Goal: Task Accomplishment & Management: Manage account settings

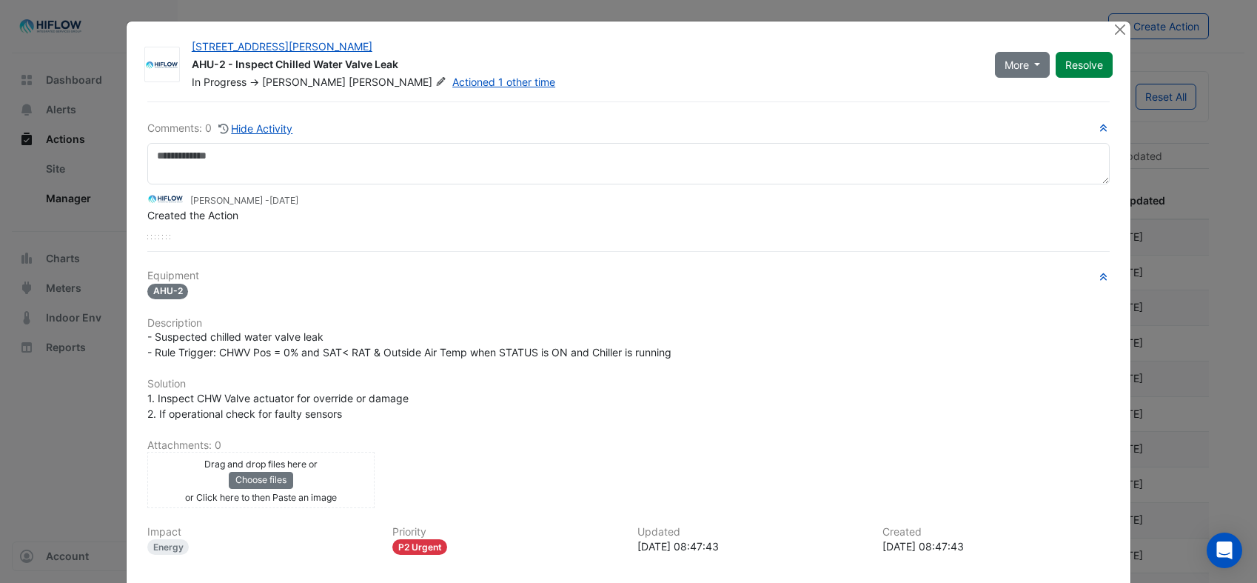
select select "***"
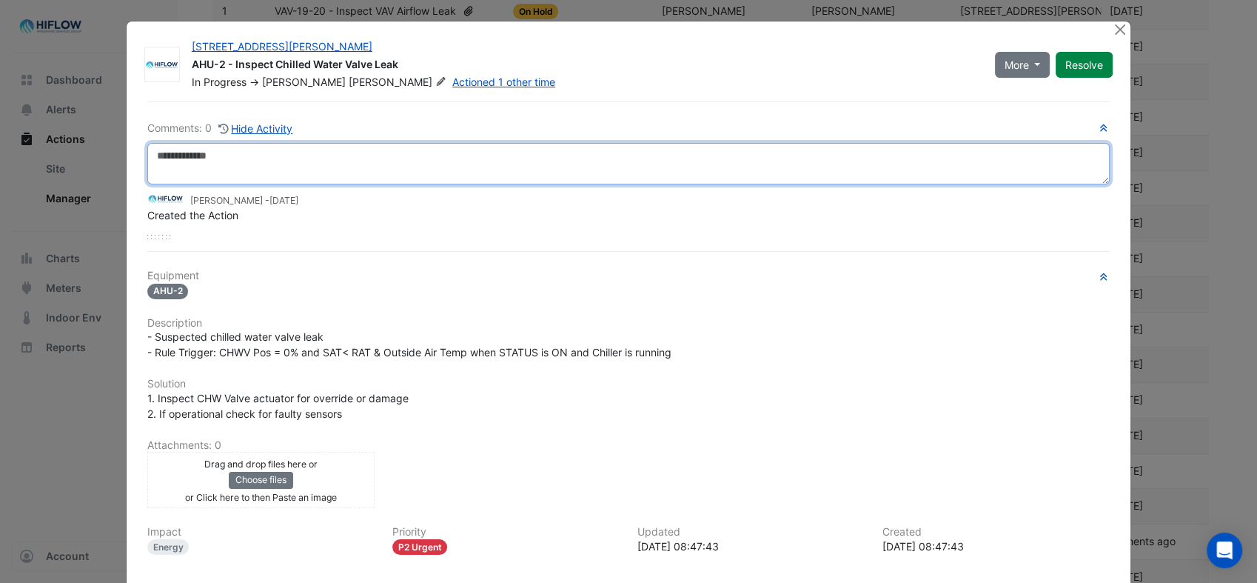
click at [256, 172] on textarea at bounding box center [628, 163] width 963 height 41
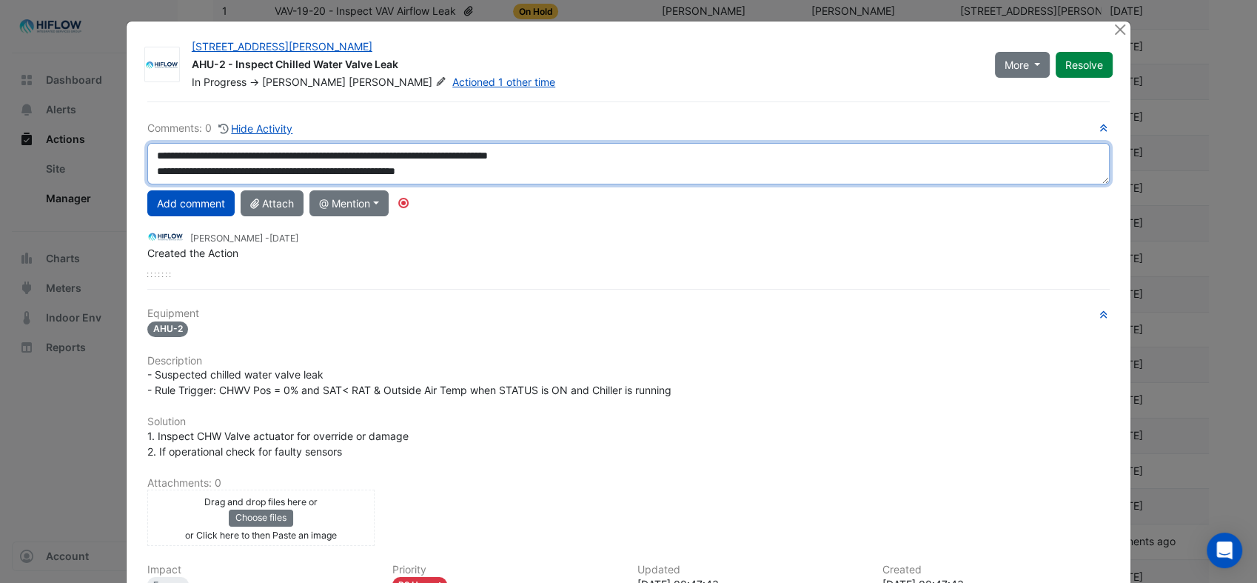
click at [438, 169] on textarea "**********" at bounding box center [628, 163] width 963 height 41
click at [492, 167] on textarea "**********" at bounding box center [628, 163] width 963 height 41
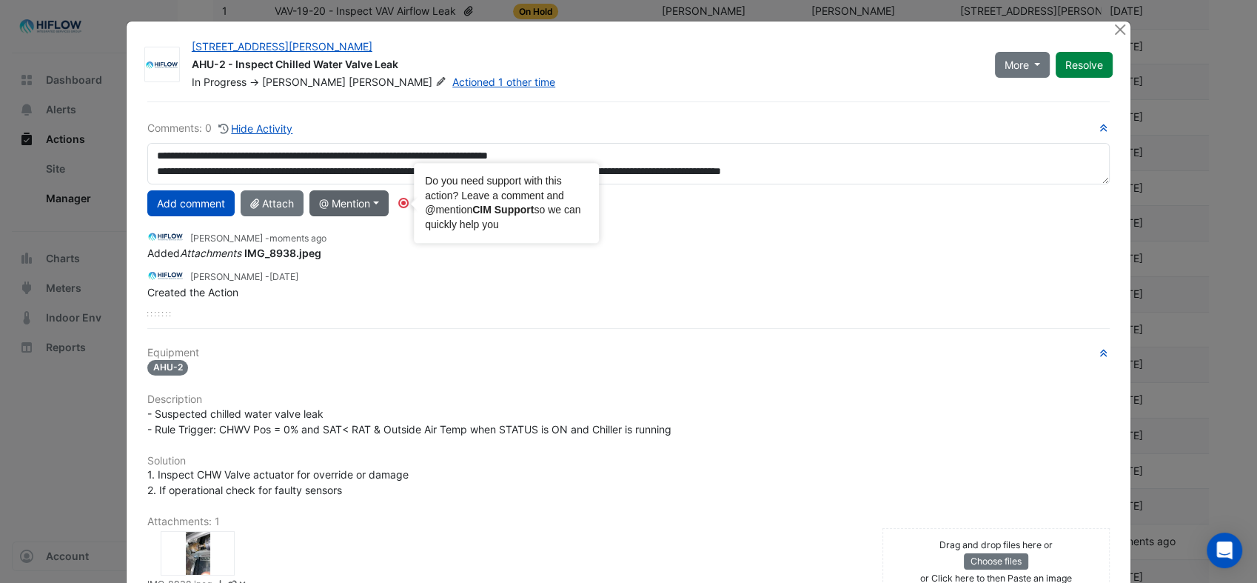
click at [399, 201] on circle "Tooltip anchor" at bounding box center [403, 202] width 9 height 9
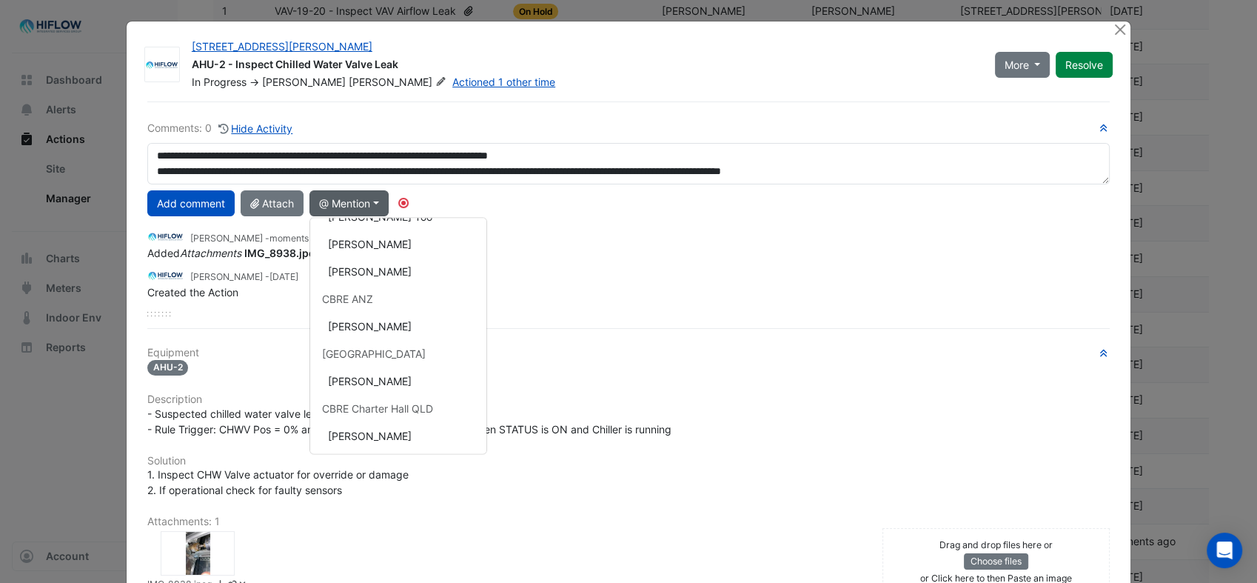
scroll to position [76, 0]
click at [376, 355] on button "[PERSON_NAME]" at bounding box center [398, 352] width 176 height 27
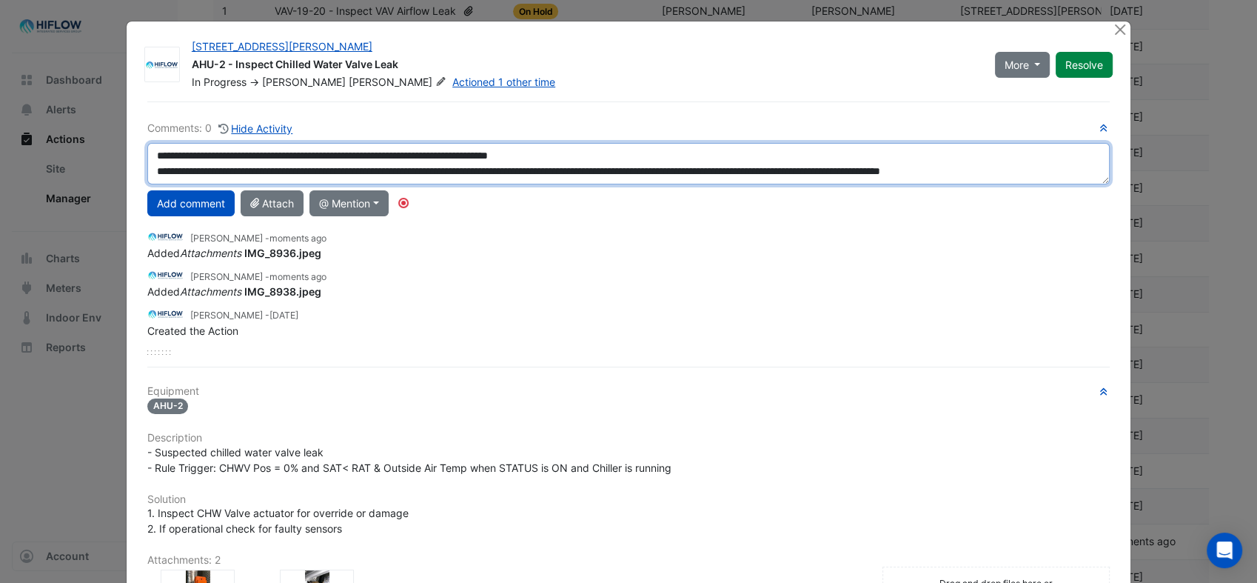
scroll to position [15, 0]
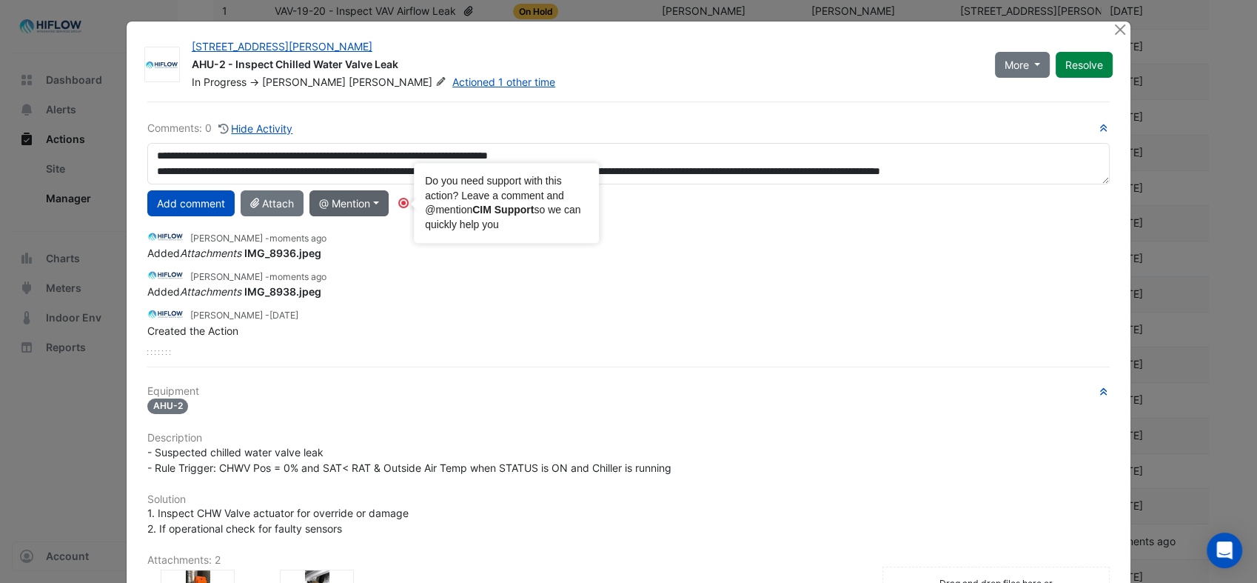
click at [403, 204] on circle "Tooltip anchor" at bounding box center [403, 202] width 9 height 9
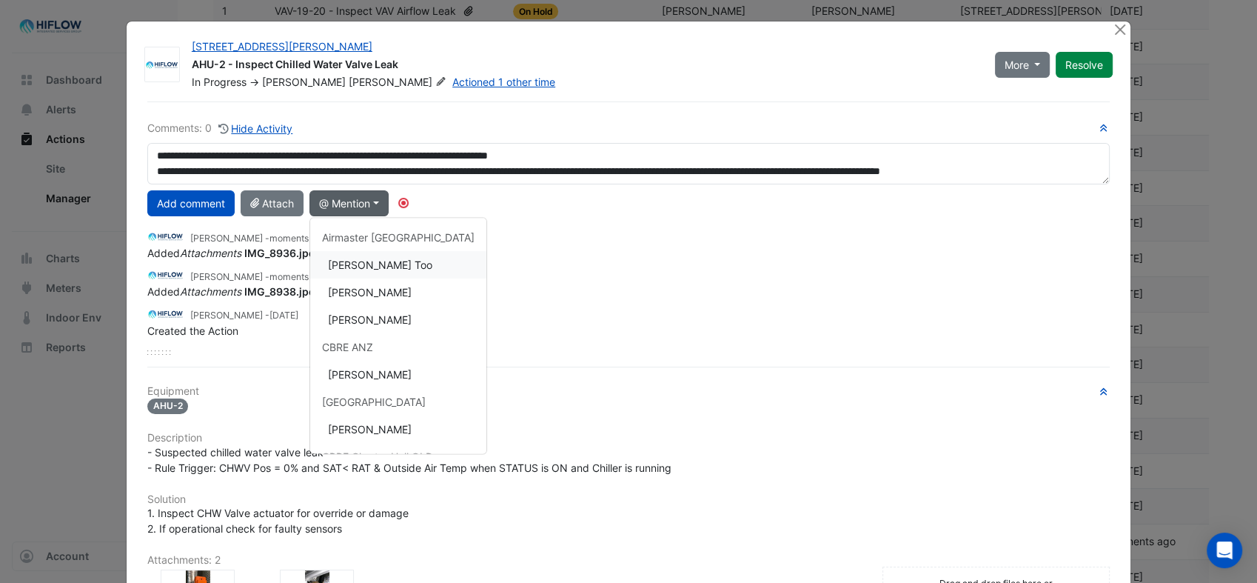
click at [361, 261] on button "[PERSON_NAME] Too" at bounding box center [398, 264] width 176 height 27
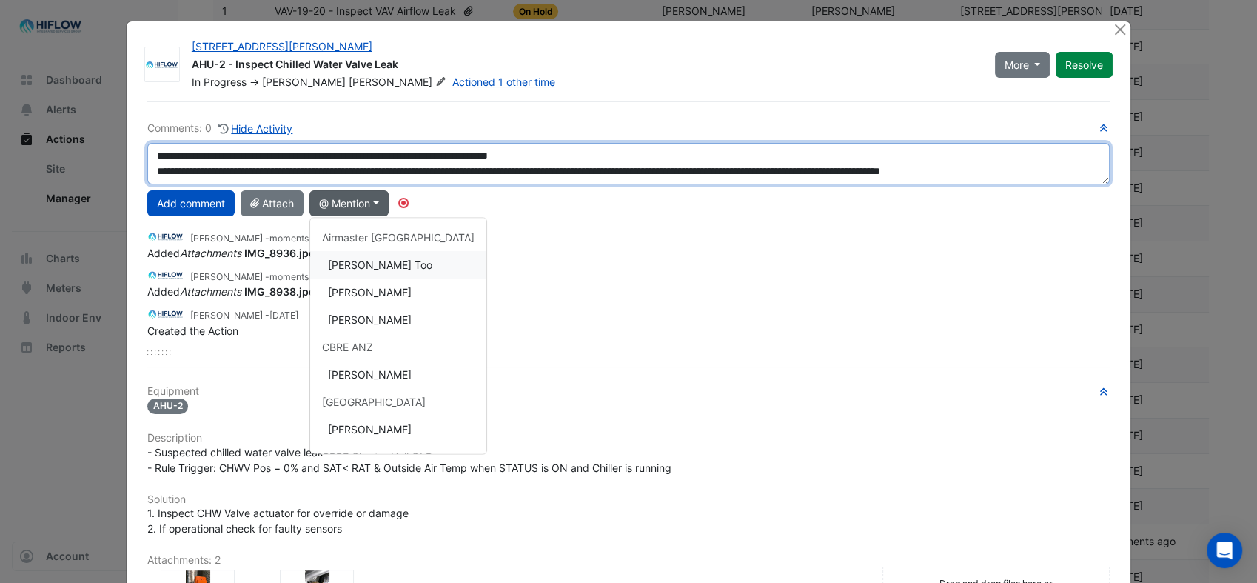
type textarea "**********"
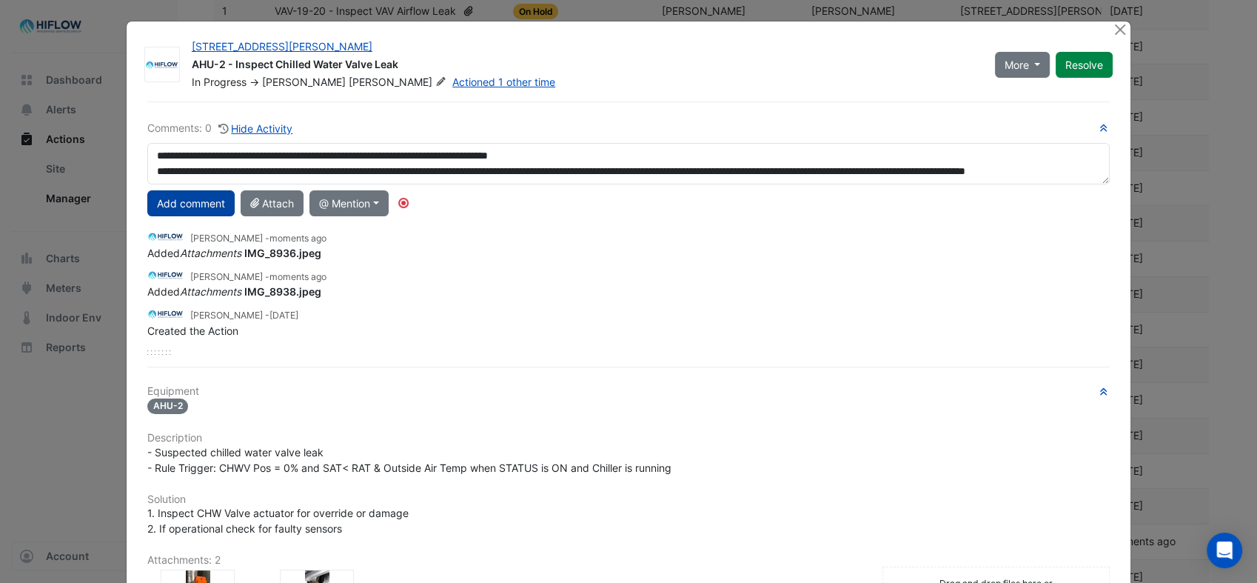
click at [198, 203] on button "Add comment" at bounding box center [190, 203] width 87 height 26
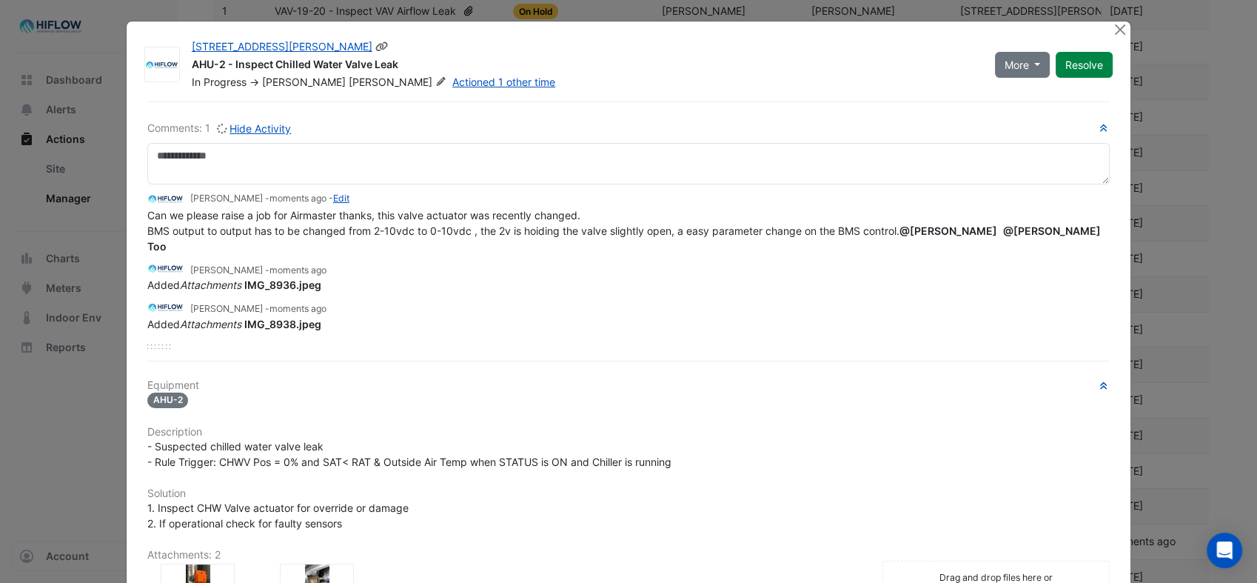
scroll to position [0, 0]
click at [435, 81] on icon at bounding box center [440, 81] width 11 height 9
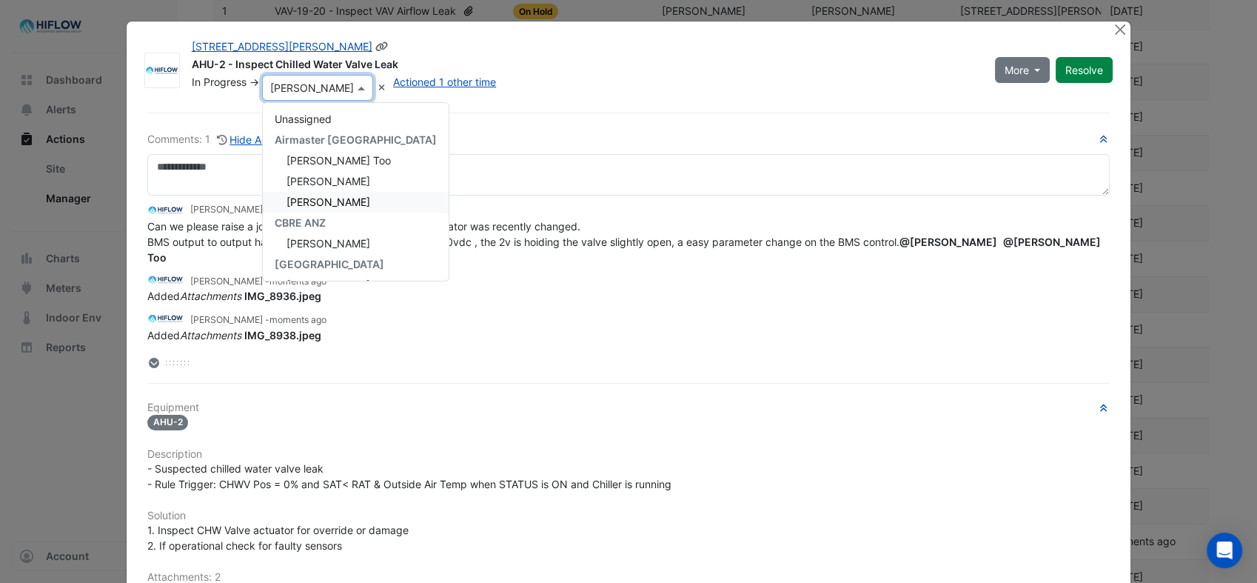
click at [363, 195] on span "[PERSON_NAME]" at bounding box center [329, 201] width 84 height 13
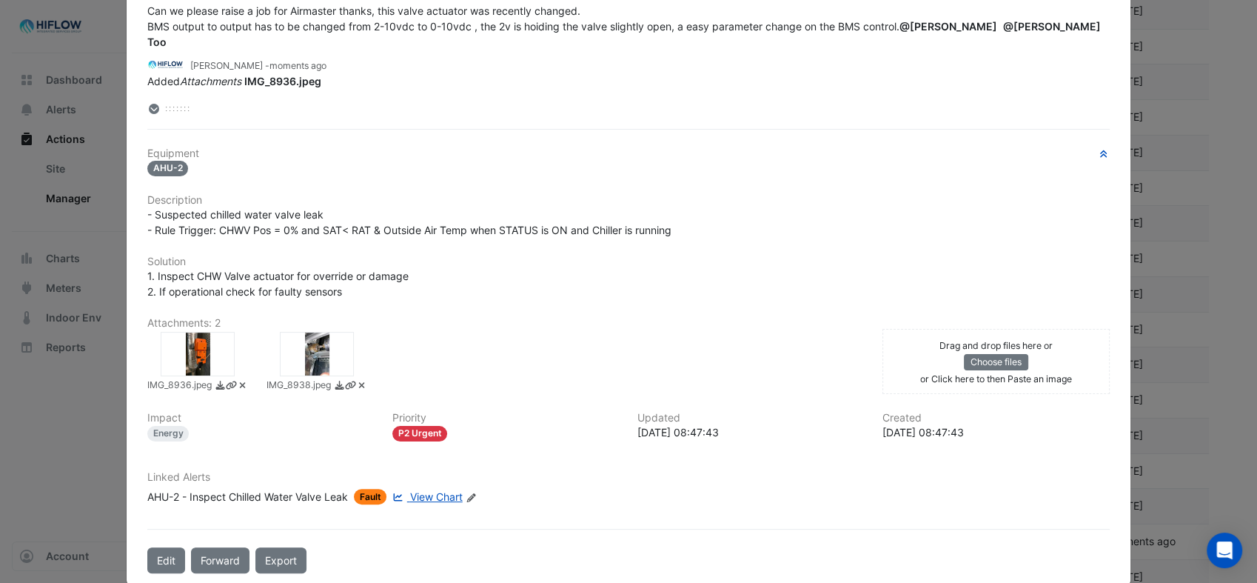
scroll to position [264, 0]
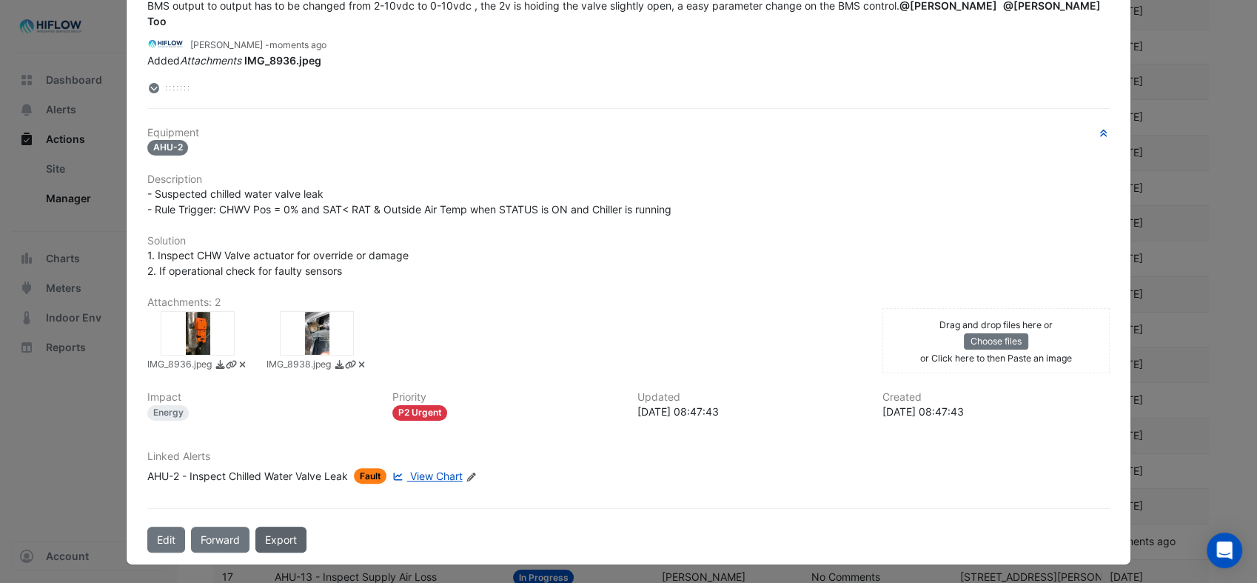
click at [278, 535] on link "Export" at bounding box center [280, 540] width 51 height 26
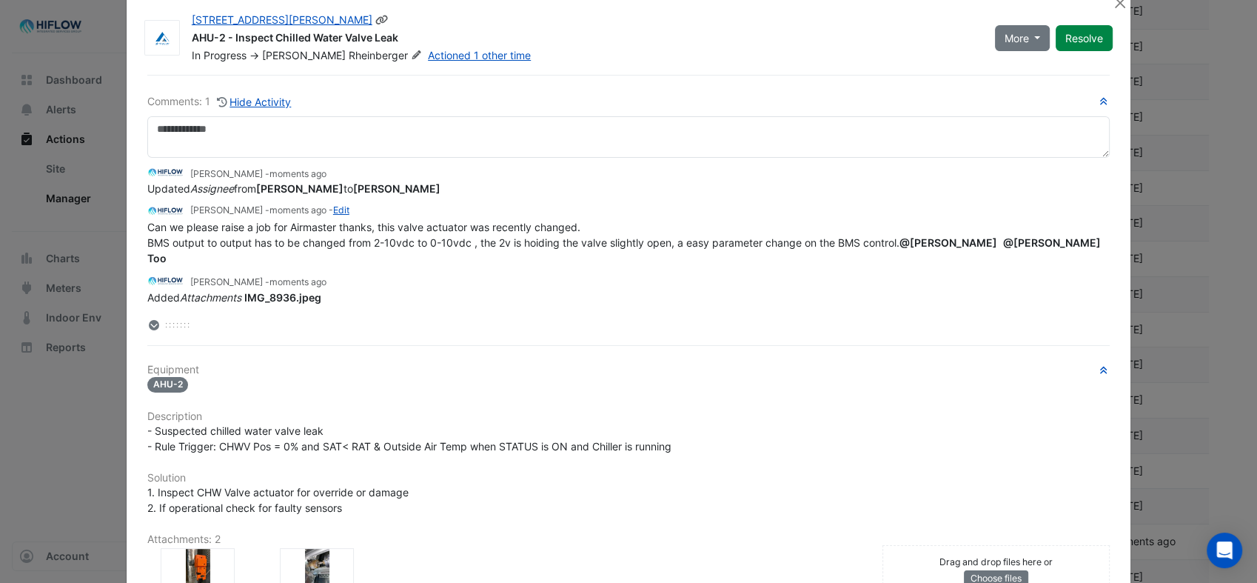
scroll to position [0, 0]
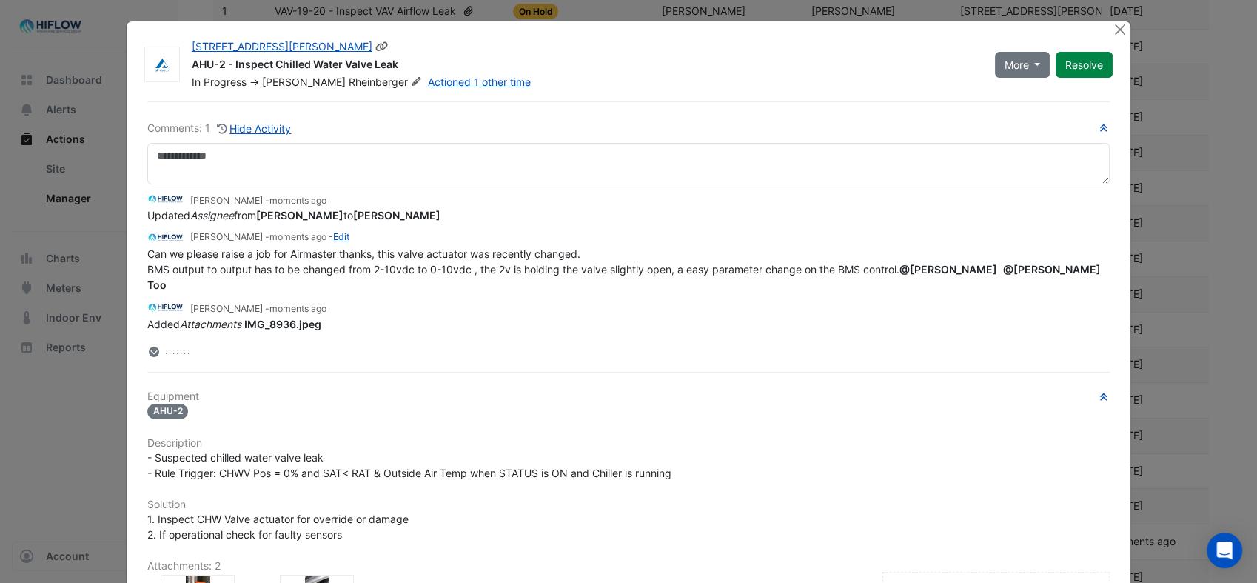
click at [249, 267] on span "Can we please raise a job for Airmaster thanks, this valve actuator was recentl…" at bounding box center [625, 269] width 956 height 44
click at [333, 233] on link "Edit" at bounding box center [341, 236] width 16 height 11
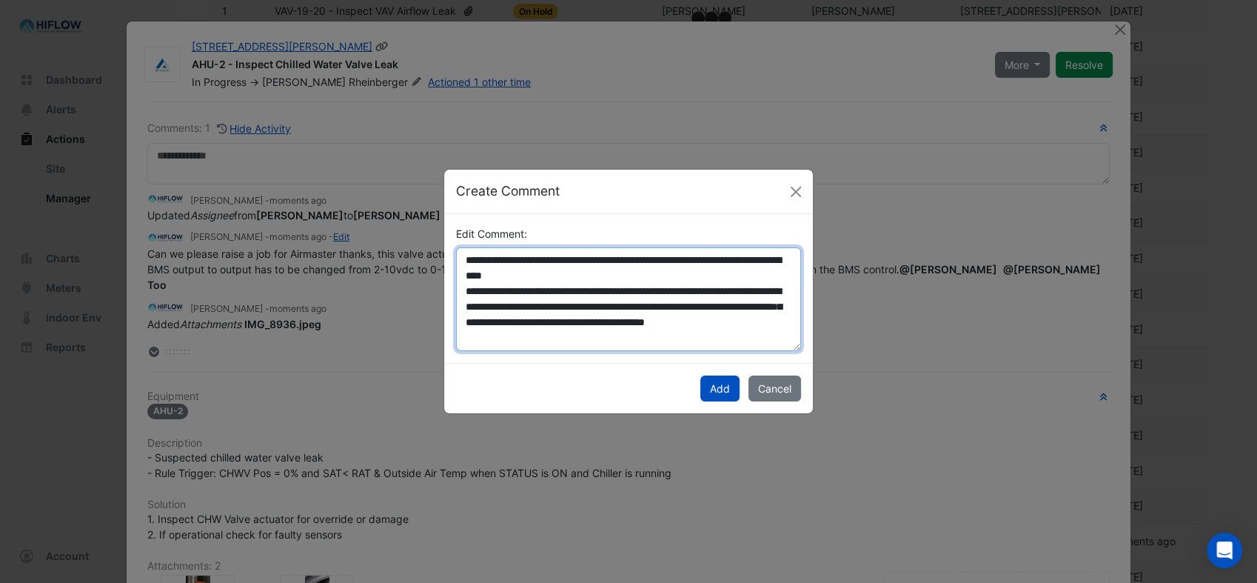
click at [537, 289] on textarea "**********" at bounding box center [628, 299] width 345 height 104
click at [543, 290] on textarea "**********" at bounding box center [628, 299] width 345 height 104
click at [540, 290] on textarea "**********" at bounding box center [628, 299] width 345 height 104
type textarea "**********"
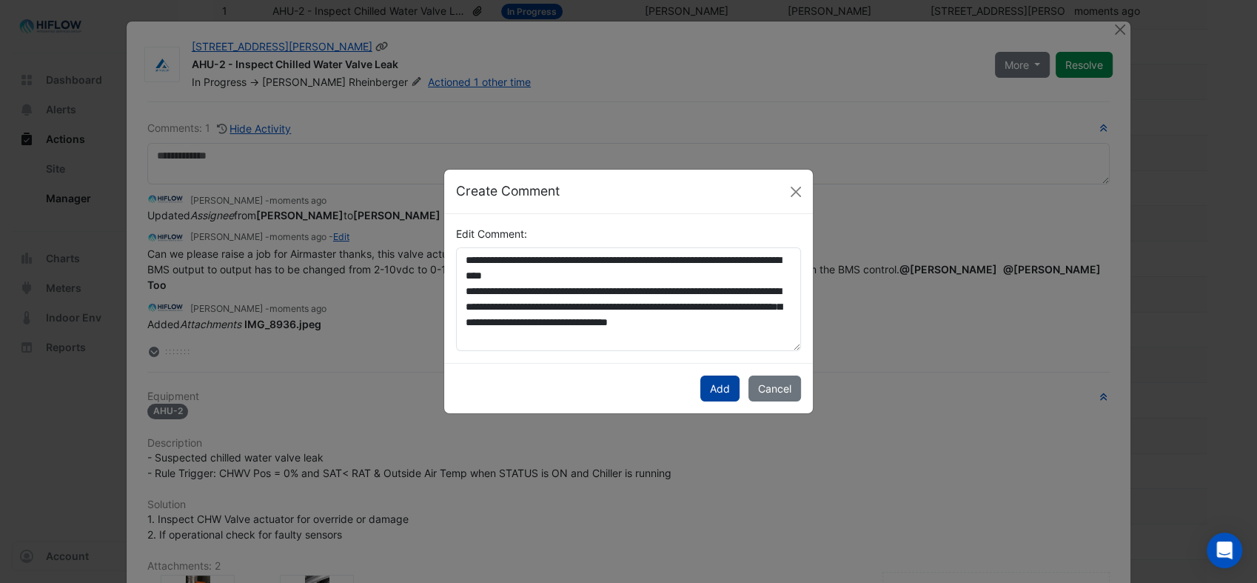
click at [715, 390] on button "Add" at bounding box center [720, 388] width 39 height 26
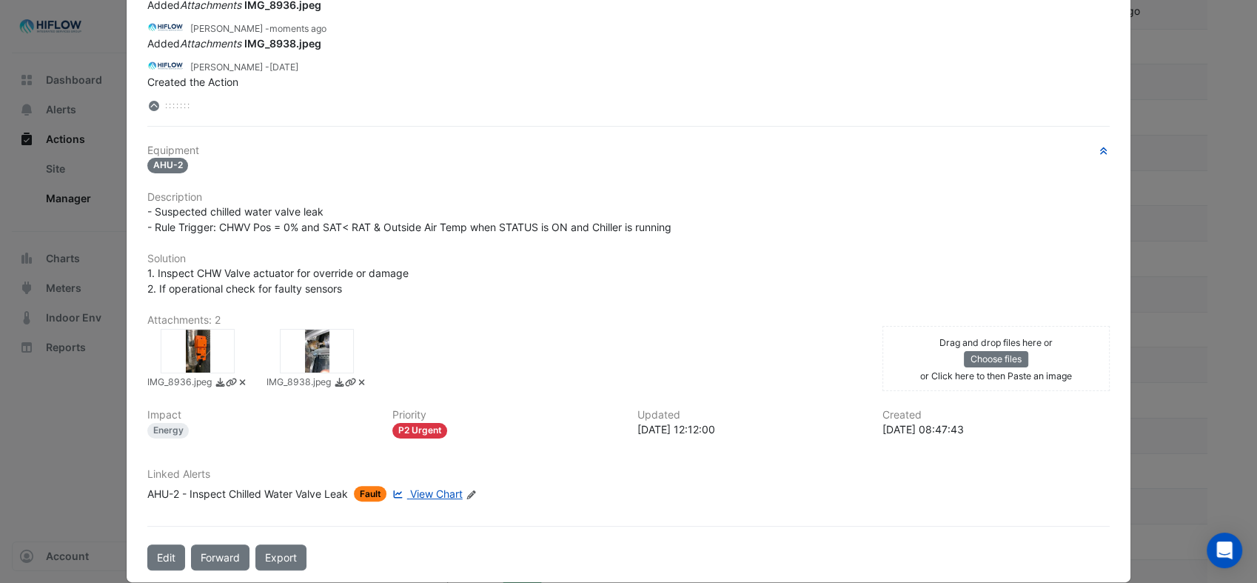
scroll to position [247, 0]
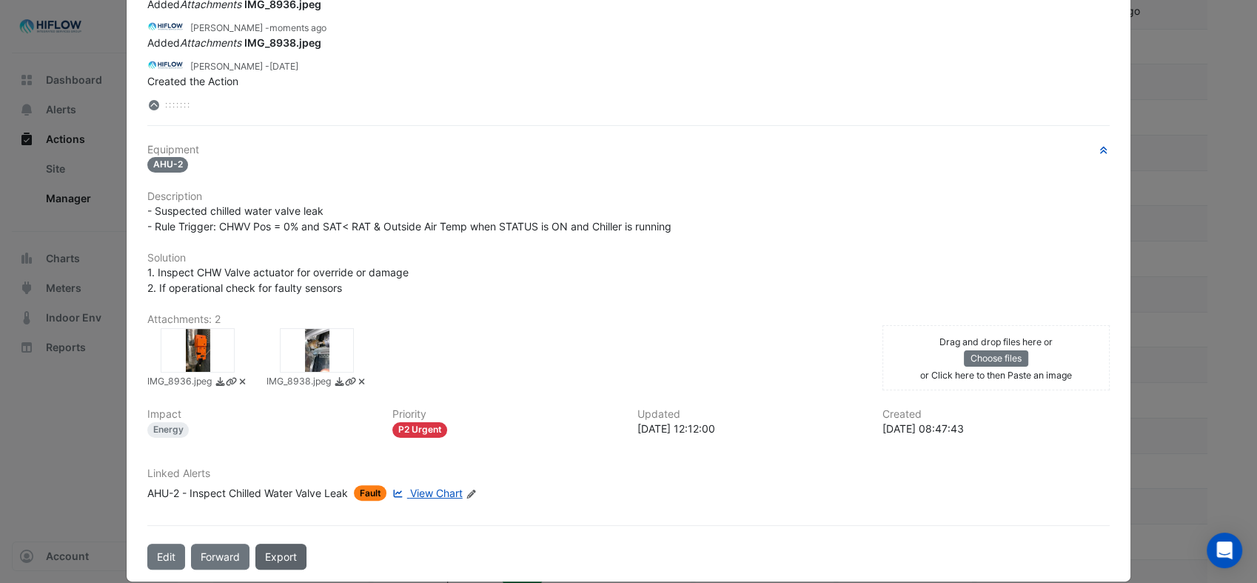
click at [275, 551] on link "Export" at bounding box center [280, 557] width 51 height 26
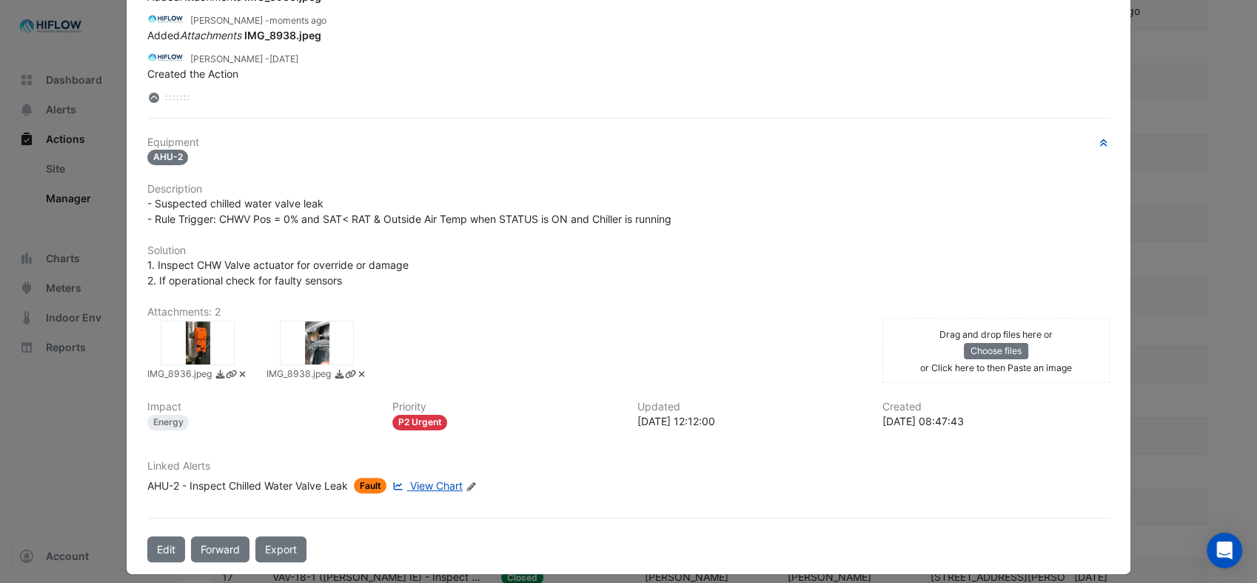
scroll to position [264, 0]
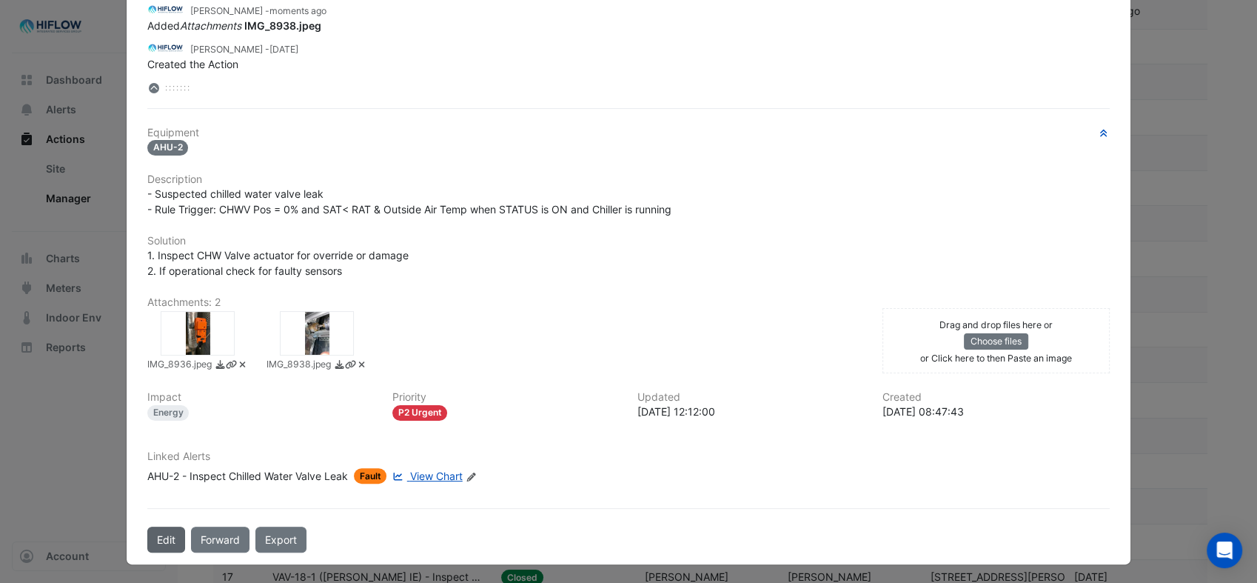
click at [166, 539] on button "Edit" at bounding box center [166, 540] width 38 height 26
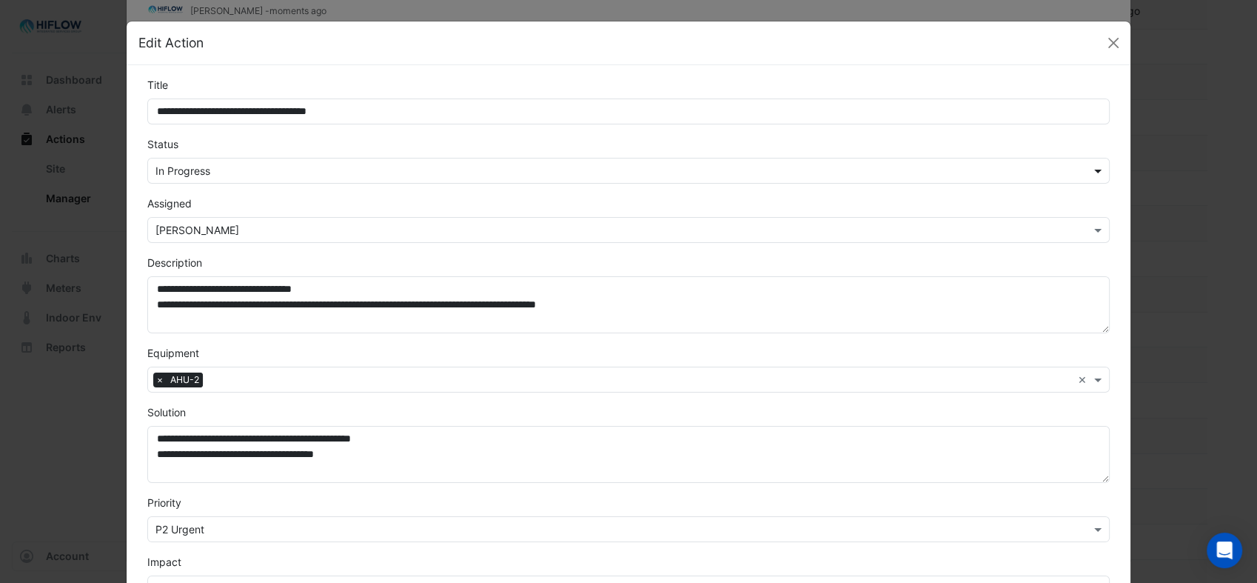
click at [1096, 172] on span at bounding box center [1100, 171] width 19 height 16
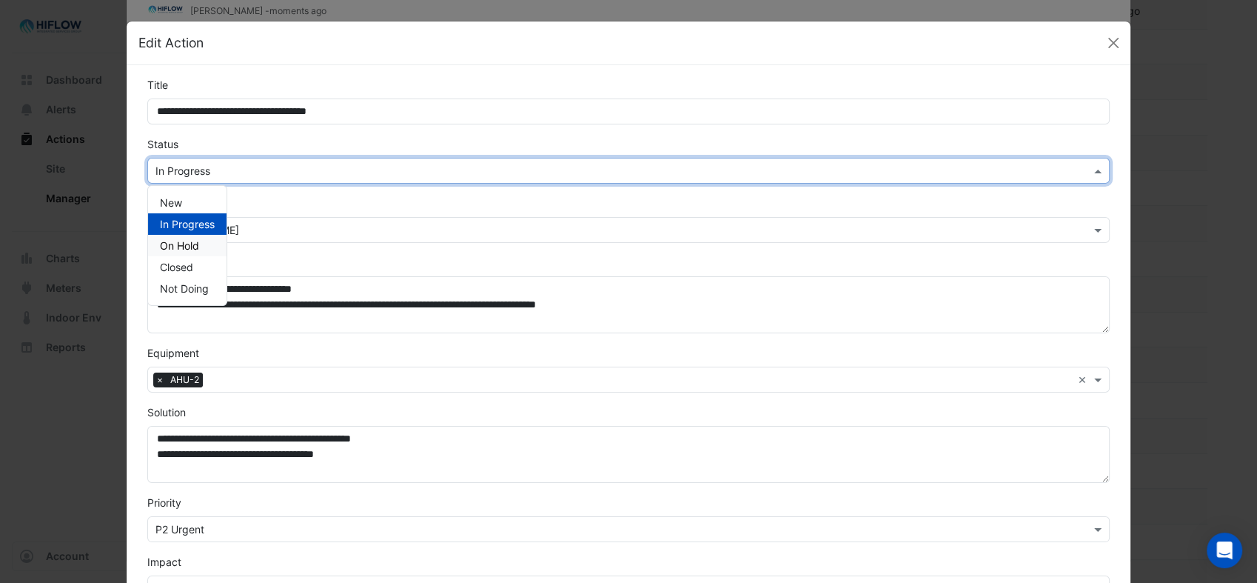
click at [174, 241] on span "On Hold" at bounding box center [179, 245] width 39 height 13
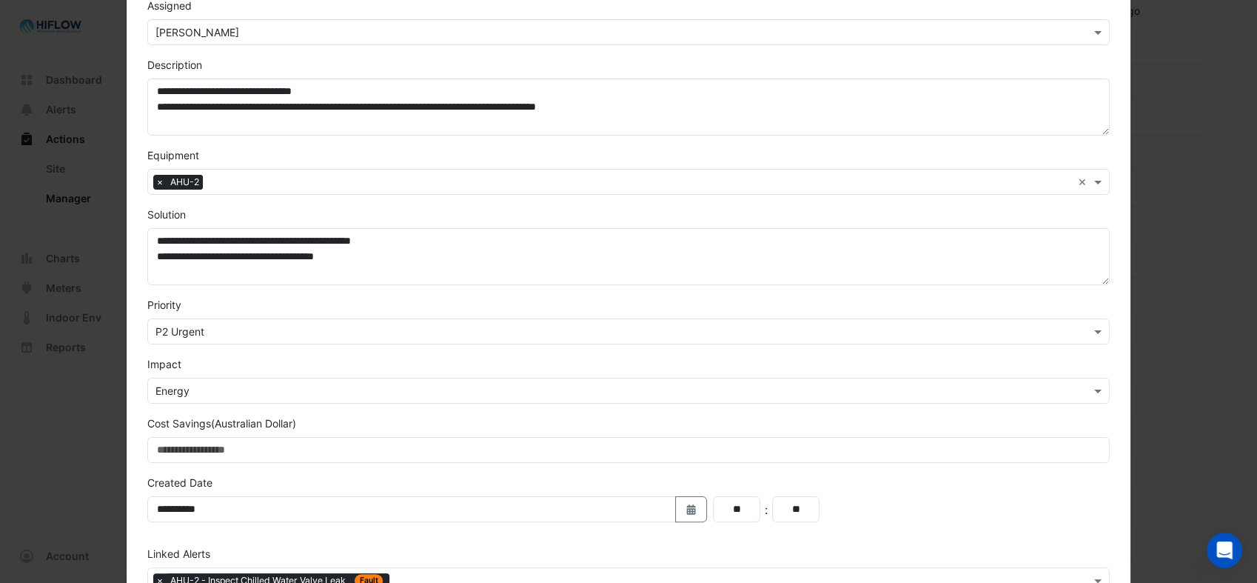
scroll to position [290, 0]
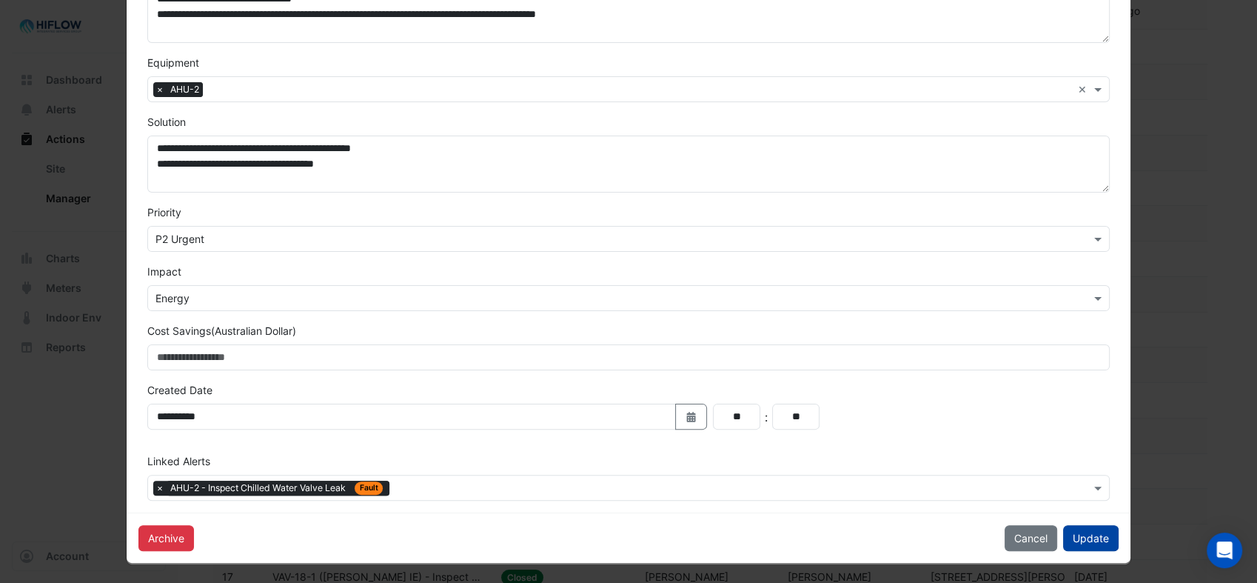
click at [1083, 532] on button "Update" at bounding box center [1091, 538] width 56 height 26
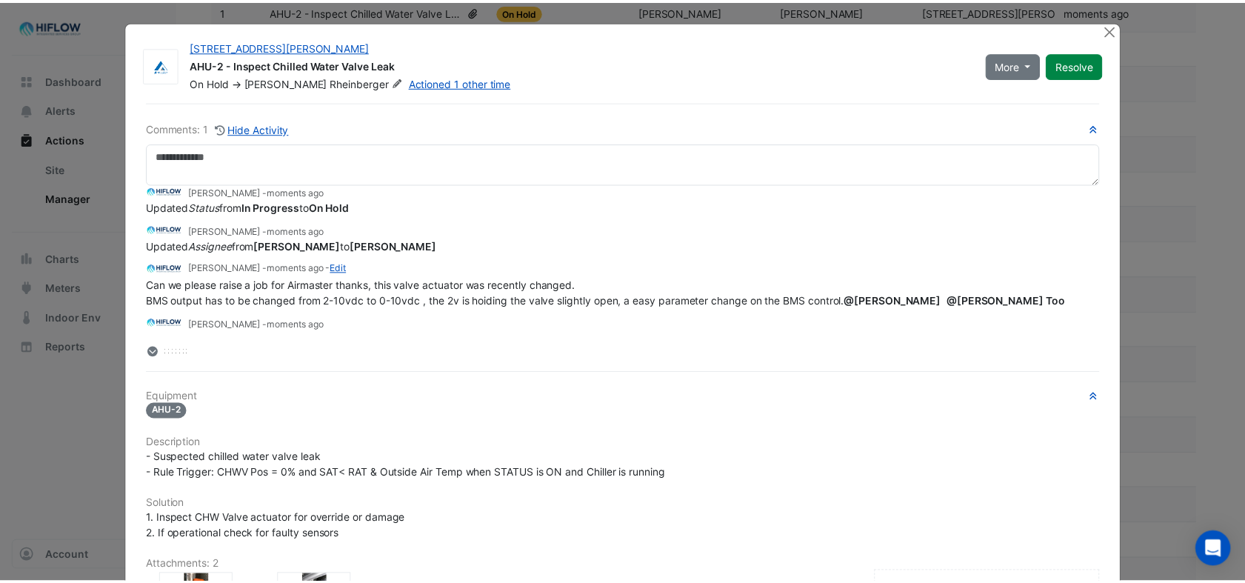
scroll to position [0, 0]
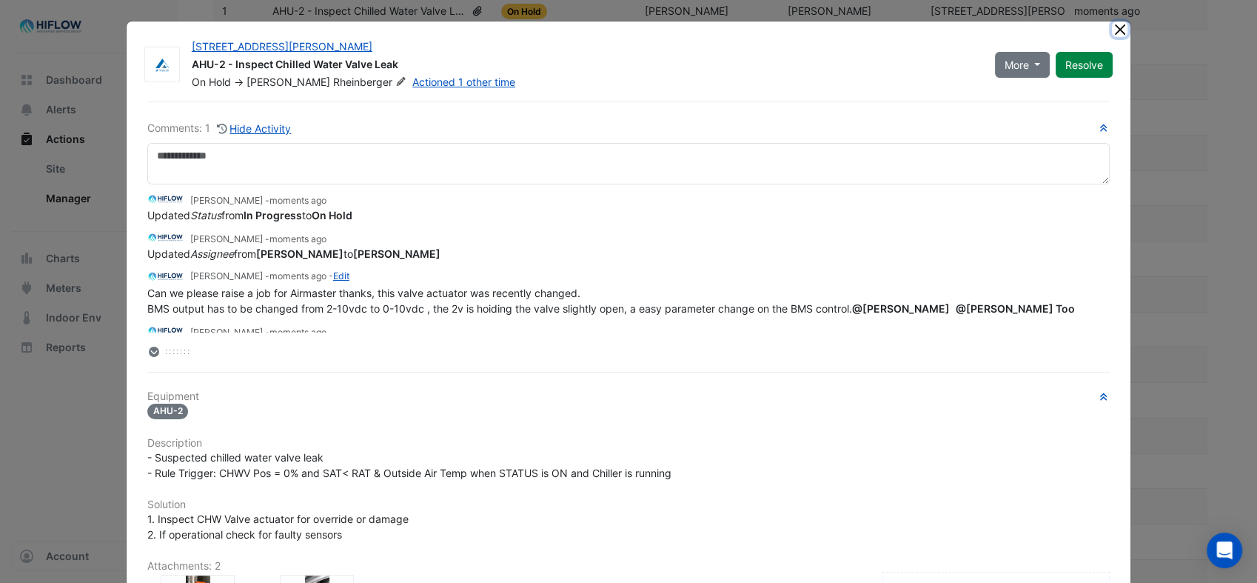
click at [1115, 27] on button "Close" at bounding box center [1120, 29] width 16 height 16
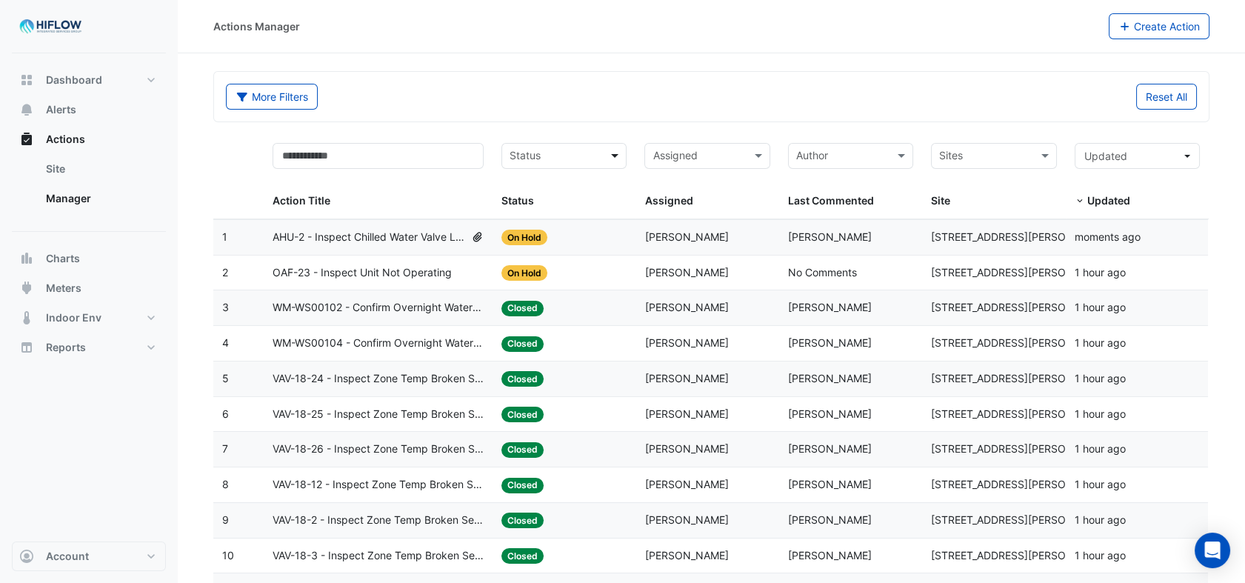
click at [613, 153] on span at bounding box center [616, 155] width 19 height 17
click at [557, 223] on div "On Hold" at bounding box center [564, 230] width 124 height 21
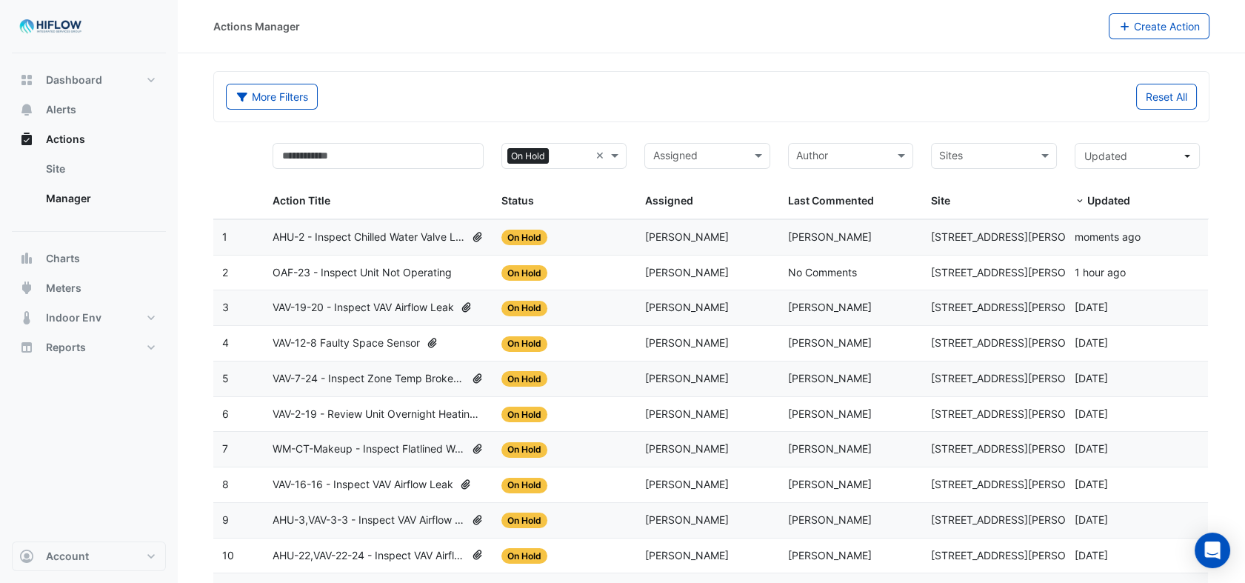
click at [348, 237] on span "AHU-2 - Inspect Chilled Water Valve Leak" at bounding box center [369, 237] width 193 height 17
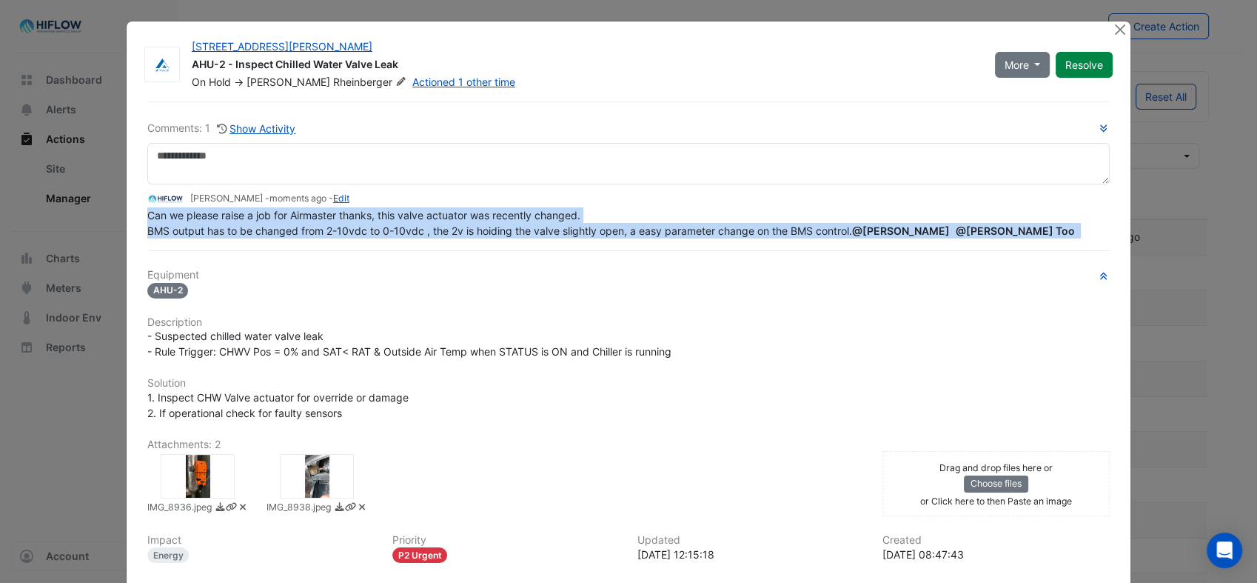
drag, startPoint x: 142, startPoint y: 244, endPoint x: 386, endPoint y: 247, distance: 243.7
click at [386, 247] on div "Comments: 1 Show Activity [PERSON_NAME] - moments ago - Edit Can we please rais…" at bounding box center [628, 397] width 980 height 593
drag, startPoint x: 386, startPoint y: 247, endPoint x: 381, endPoint y: 219, distance: 28.5
copy div "Can we please raise a job for Airmaster thanks, this valve actuator was recentl…"
click at [1116, 29] on button "Close" at bounding box center [1120, 29] width 16 height 16
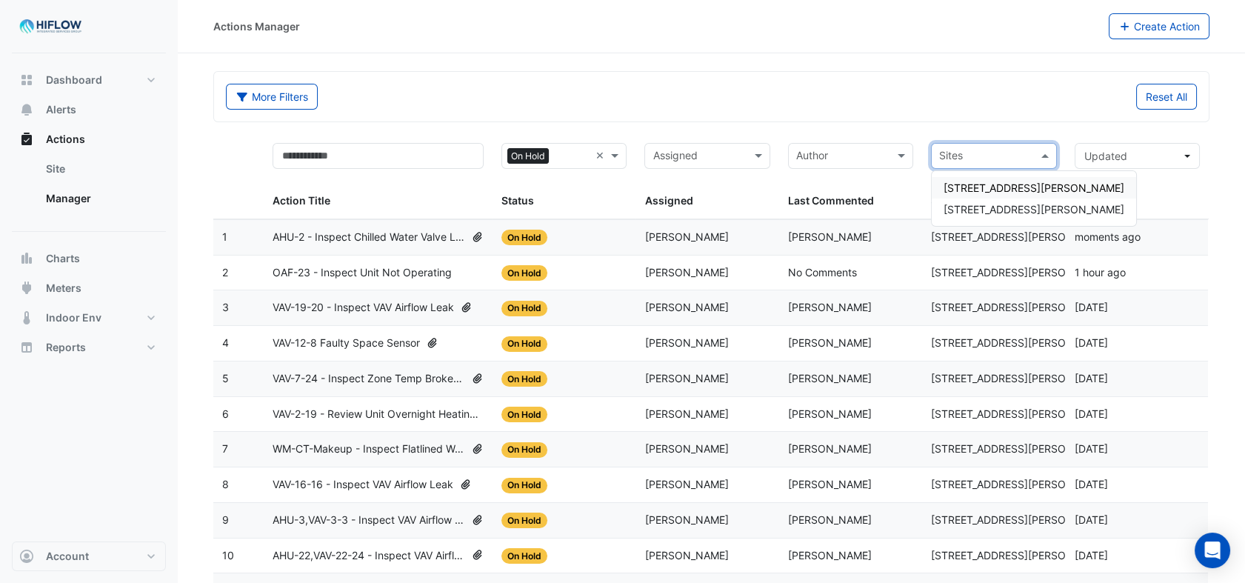
click at [1040, 155] on span at bounding box center [1046, 155] width 19 height 17
click at [992, 205] on span "[STREET_ADDRESS][PERSON_NAME]" at bounding box center [1033, 209] width 181 height 13
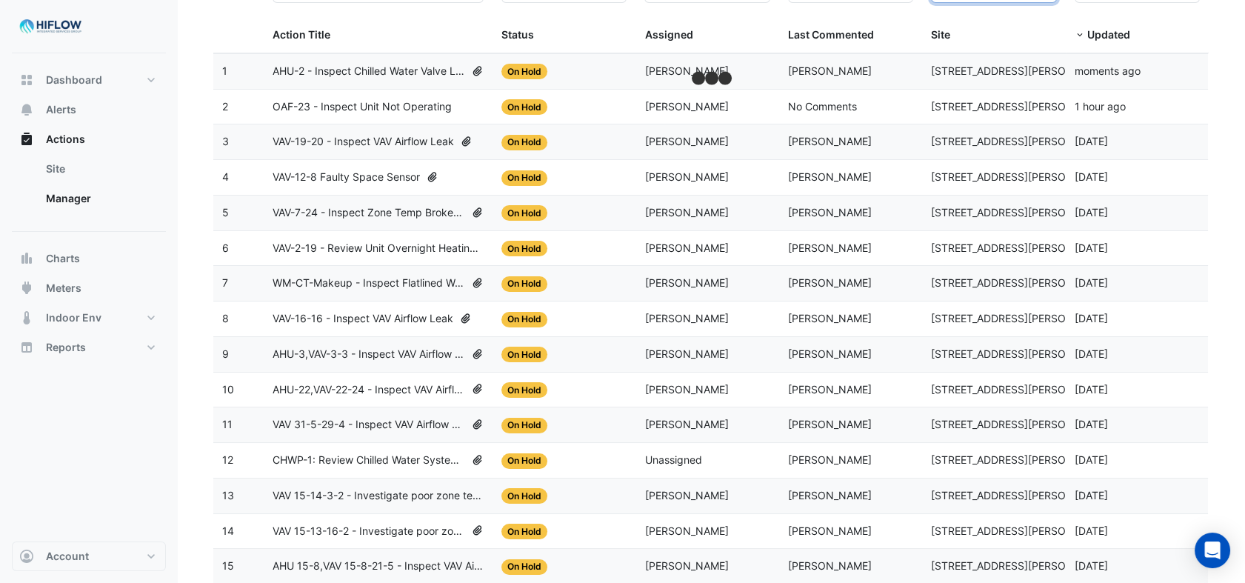
scroll to position [30, 0]
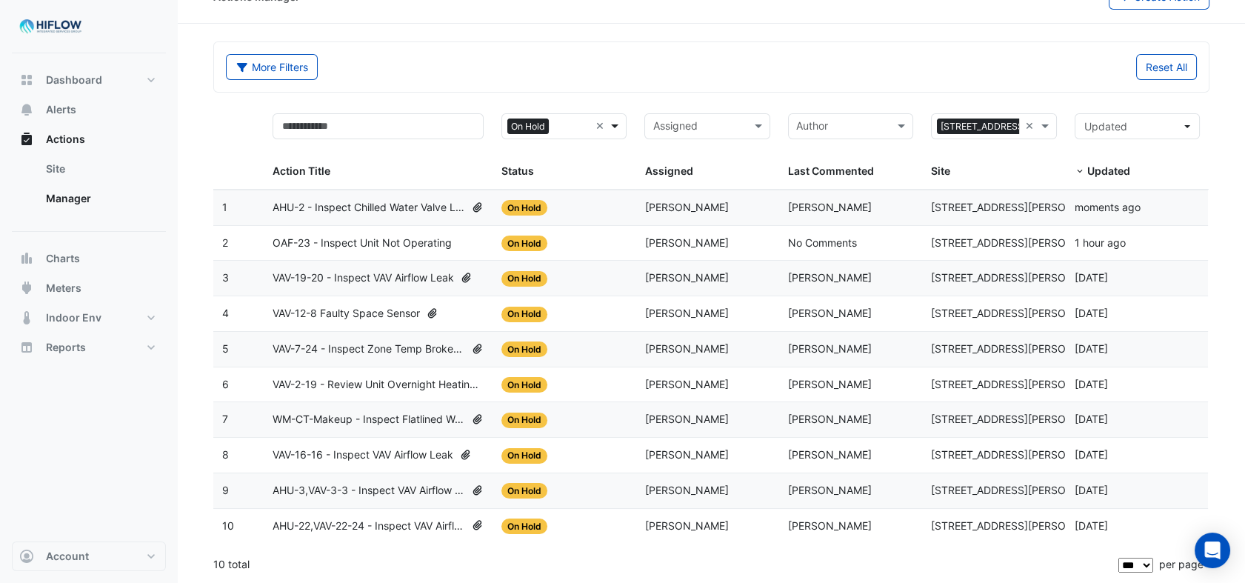
click at [618, 126] on span at bounding box center [616, 126] width 19 height 17
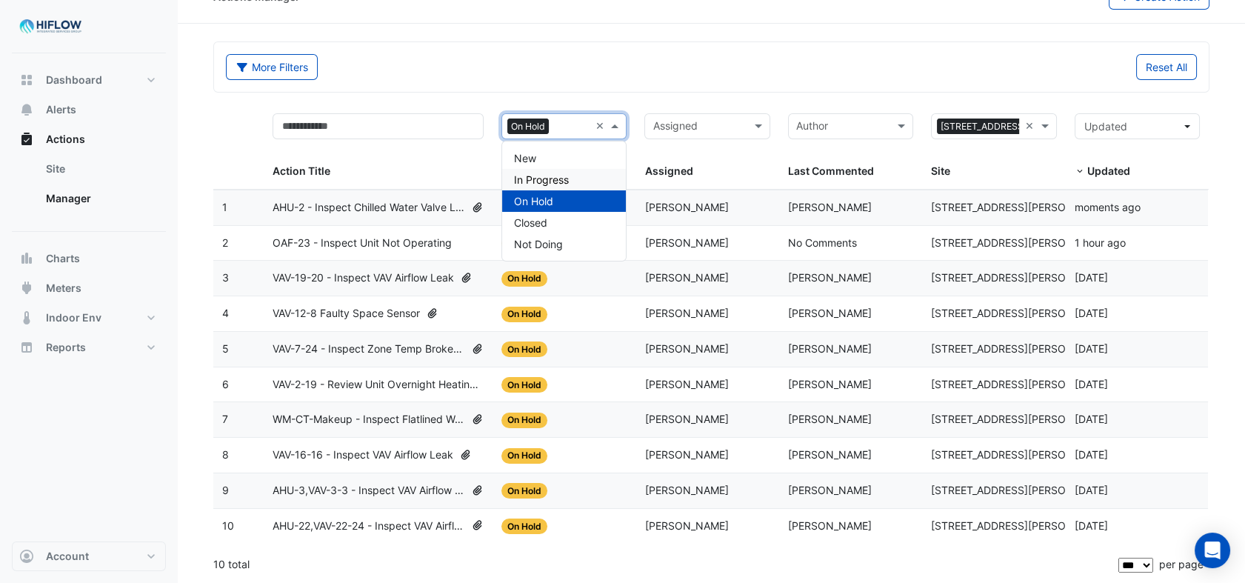
click at [557, 177] on span "In Progress" at bounding box center [541, 179] width 55 height 13
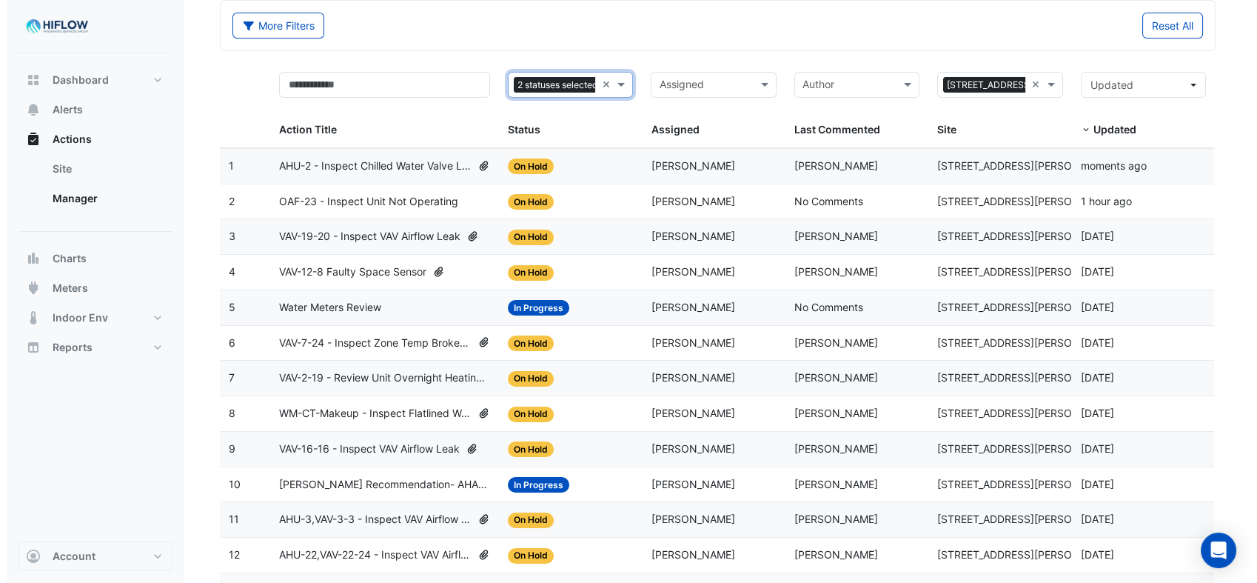
scroll to position [65, 0]
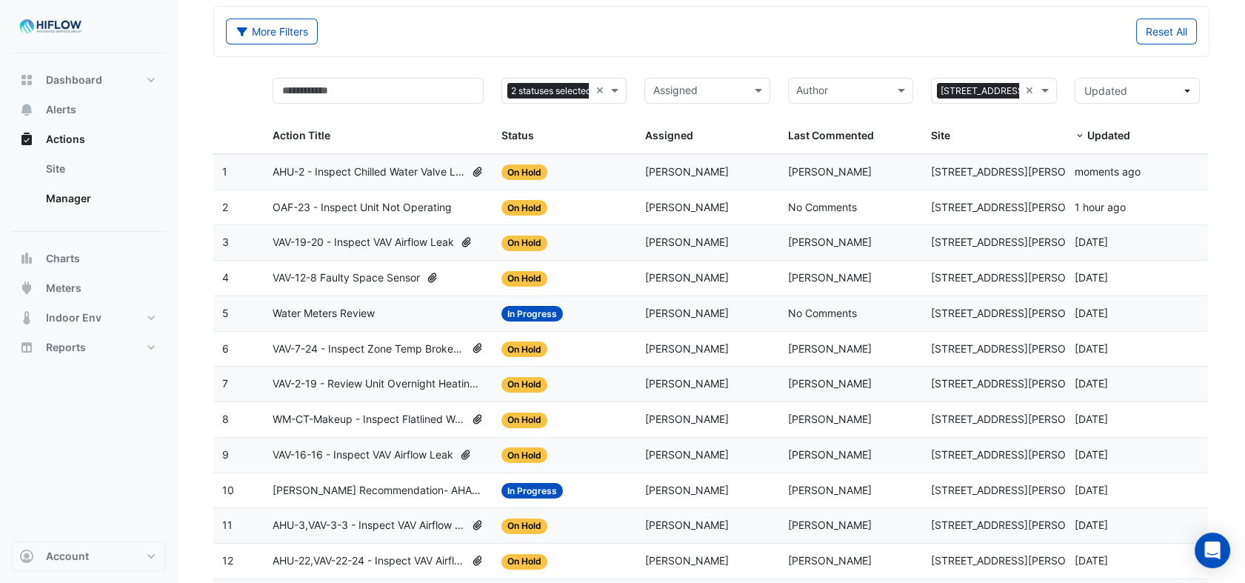
click at [382, 244] on span "VAV-19-20 - Inspect VAV Airflow Leak" at bounding box center [363, 242] width 181 height 17
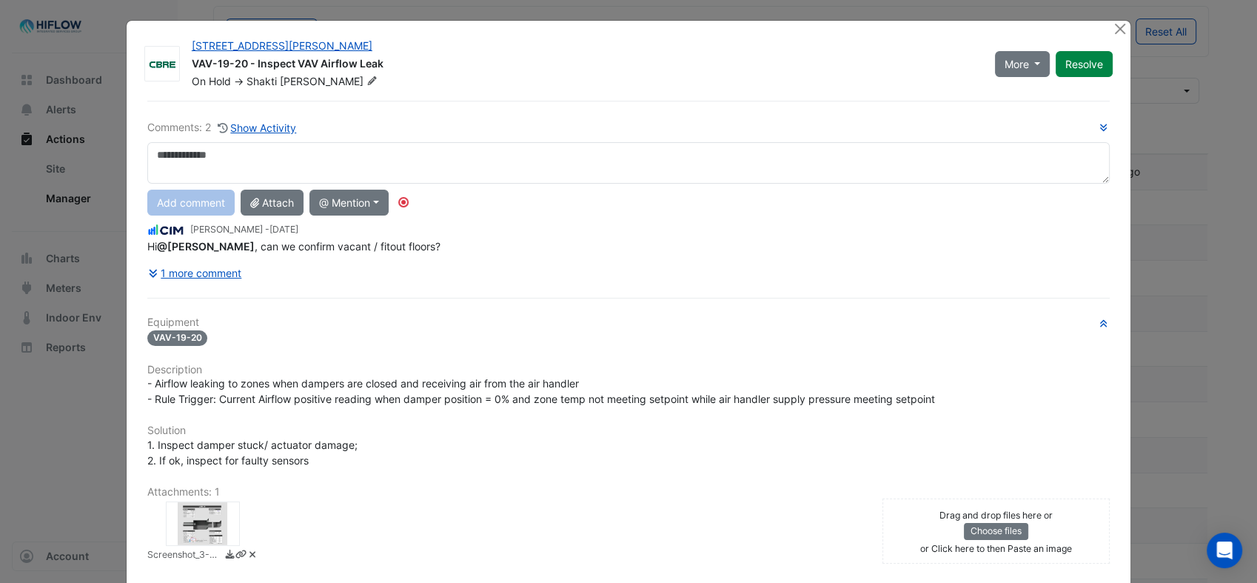
scroll to position [0, 0]
click at [208, 273] on button "1 more comment" at bounding box center [195, 274] width 96 height 26
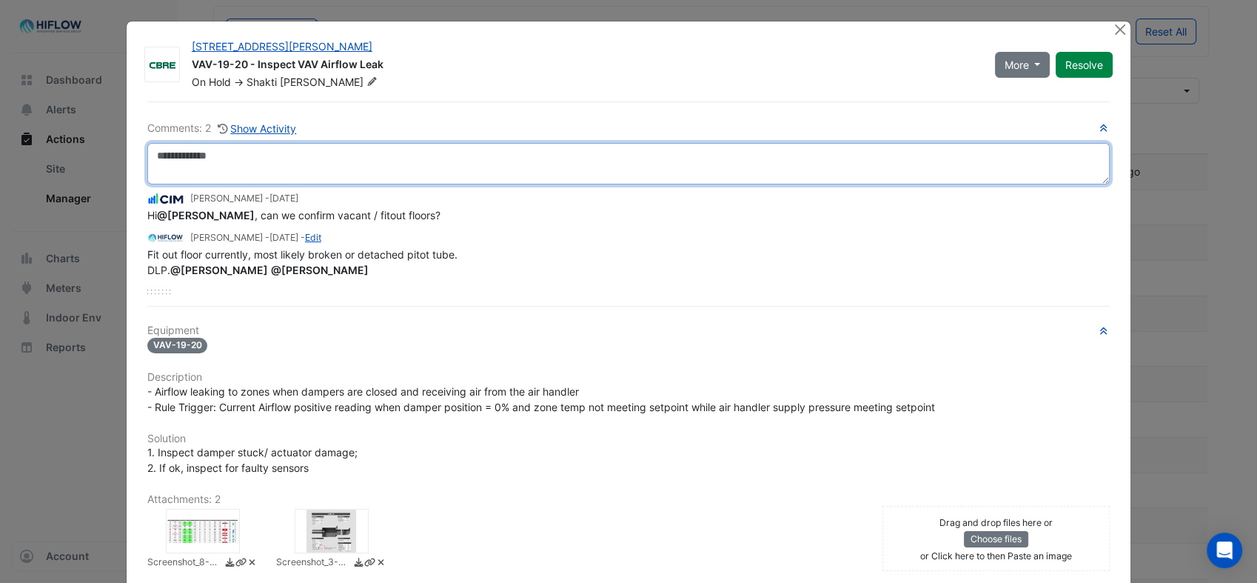
click at [217, 157] on textarea at bounding box center [628, 163] width 963 height 41
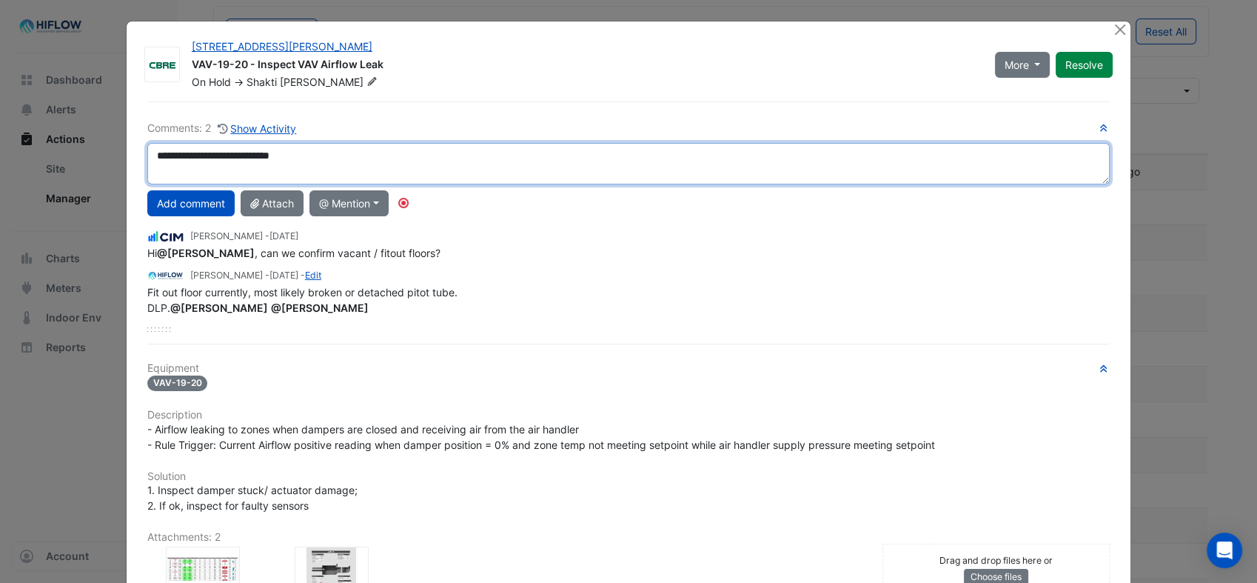
click at [240, 155] on textarea "**********" at bounding box center [628, 163] width 963 height 41
click at [311, 157] on textarea "**********" at bounding box center [628, 163] width 963 height 41
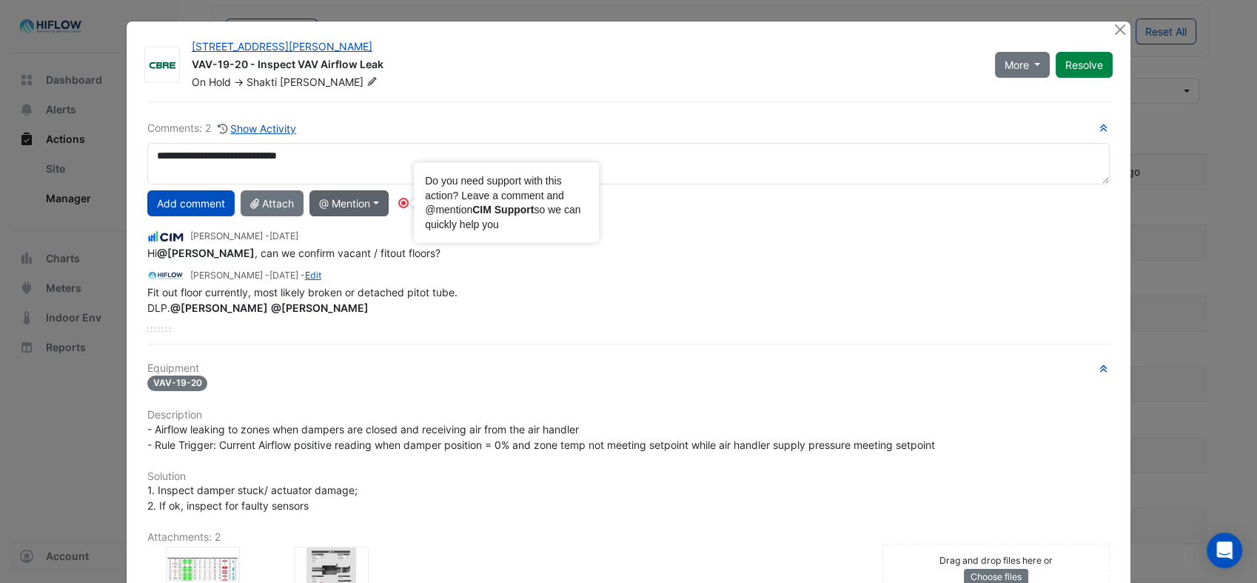
click at [401, 204] on circle "Tooltip anchor" at bounding box center [403, 202] width 9 height 9
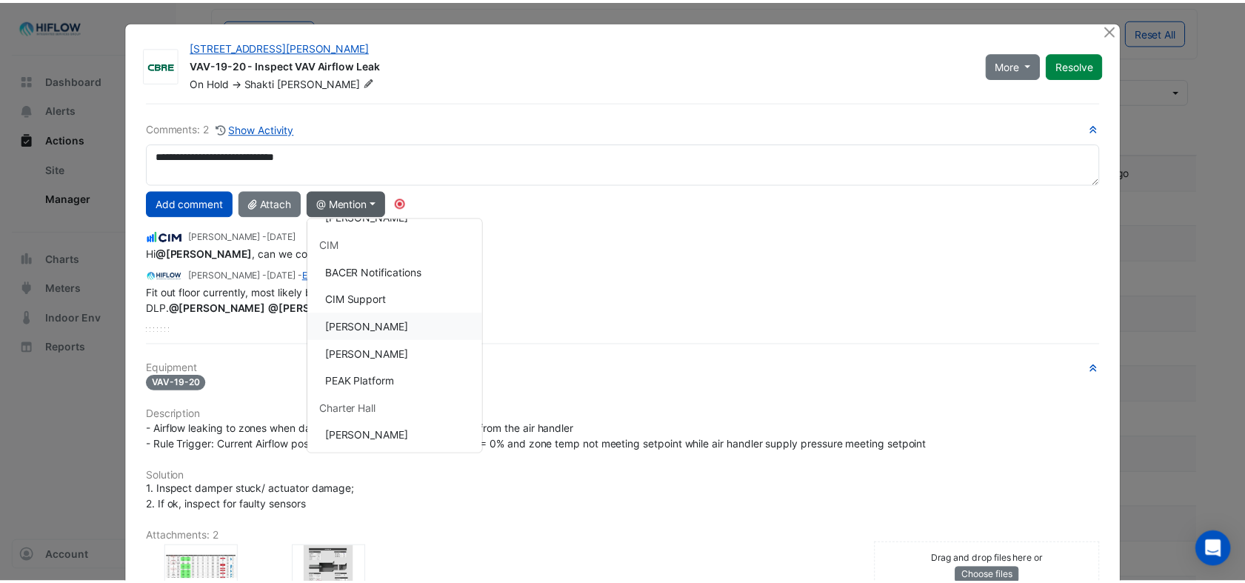
scroll to position [264, 0]
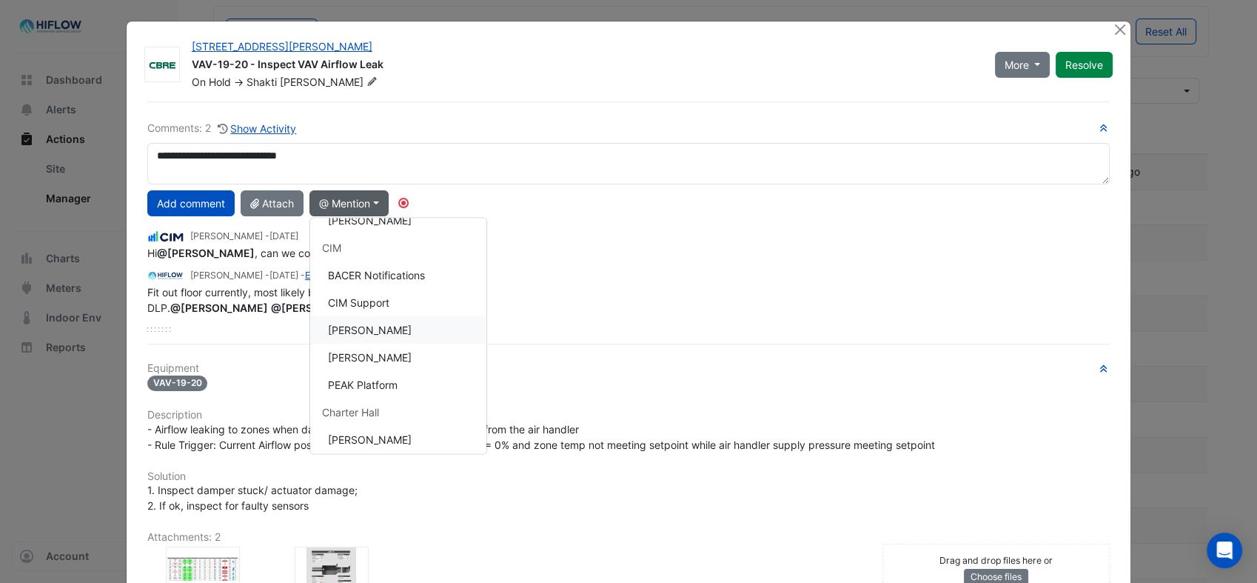
click at [376, 331] on button "[PERSON_NAME]" at bounding box center [398, 329] width 176 height 27
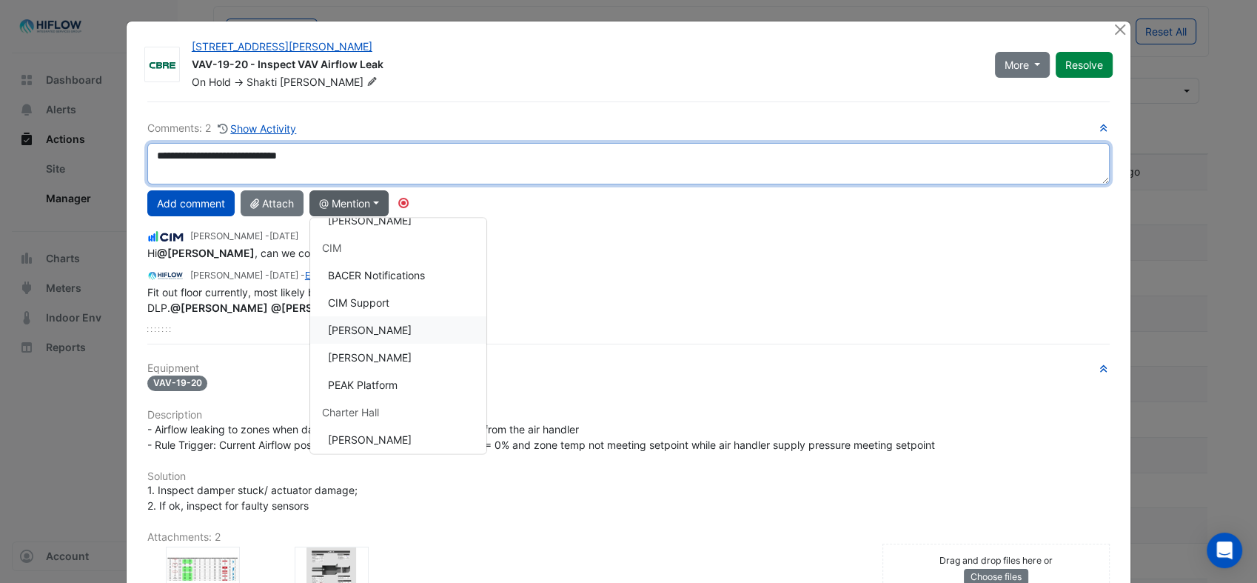
type textarea "**********"
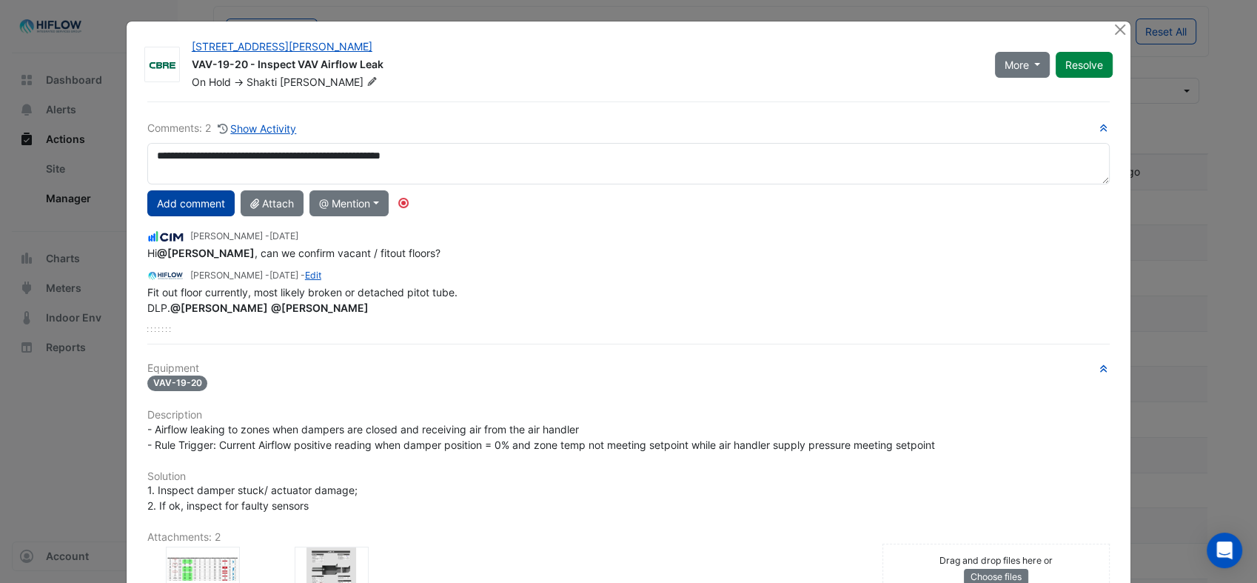
click at [188, 199] on button "Add comment" at bounding box center [190, 203] width 87 height 26
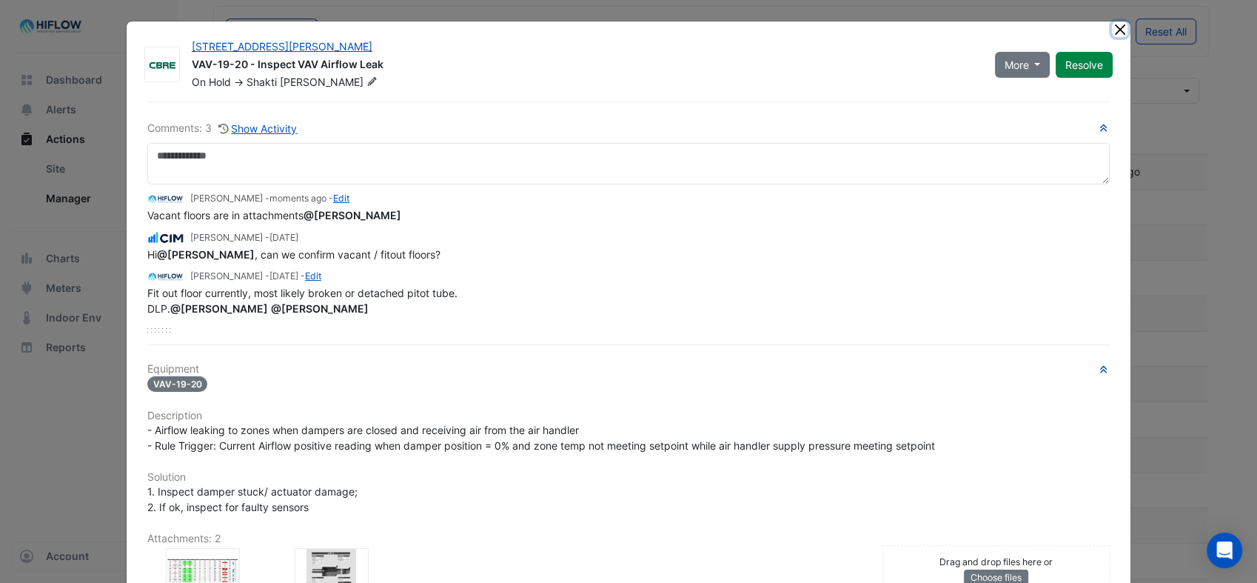
click at [1115, 29] on button "Close" at bounding box center [1120, 29] width 16 height 16
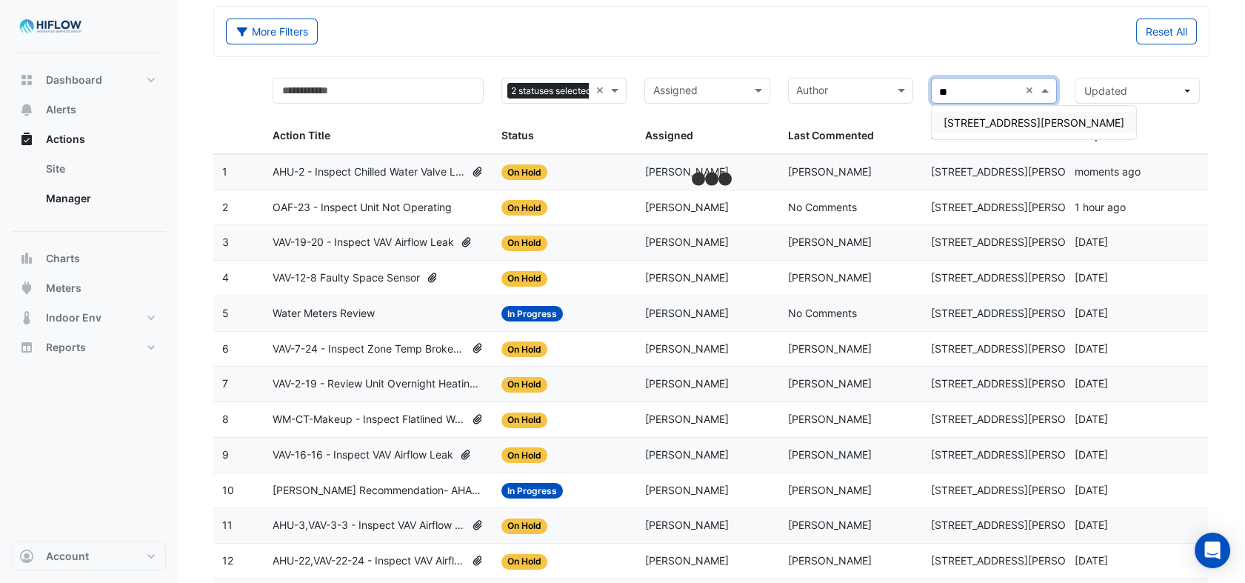
type input "***"
click at [979, 124] on span "[STREET_ADDRESS][PERSON_NAME]" at bounding box center [1033, 122] width 181 height 13
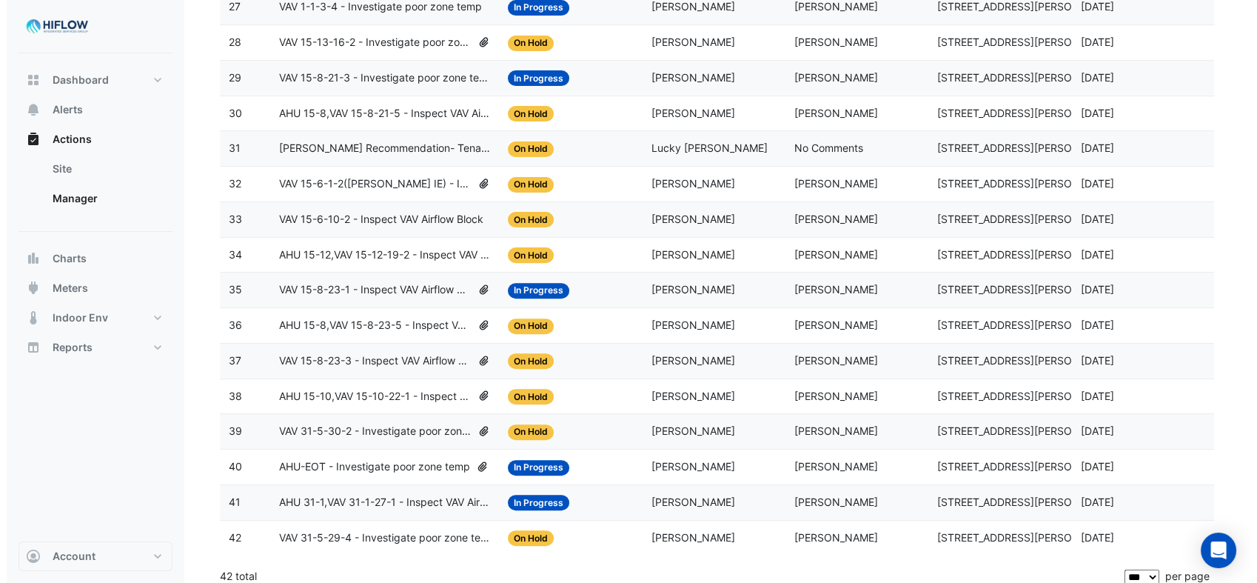
scroll to position [1158, 0]
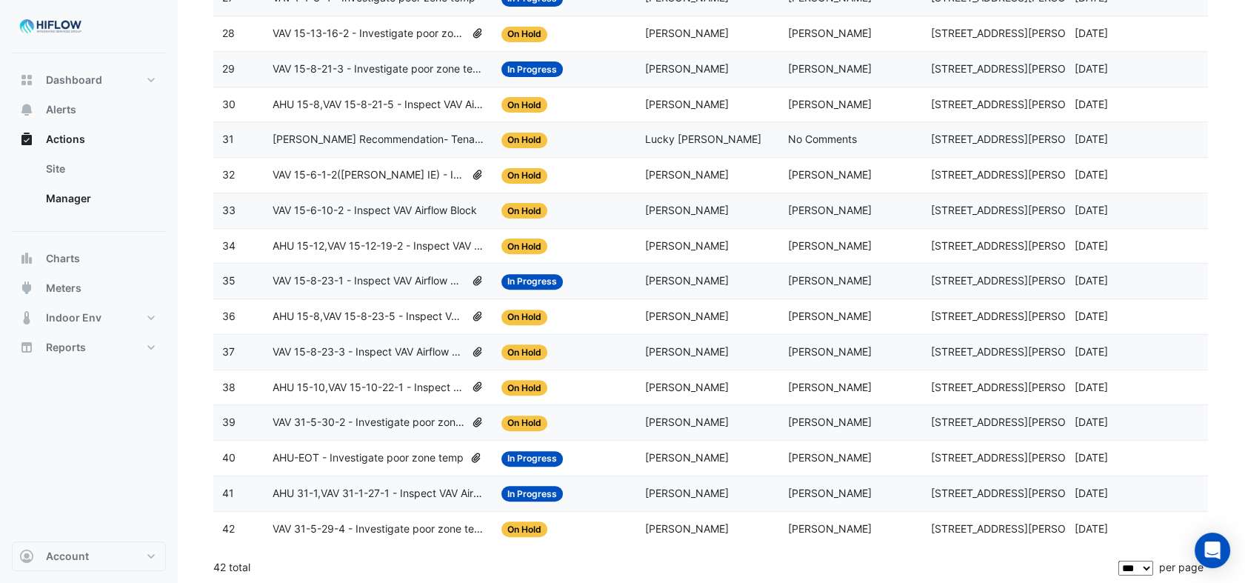
click at [377, 524] on span "VAV 31-5-29-4 - Investigate poor zone temp" at bounding box center [378, 529] width 211 height 17
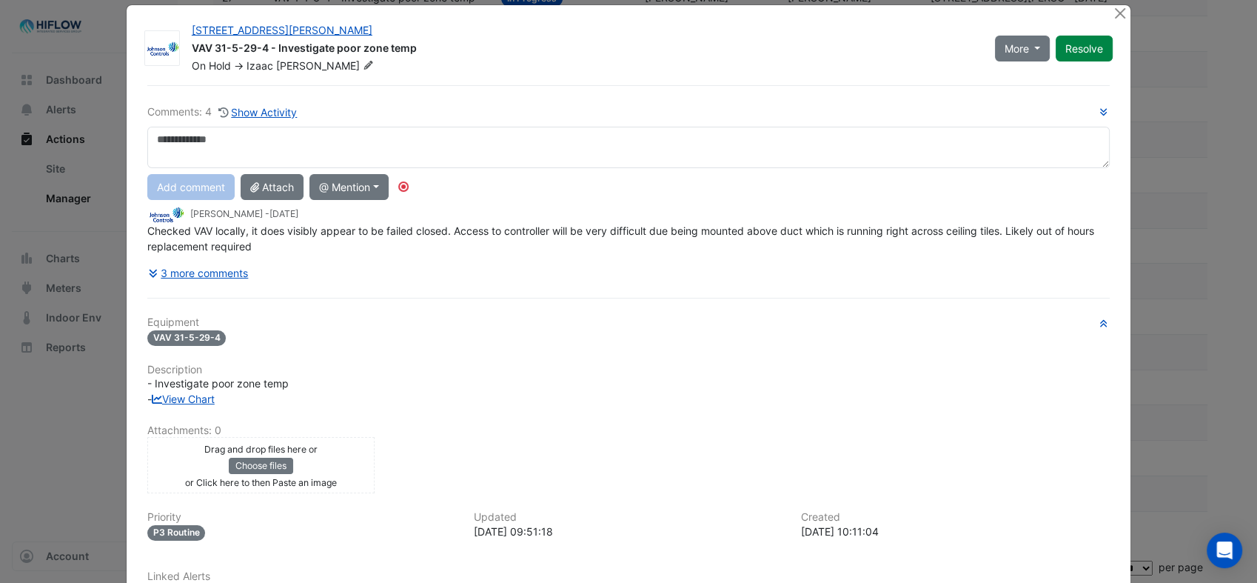
scroll to position [0, 0]
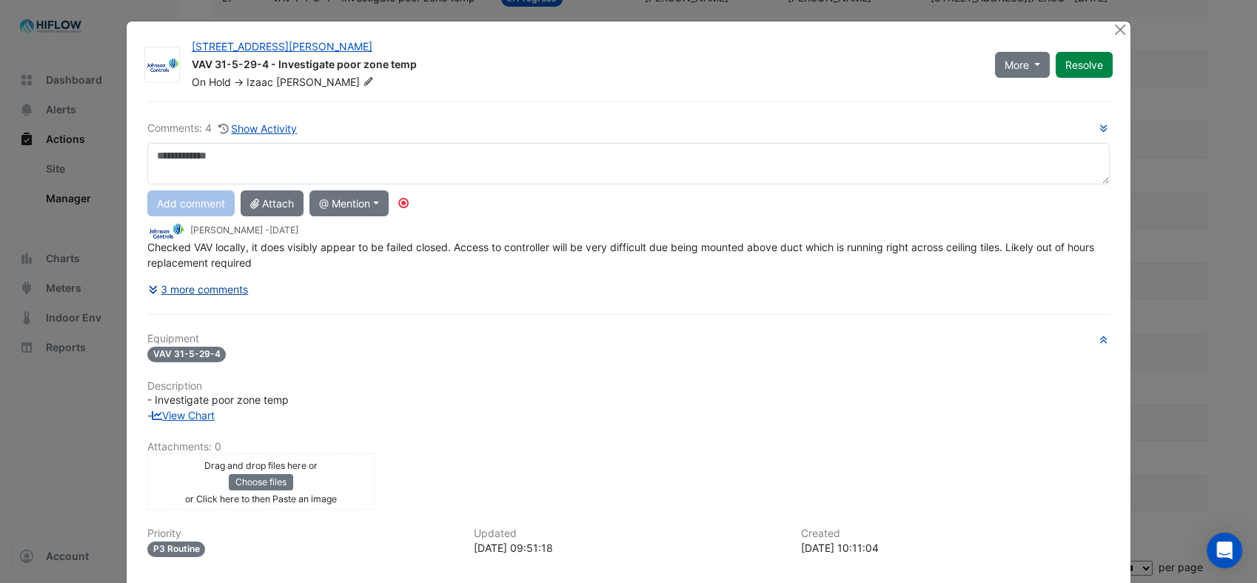
click at [221, 289] on button "3 more comments" at bounding box center [198, 289] width 102 height 26
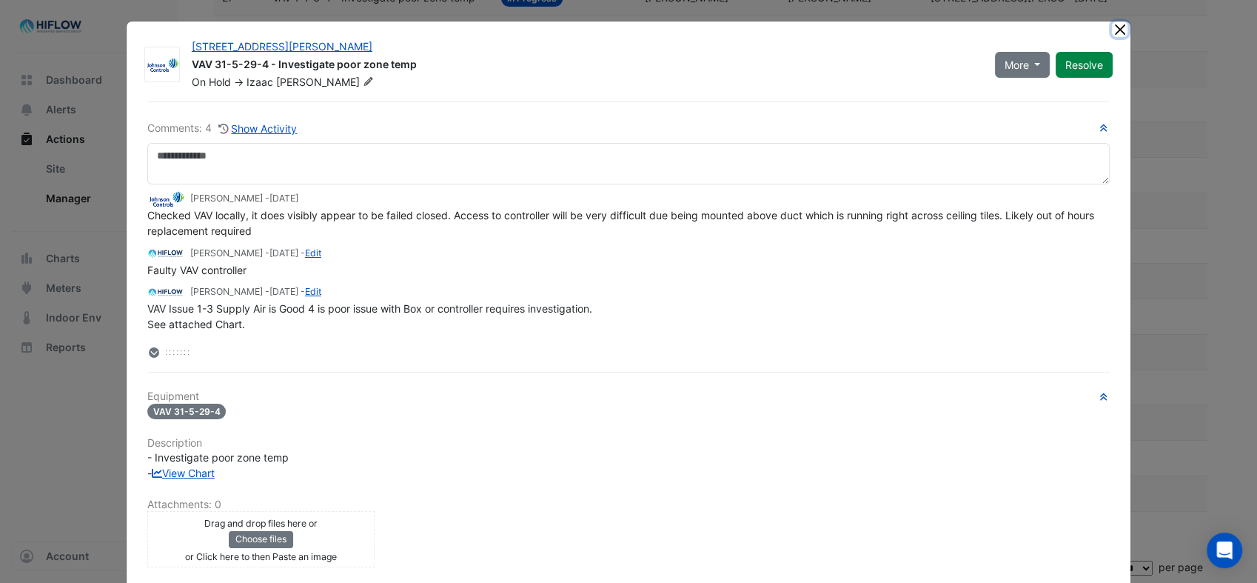
click at [1112, 28] on button "Close" at bounding box center [1120, 29] width 16 height 16
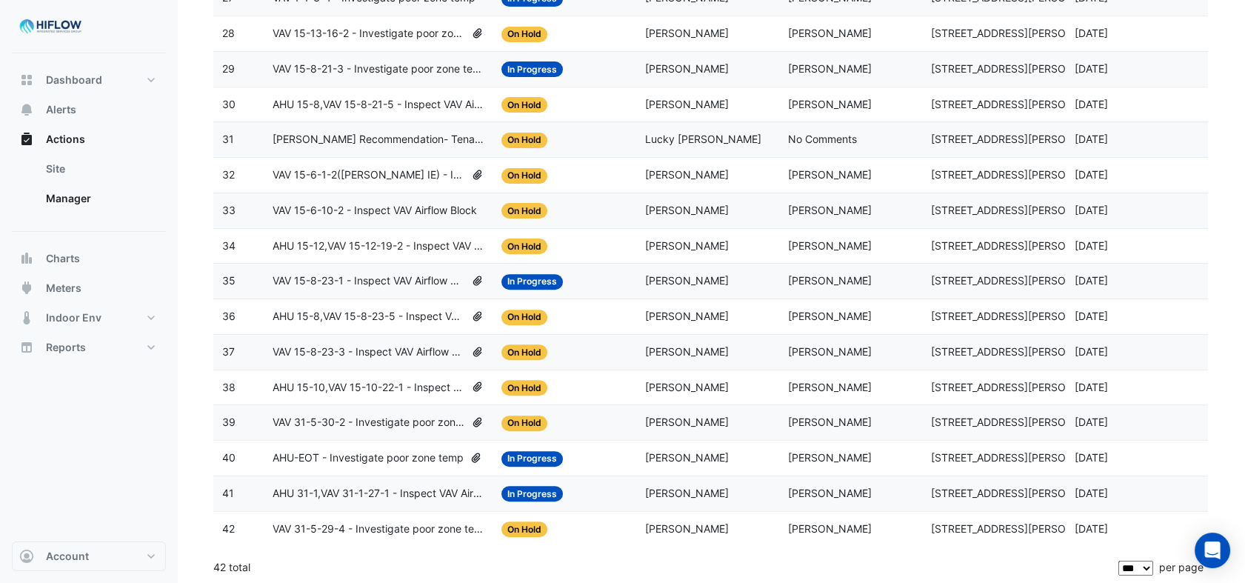
click at [381, 495] on span "AHU 31-1,VAV 31-1-27-1 - Inspect VAV Airflow Block" at bounding box center [378, 493] width 211 height 17
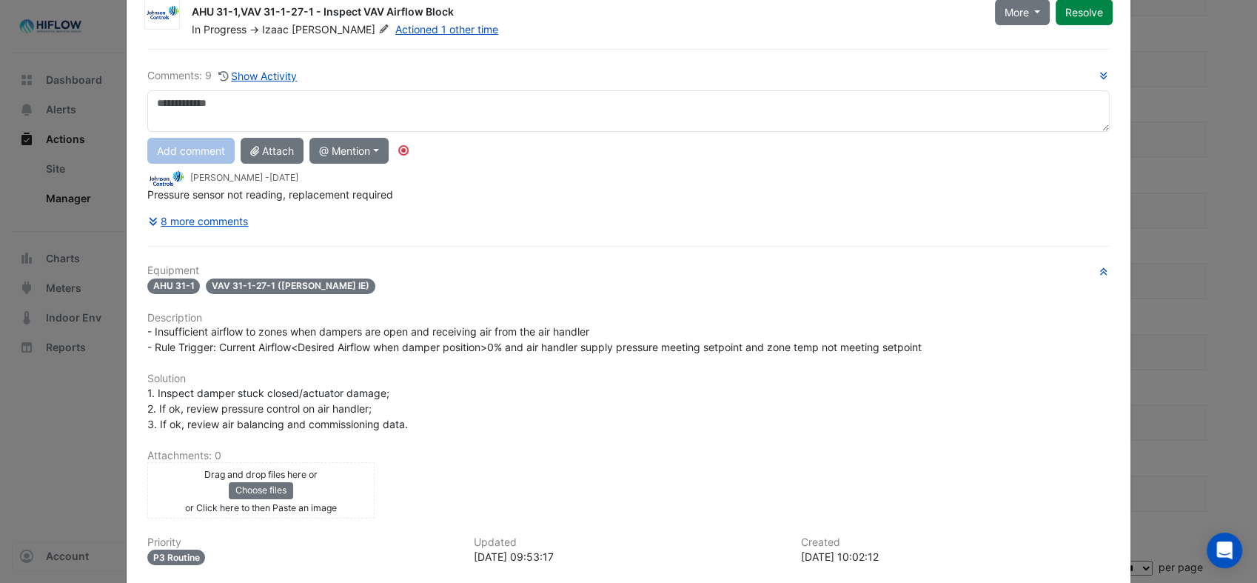
scroll to position [31, 0]
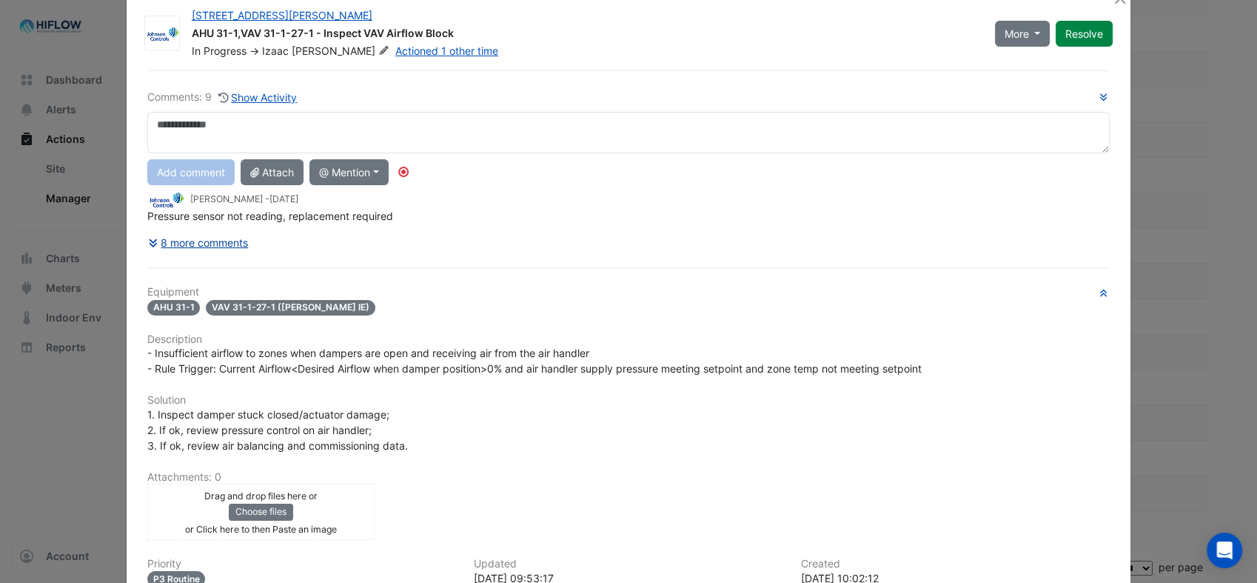
click at [230, 244] on button "8 more comments" at bounding box center [198, 243] width 102 height 26
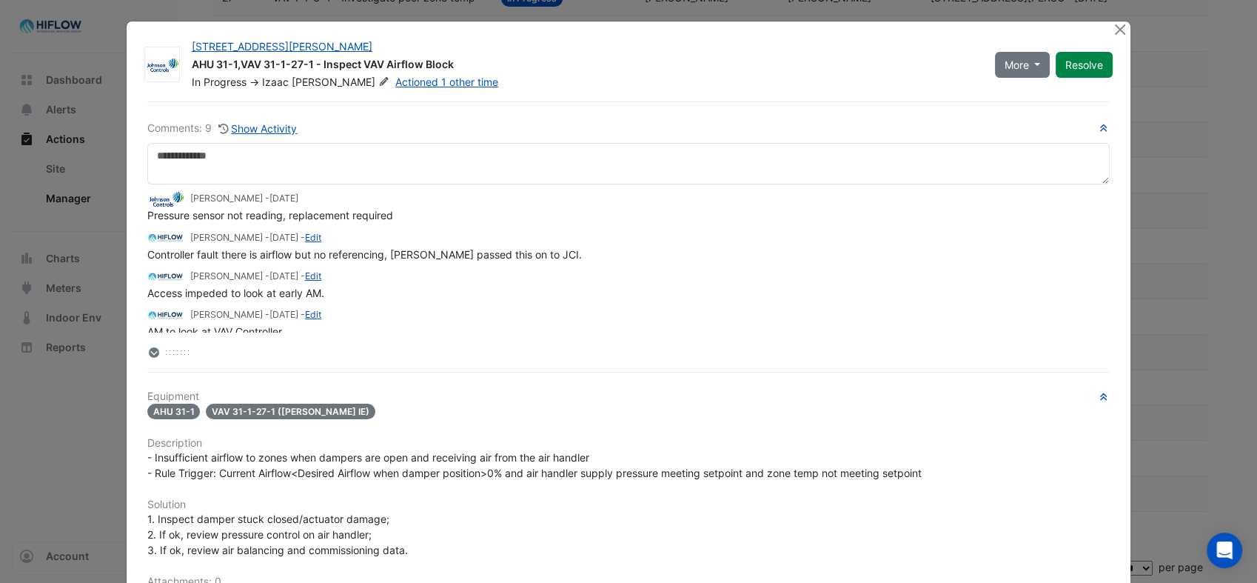
scroll to position [0, 0]
click at [1112, 26] on button "Close" at bounding box center [1120, 29] width 16 height 16
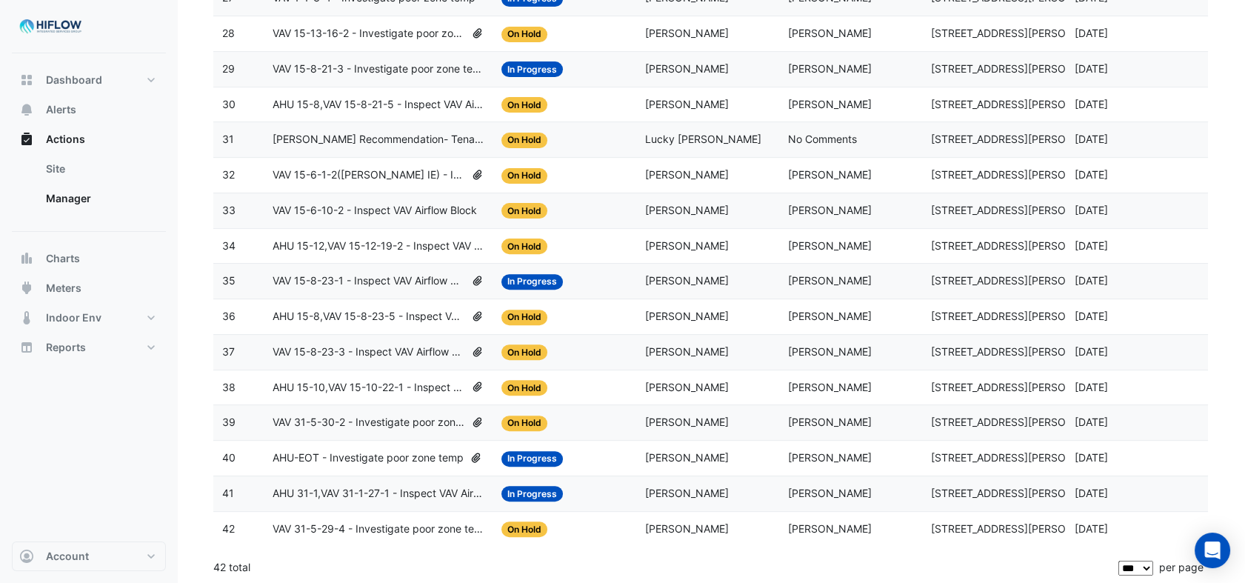
click at [373, 452] on span "AHU-EOT - Investigate poor zone temp" at bounding box center [368, 457] width 191 height 17
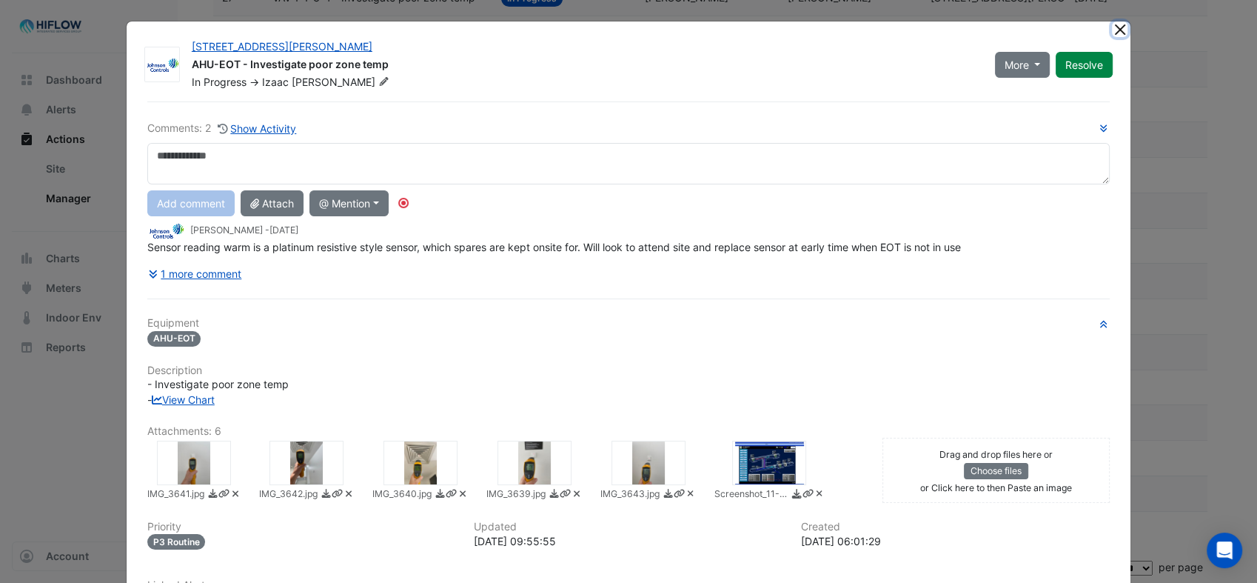
click at [1112, 25] on button "Close" at bounding box center [1120, 29] width 16 height 16
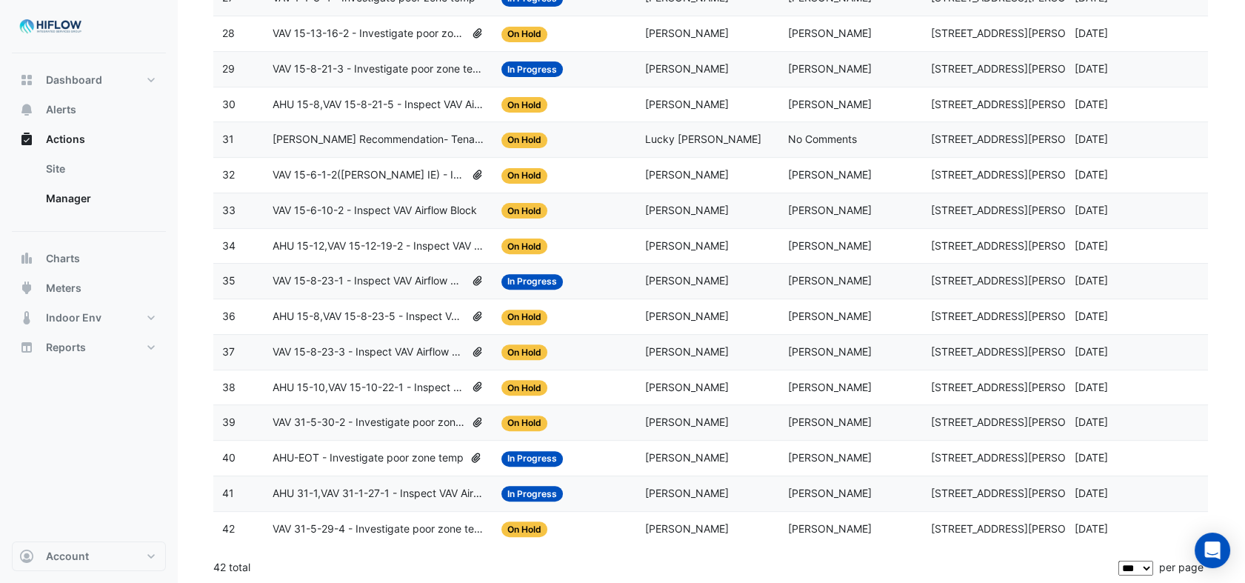
click at [341, 423] on span "VAV 31-5-30-2 - Investigate poor zone temp" at bounding box center [369, 422] width 193 height 17
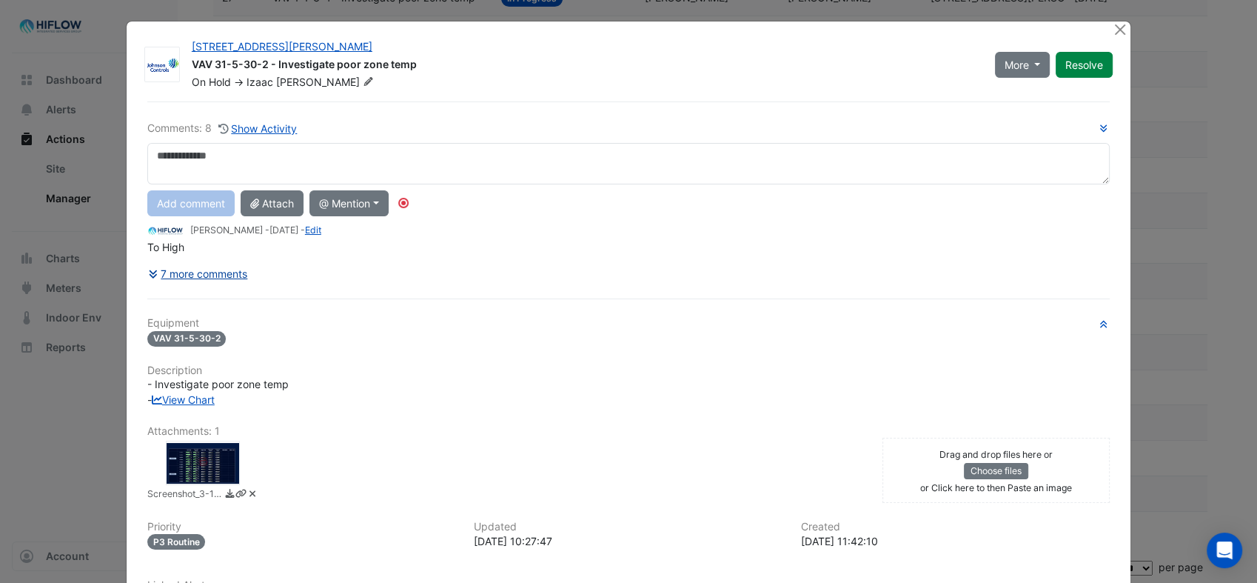
click at [225, 273] on button "7 more comments" at bounding box center [197, 274] width 101 height 26
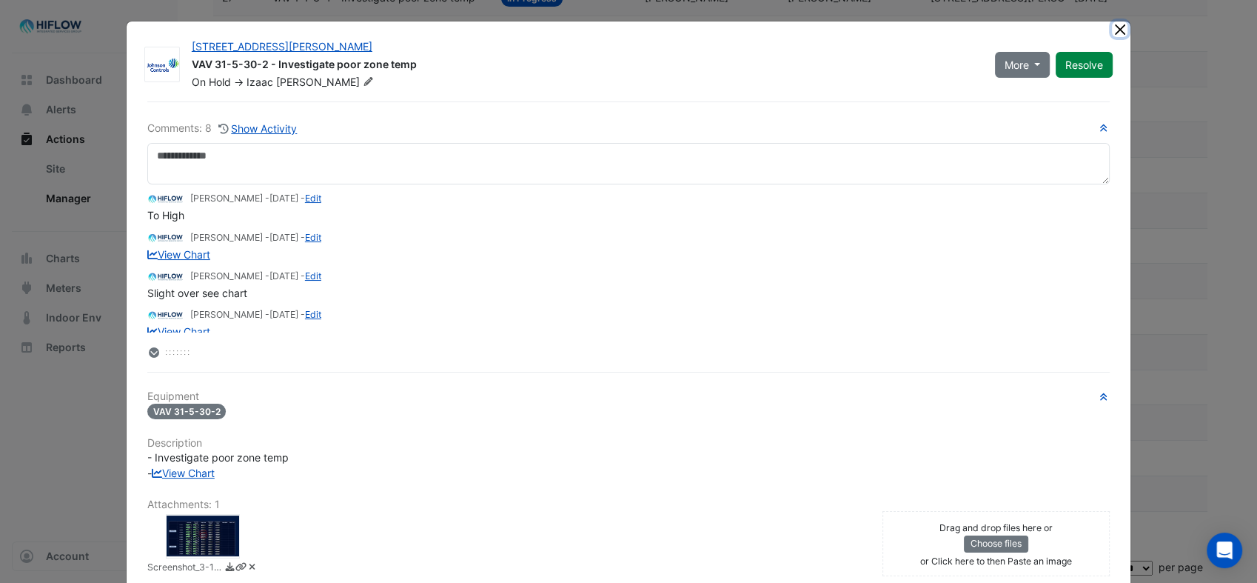
click at [1115, 35] on button "Close" at bounding box center [1120, 29] width 16 height 16
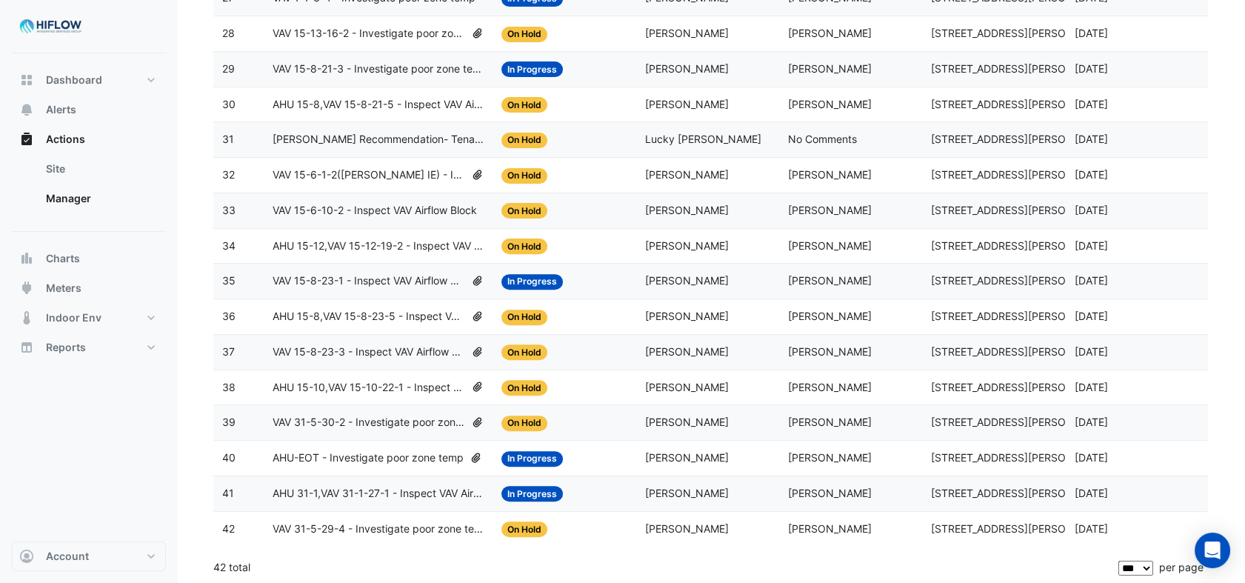
click at [362, 384] on span "AHU 15-10,VAV 15-10-22-1 - Inspect VAV Airflow Block" at bounding box center [369, 387] width 193 height 17
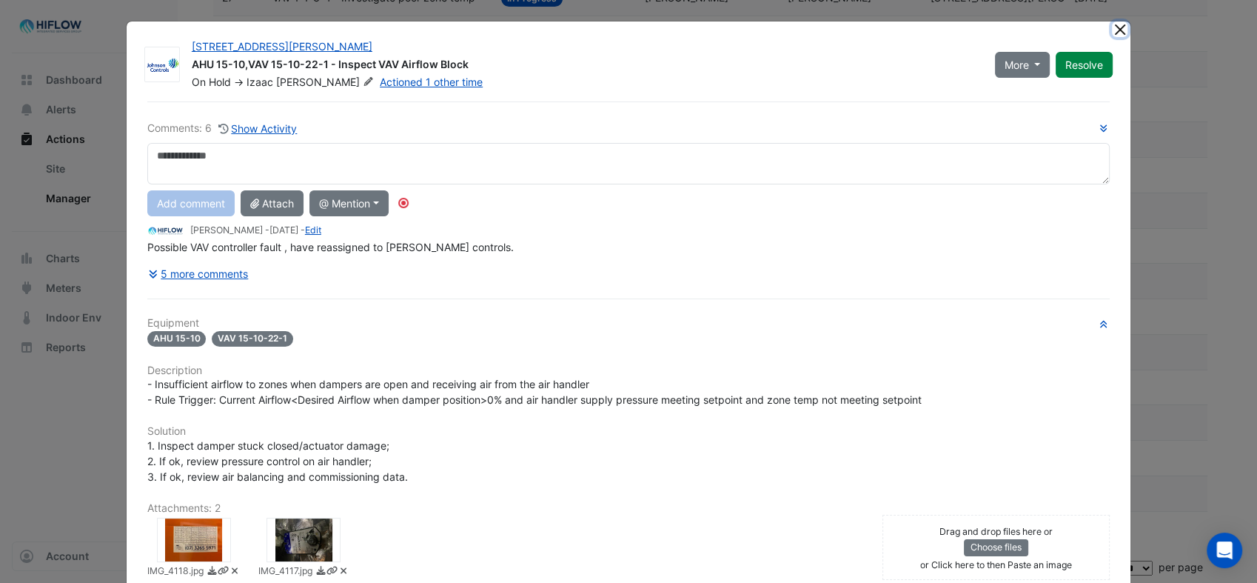
click at [1117, 24] on button "Close" at bounding box center [1120, 29] width 16 height 16
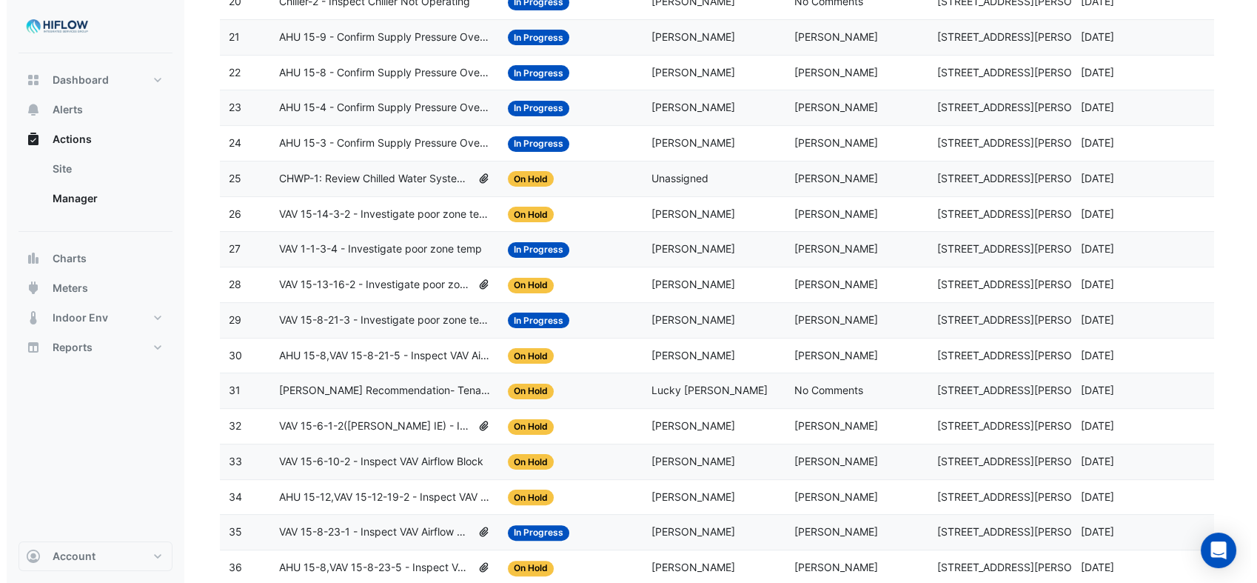
scroll to position [912, 0]
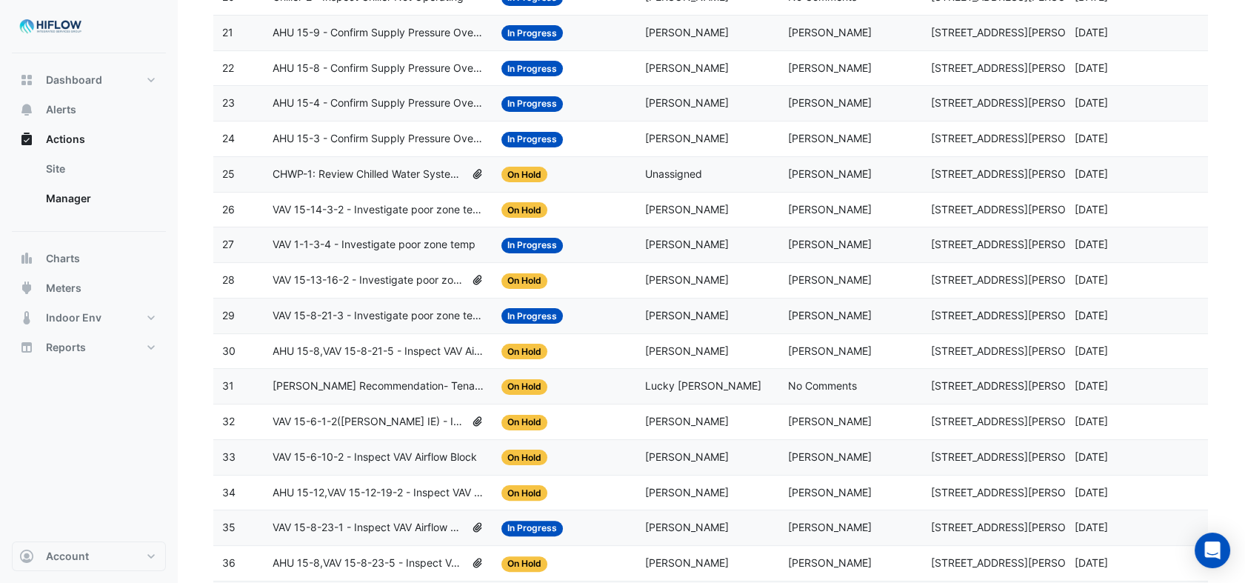
click at [367, 384] on span "[PERSON_NAME] Recommendation- Tenant condenser water" at bounding box center [378, 386] width 211 height 17
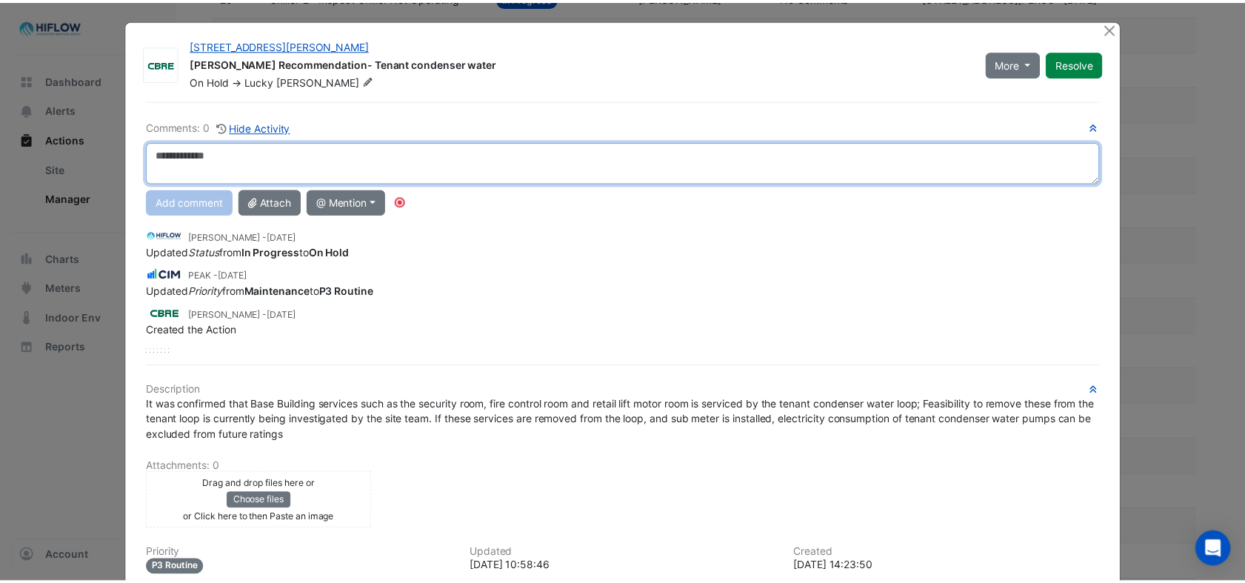
scroll to position [0, 0]
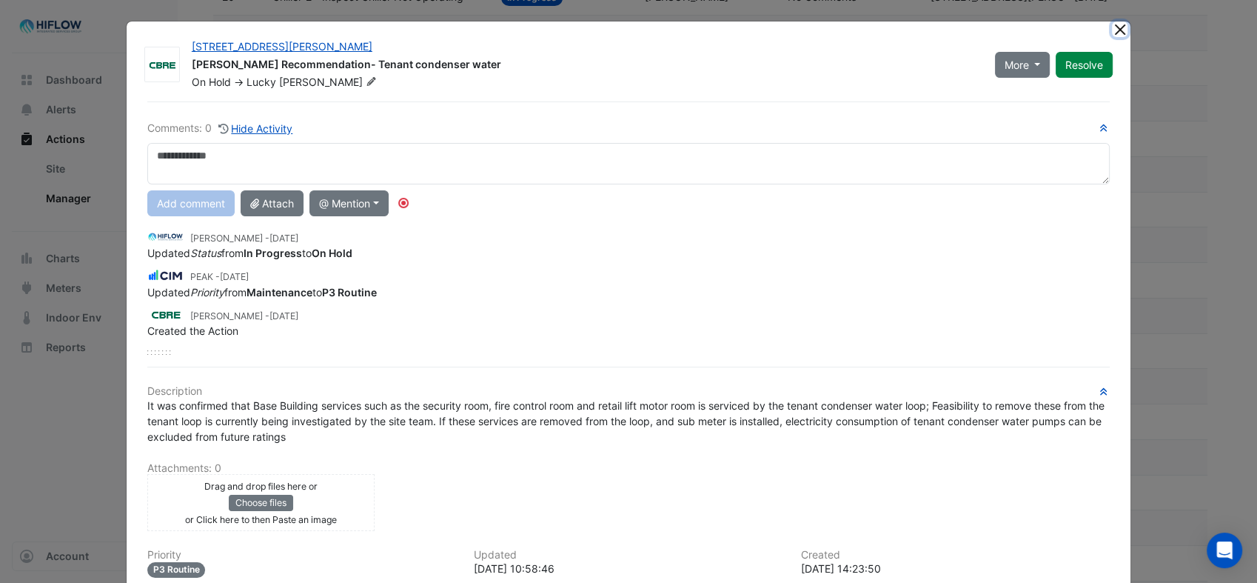
click at [1112, 29] on button "Close" at bounding box center [1120, 29] width 16 height 16
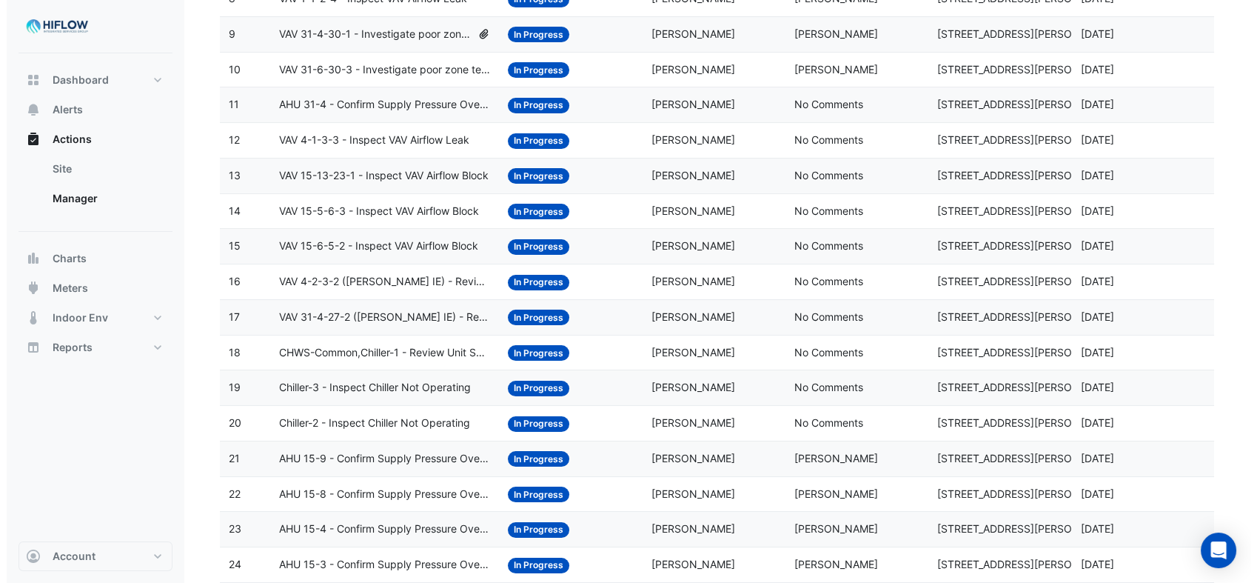
scroll to position [418, 0]
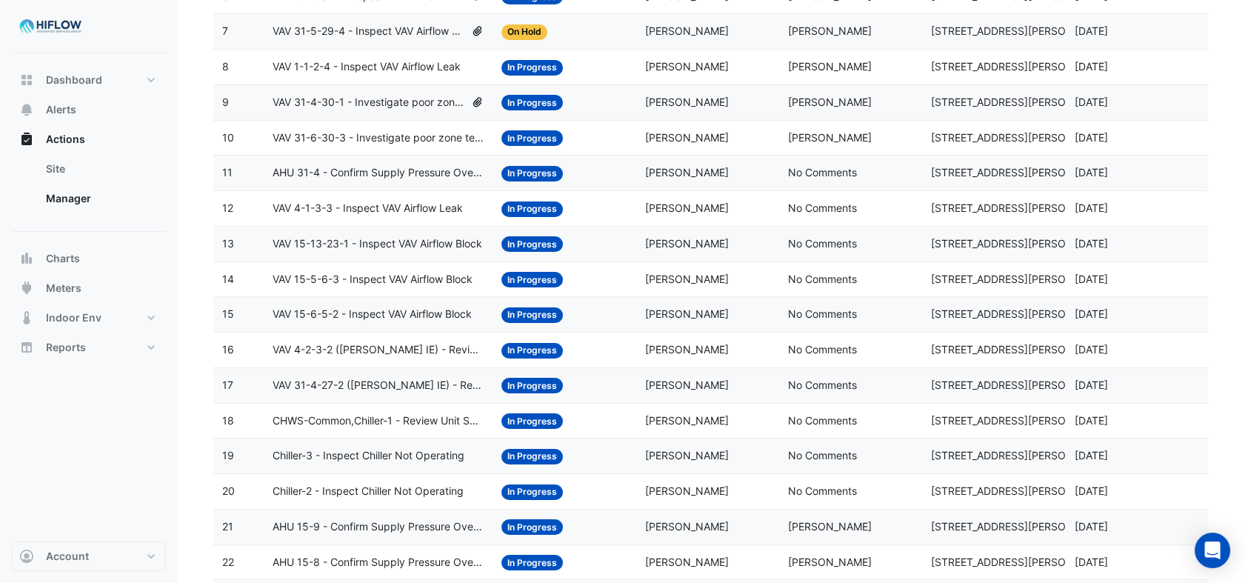
click at [392, 312] on span "VAV 15-6-5-2 - Inspect VAV Airflow Block" at bounding box center [372, 314] width 199 height 17
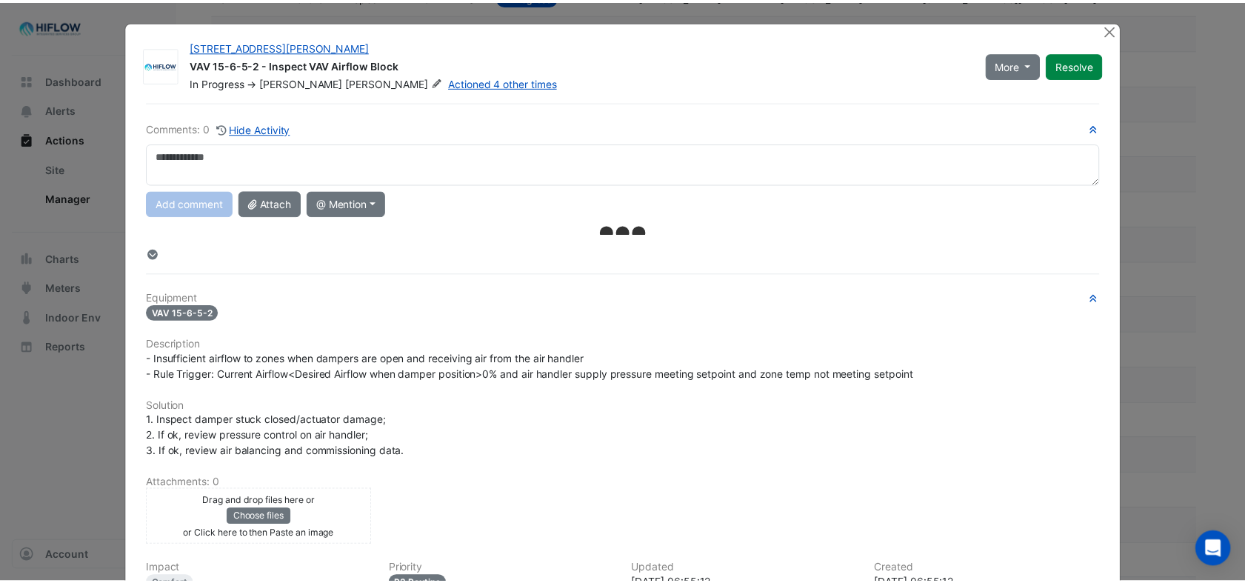
scroll to position [0, 0]
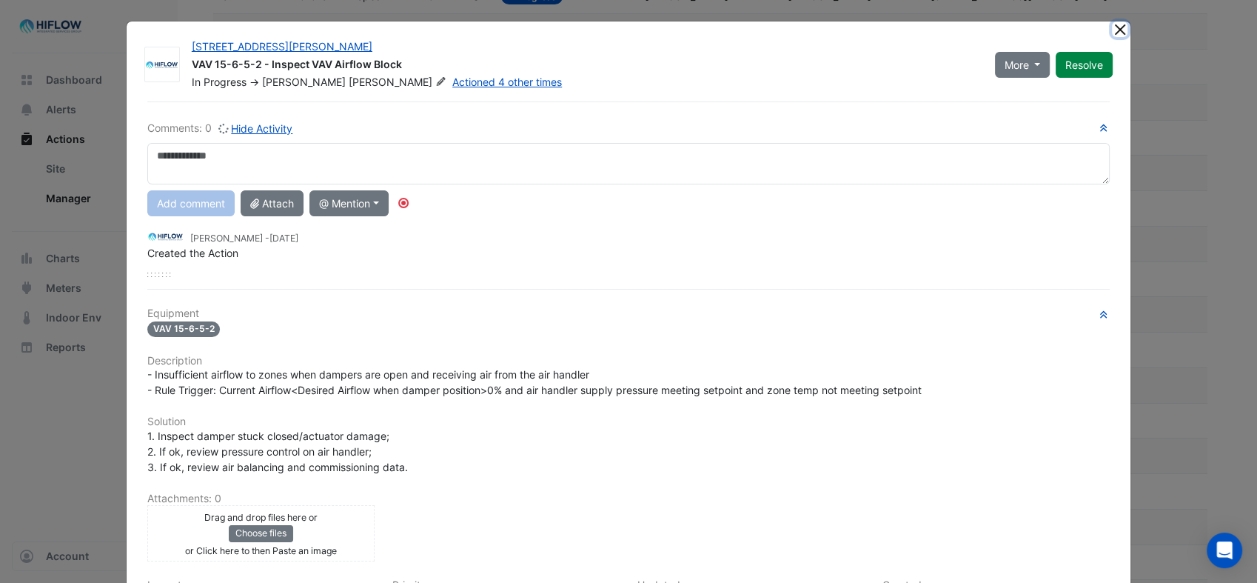
click at [1112, 30] on button "Close" at bounding box center [1120, 29] width 16 height 16
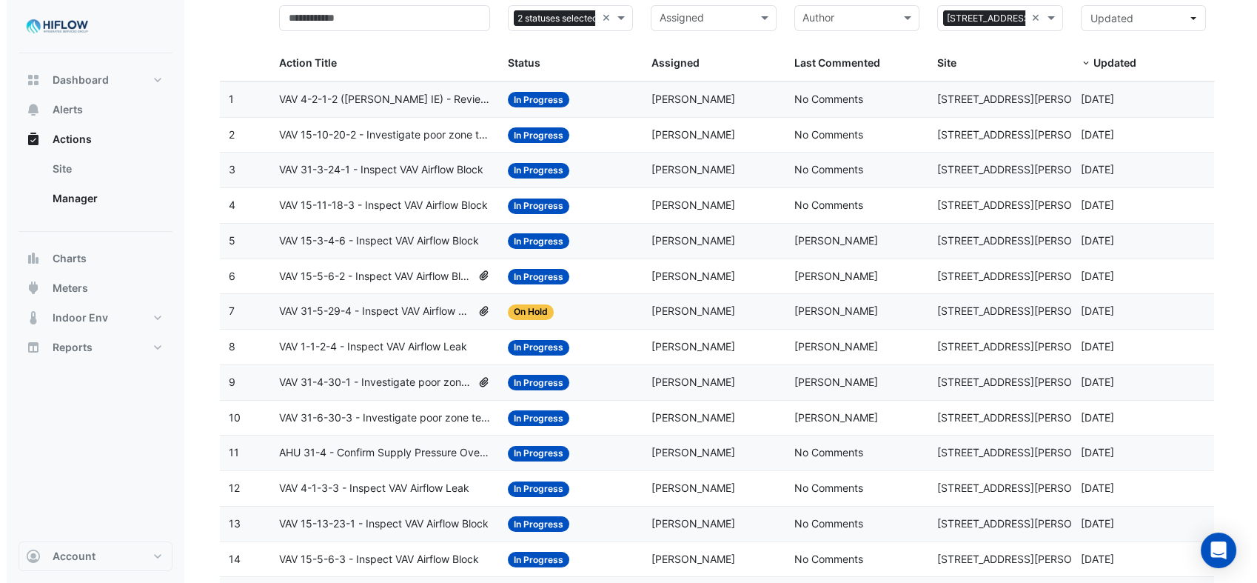
scroll to position [335, 0]
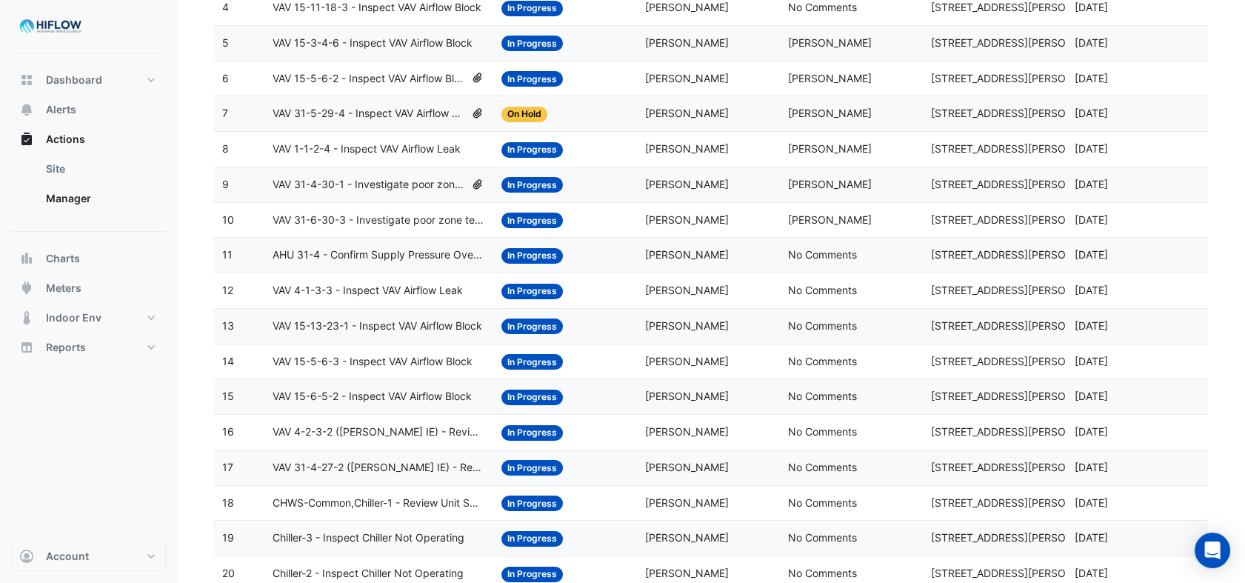
click at [363, 355] on span "VAV 15-5-6-3 - Inspect VAV Airflow Block" at bounding box center [373, 361] width 200 height 17
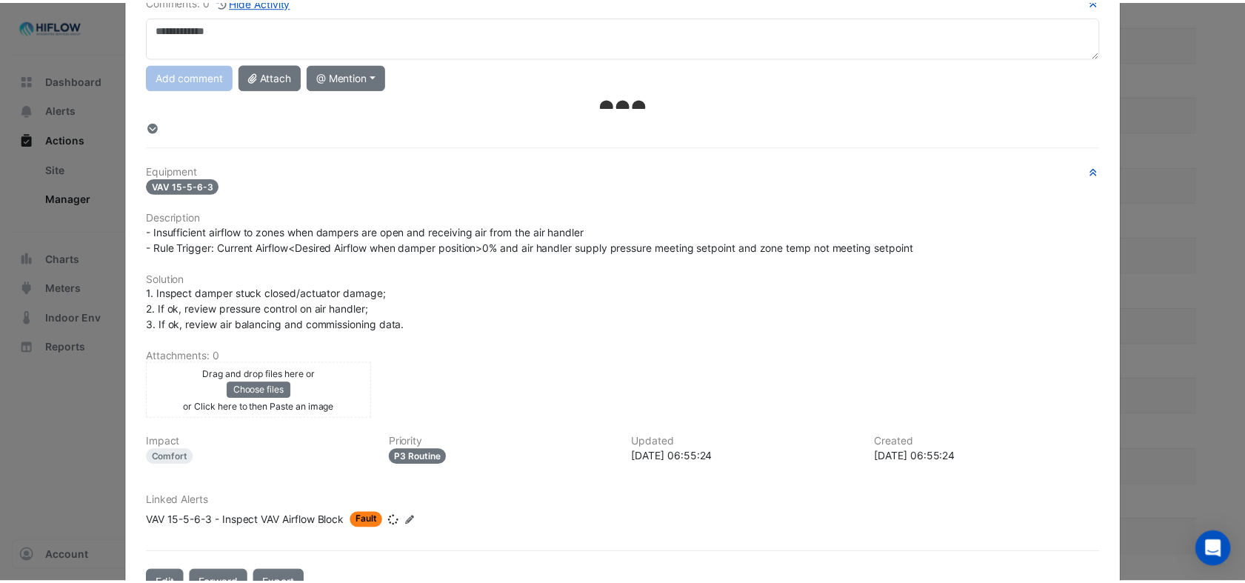
scroll to position [0, 0]
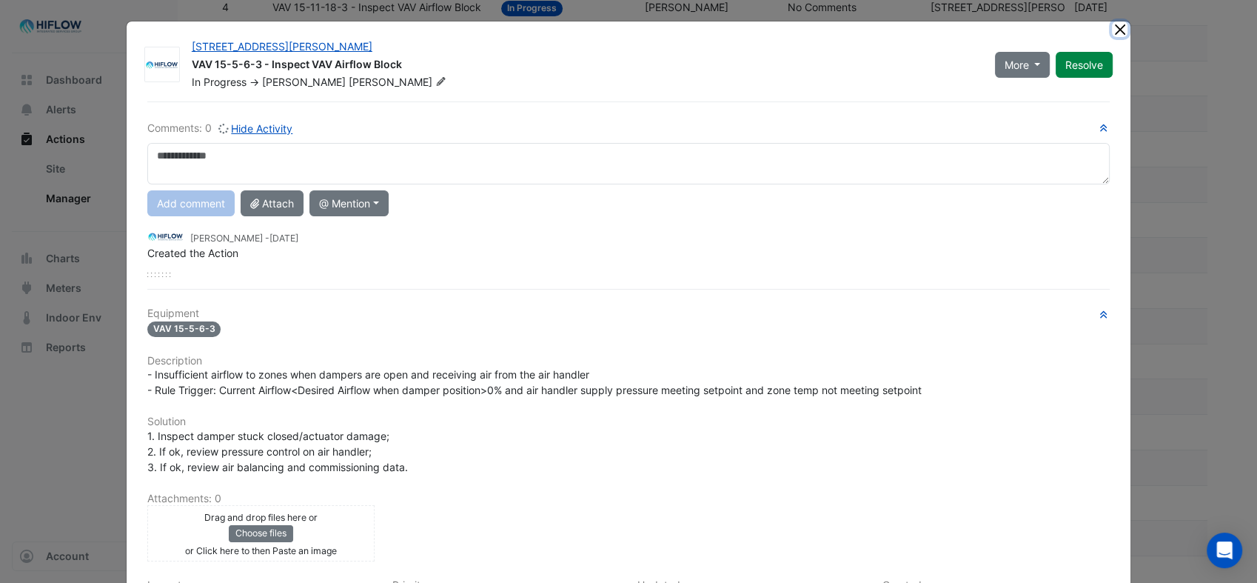
drag, startPoint x: 1117, startPoint y: 28, endPoint x: 1108, endPoint y: 39, distance: 14.1
click at [1117, 28] on button "Close" at bounding box center [1120, 29] width 16 height 16
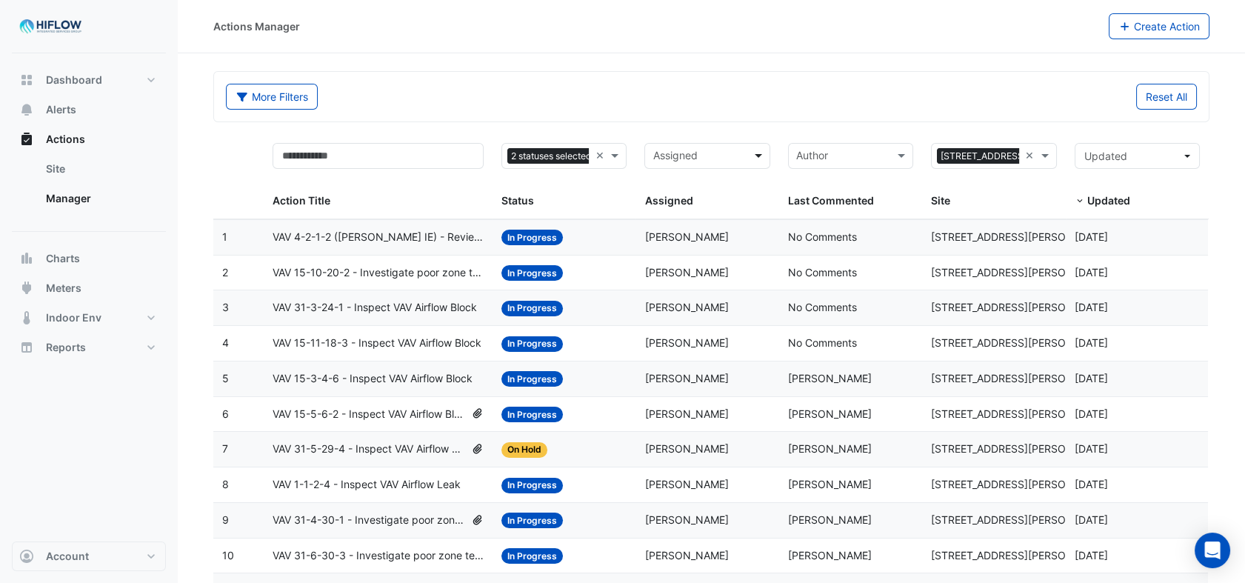
click at [761, 154] on span at bounding box center [760, 155] width 19 height 17
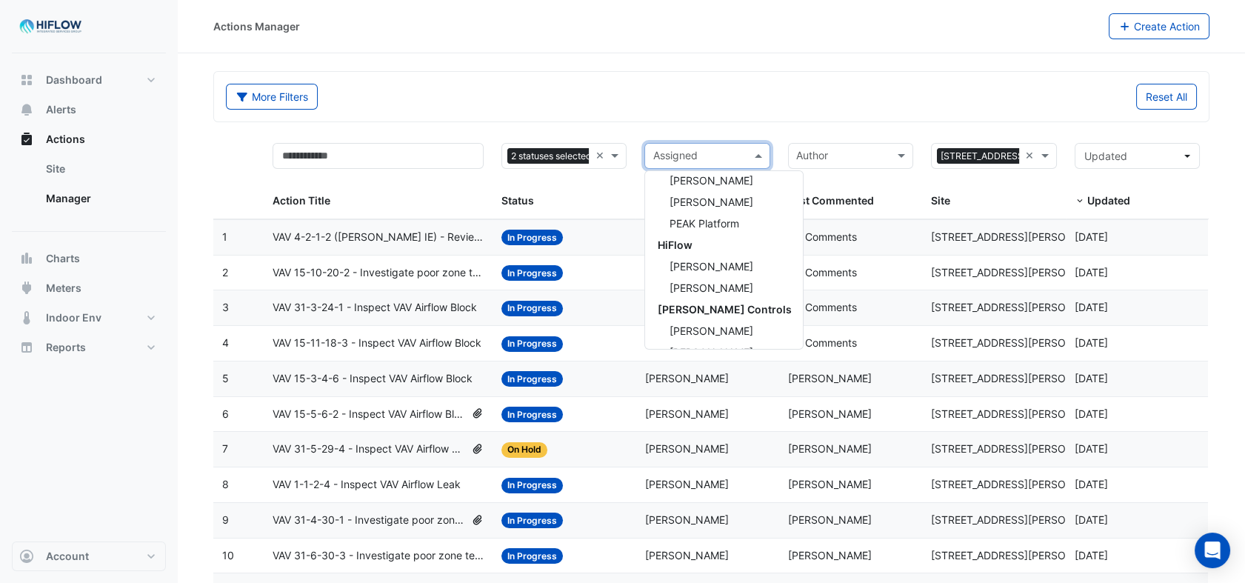
scroll to position [242, 0]
click at [693, 268] on span "[PERSON_NAME]" at bounding box center [711, 267] width 84 height 13
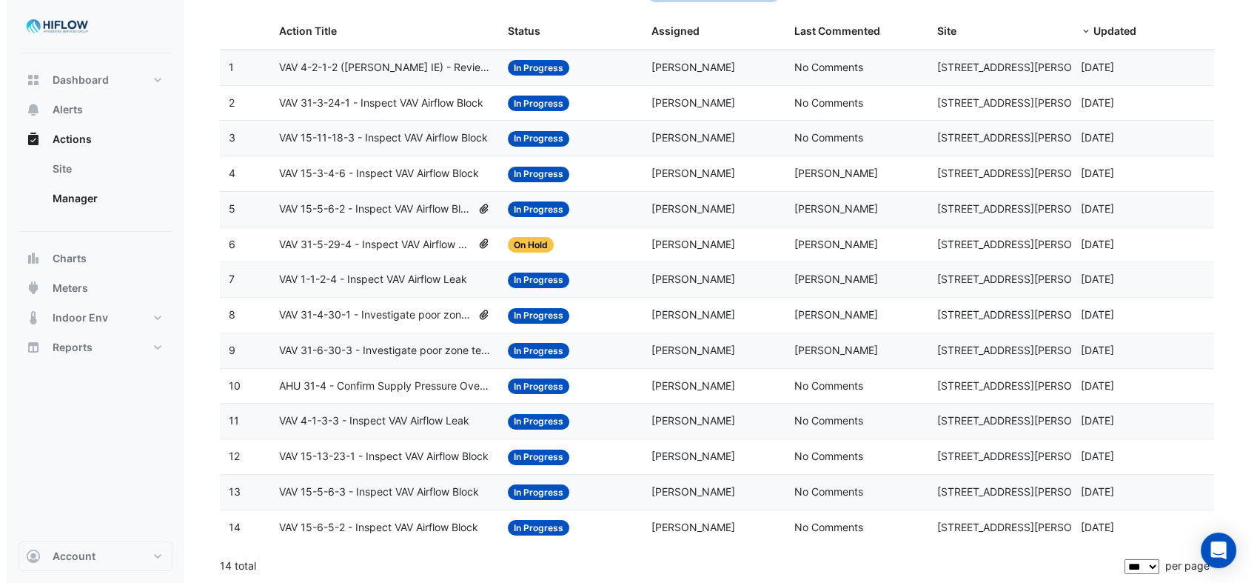
scroll to position [170, 0]
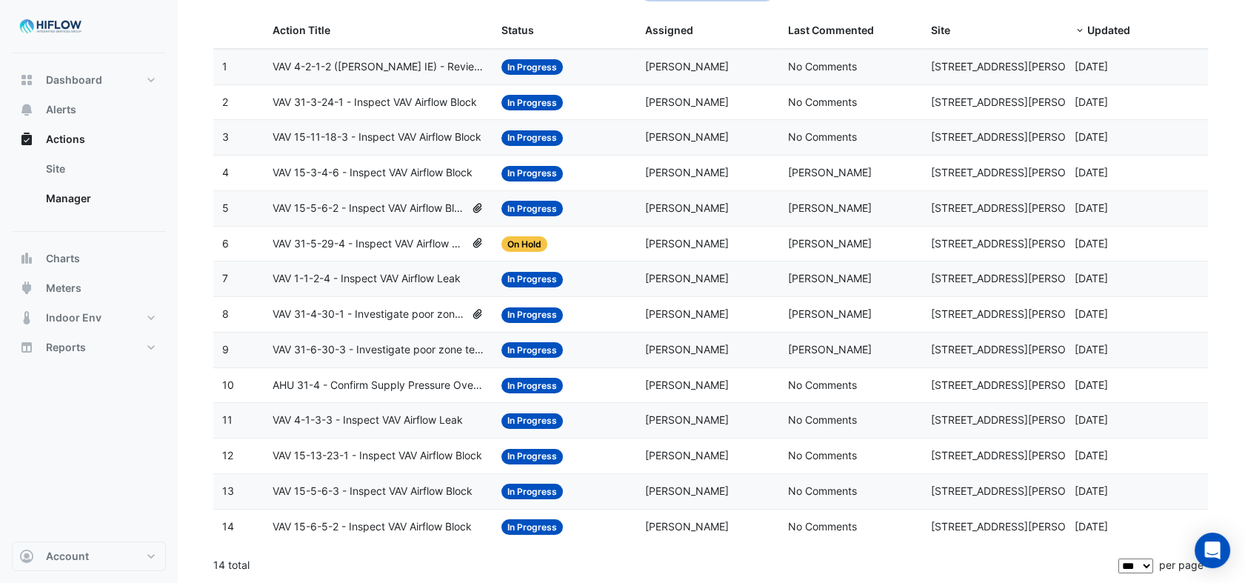
click at [363, 522] on span "VAV 15-6-5-2 - Inspect VAV Airflow Block" at bounding box center [372, 526] width 199 height 17
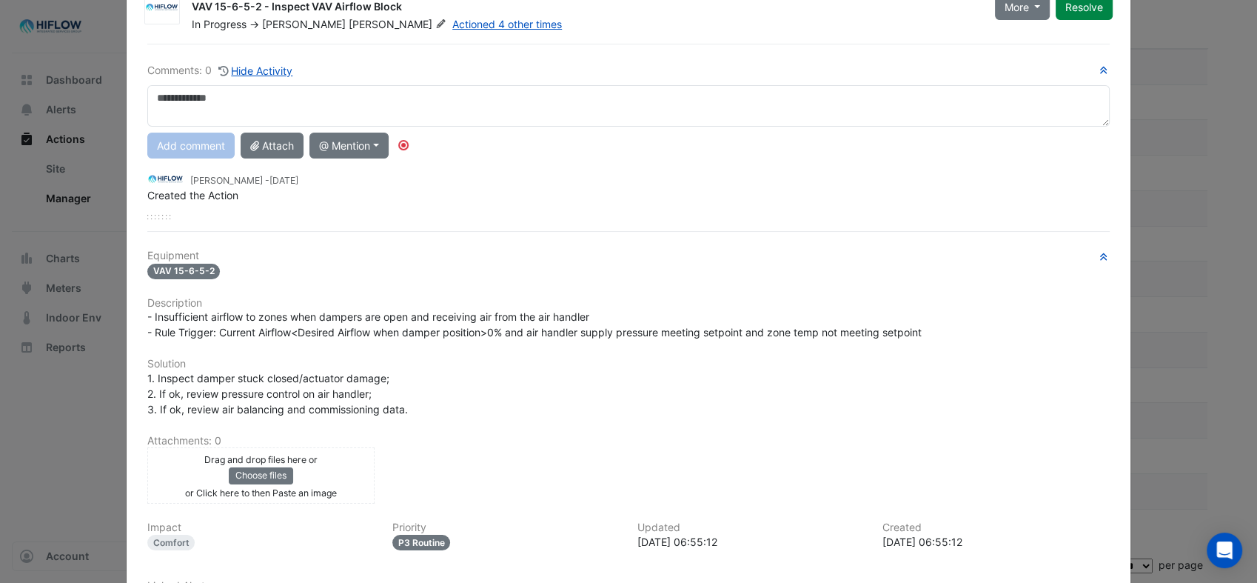
scroll to position [0, 0]
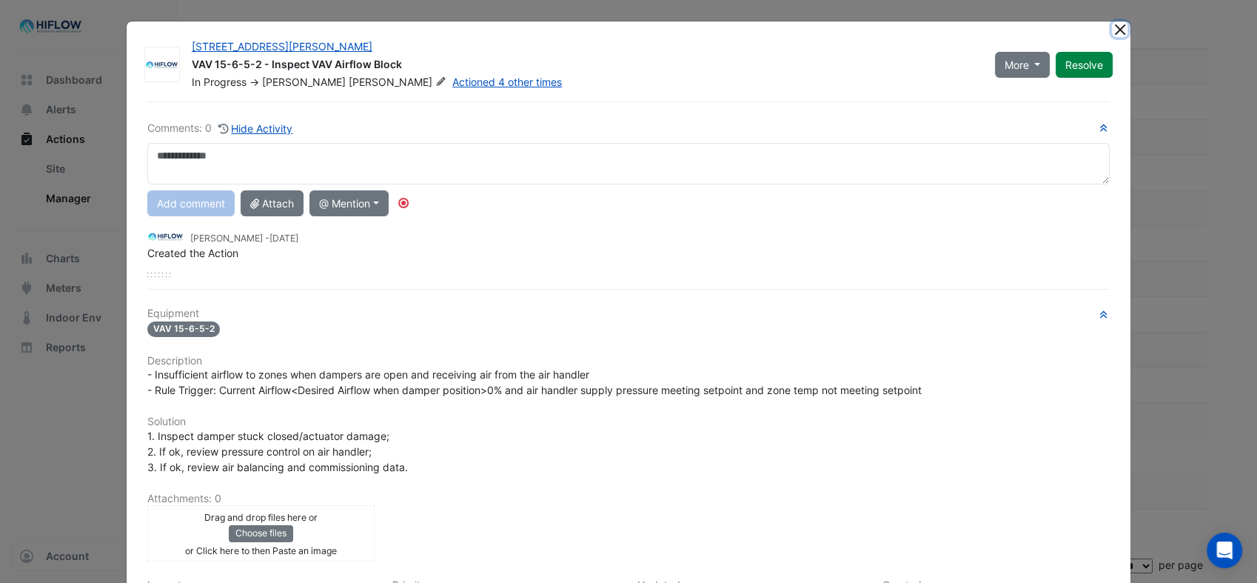
click at [1114, 25] on button "Close" at bounding box center [1120, 29] width 16 height 16
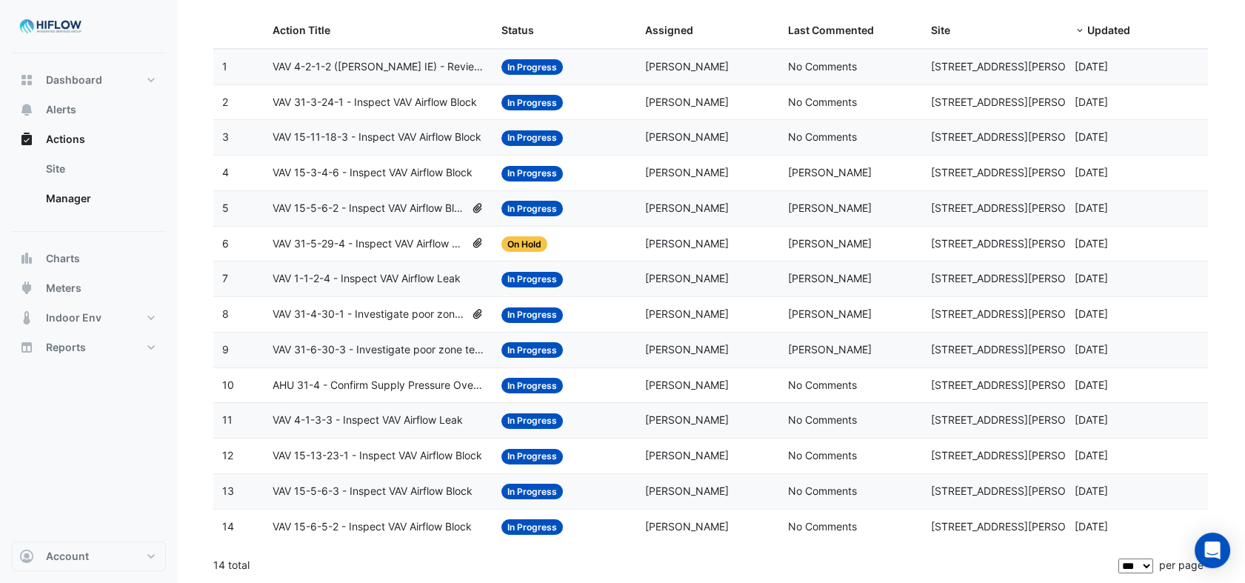
click at [381, 489] on span "VAV 15-5-6-3 - Inspect VAV Airflow Block" at bounding box center [373, 491] width 200 height 17
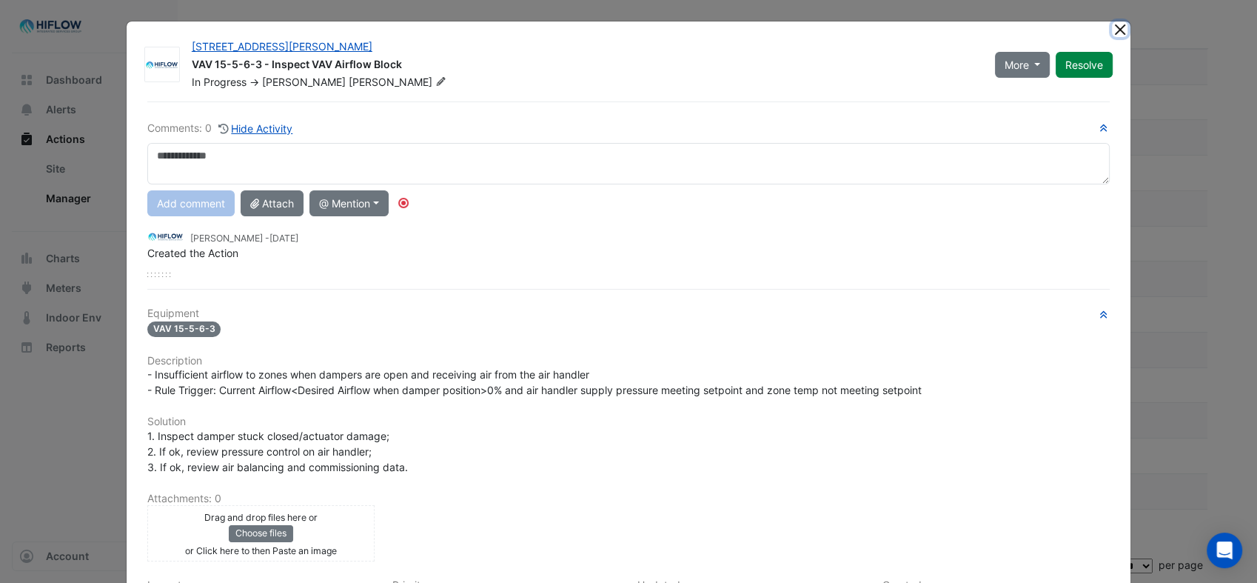
click at [1115, 27] on button "Close" at bounding box center [1120, 29] width 16 height 16
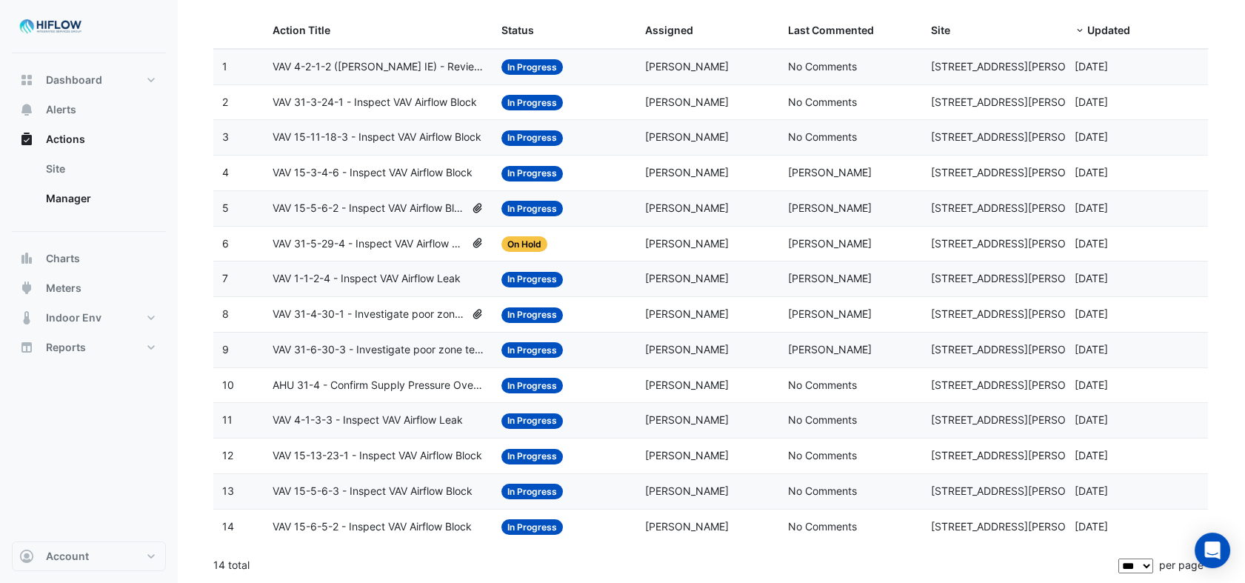
click at [367, 453] on span "VAV 15-13-23-1 - Inspect VAV Airflow Block" at bounding box center [378, 455] width 210 height 17
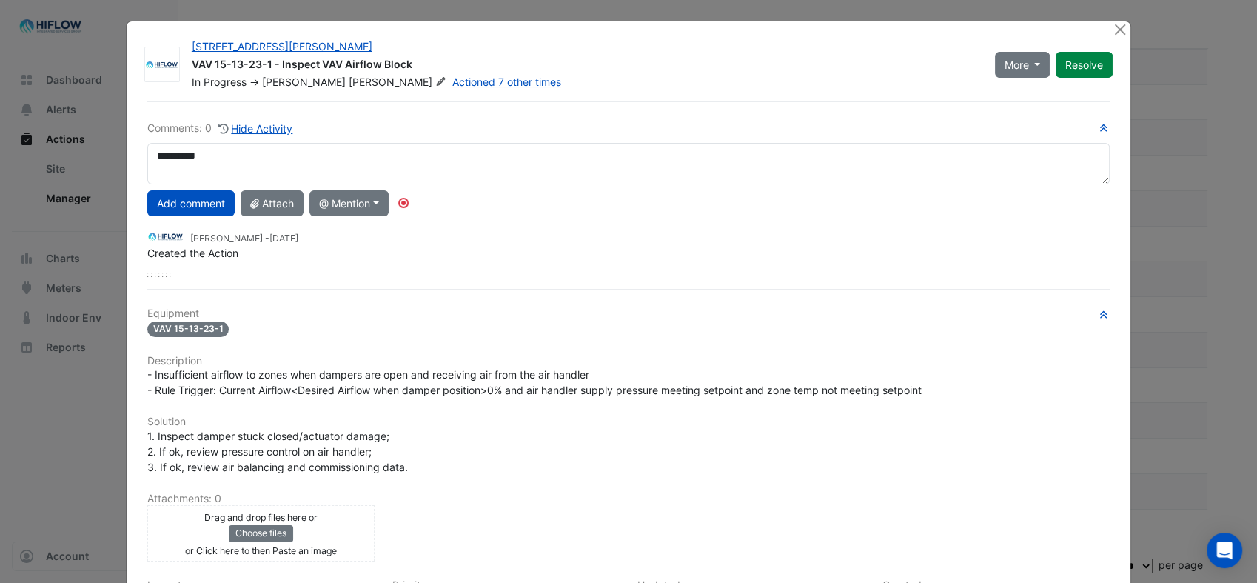
drag, startPoint x: 225, startPoint y: 158, endPoint x: 144, endPoint y: 153, distance: 81.6
click at [147, 153] on textarea "**********" at bounding box center [628, 163] width 963 height 41
type textarea "**********"
click at [204, 205] on button "Add comment" at bounding box center [190, 203] width 87 height 26
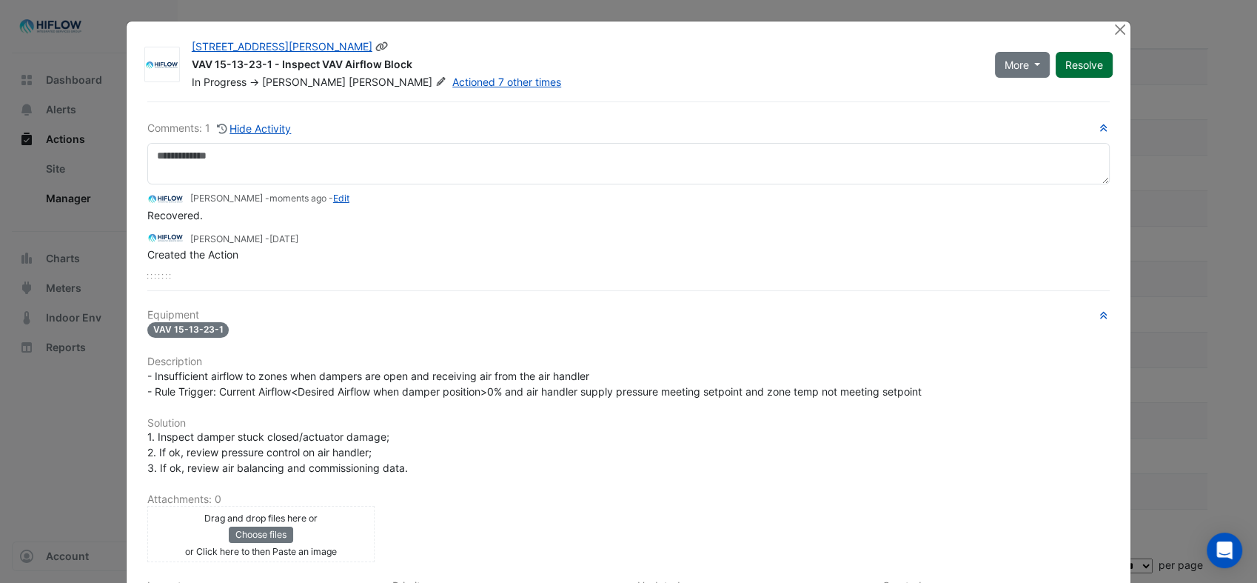
click at [1082, 64] on button "Resolve" at bounding box center [1084, 65] width 57 height 26
click at [1116, 24] on button "Close" at bounding box center [1120, 29] width 16 height 16
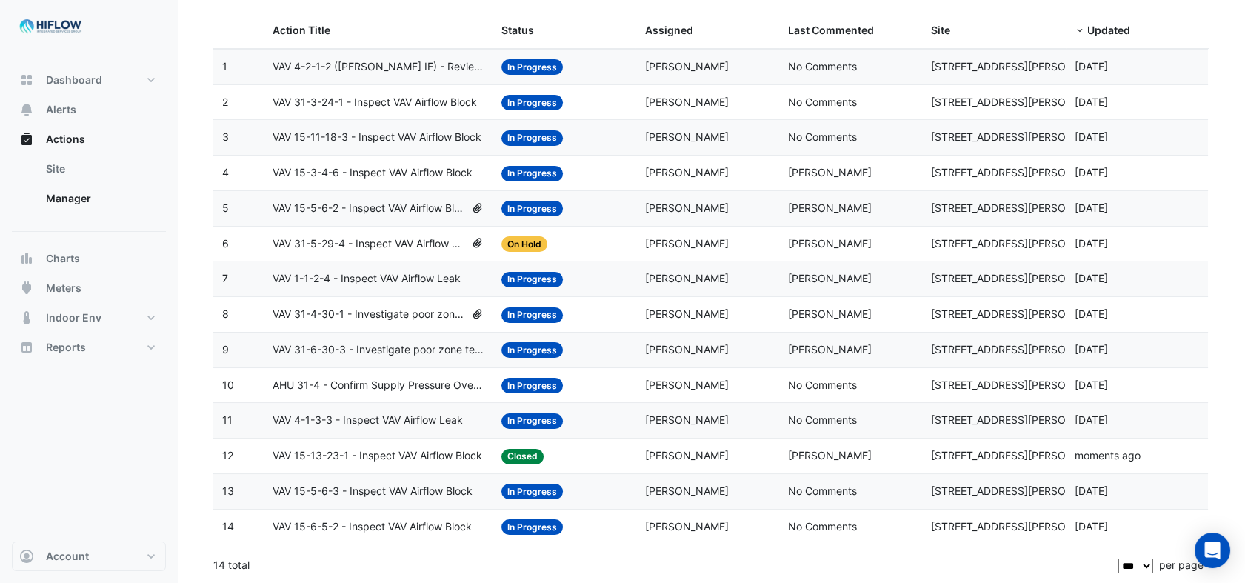
click at [385, 418] on span "VAV 4-1-3-3 - Inspect VAV Airflow Leak" at bounding box center [368, 420] width 190 height 17
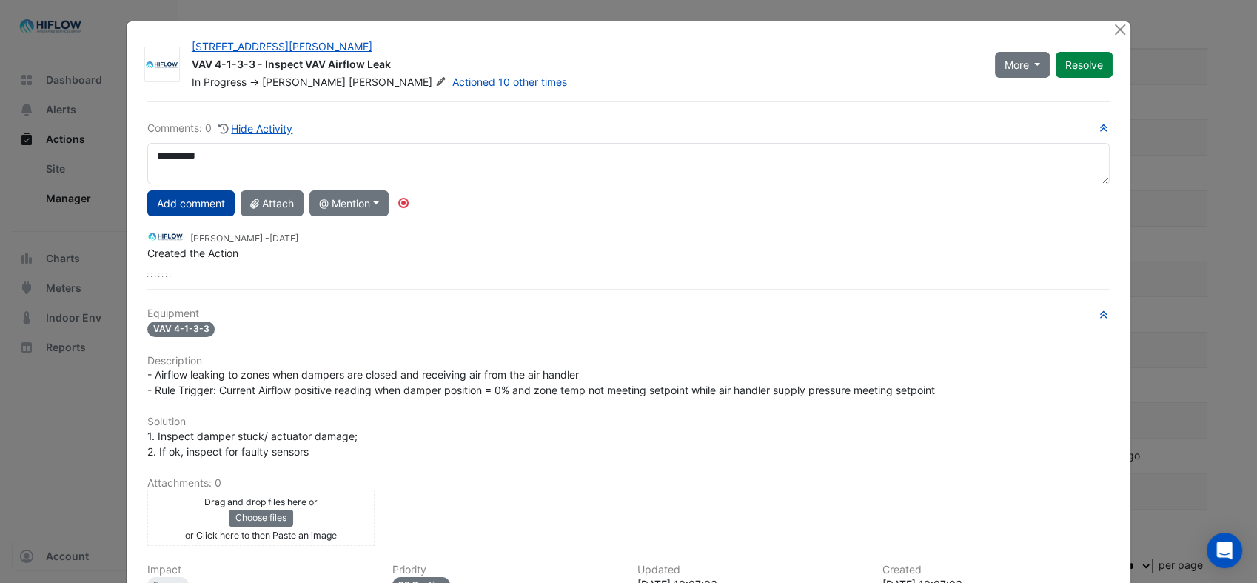
type textarea "**********"
click at [186, 204] on button "Add comment" at bounding box center [190, 203] width 87 height 26
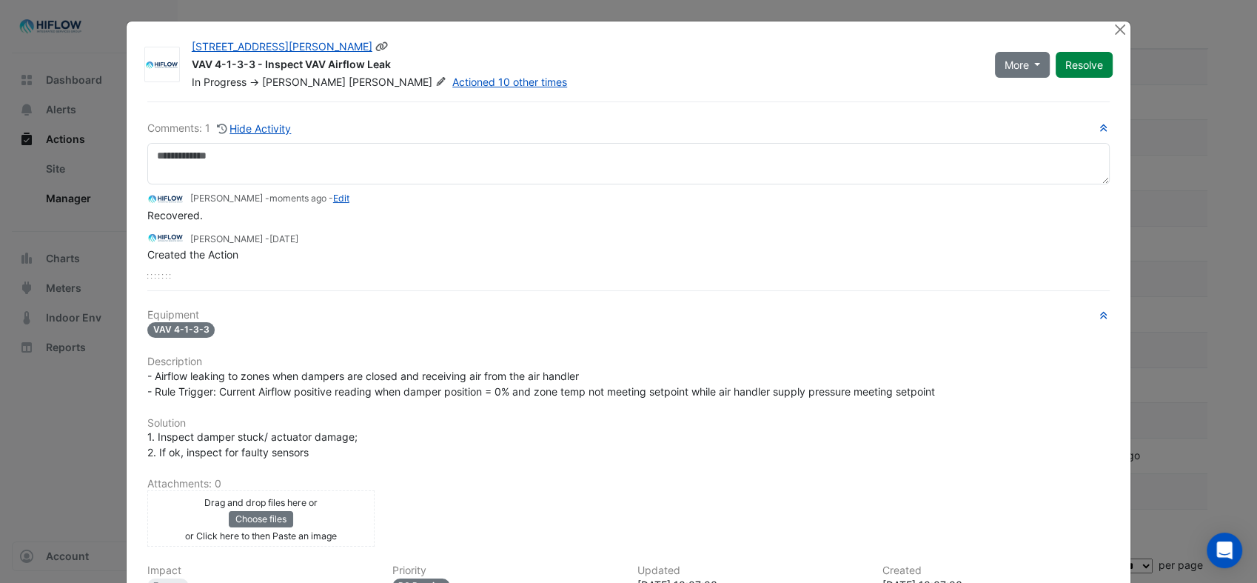
click at [1074, 67] on button "Resolve" at bounding box center [1084, 65] width 57 height 26
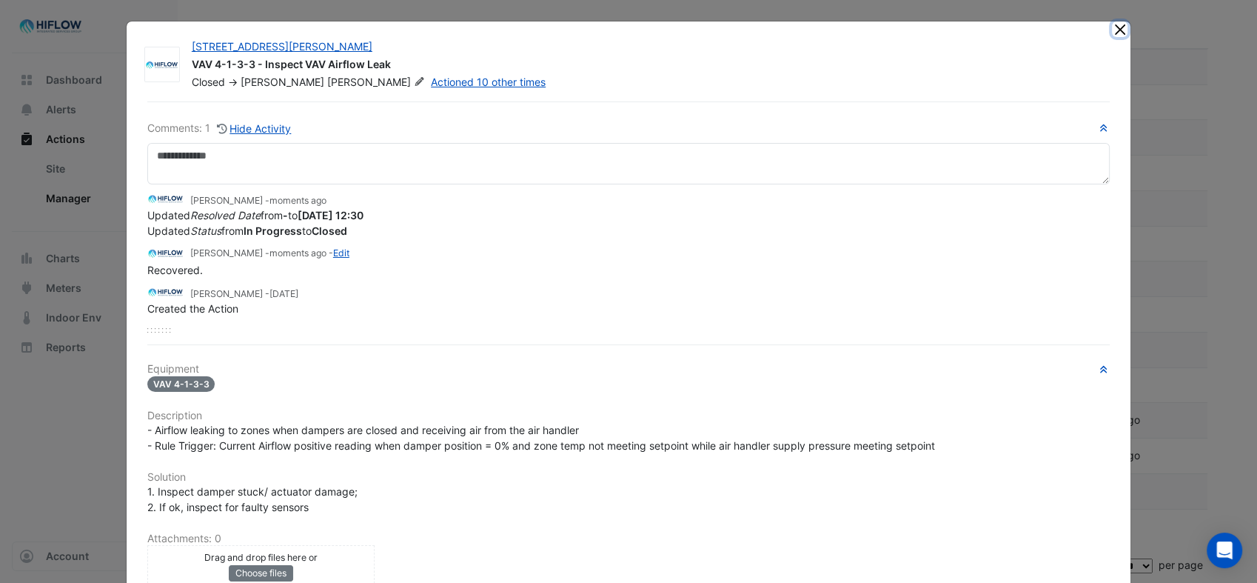
click at [1113, 26] on button "Close" at bounding box center [1120, 29] width 16 height 16
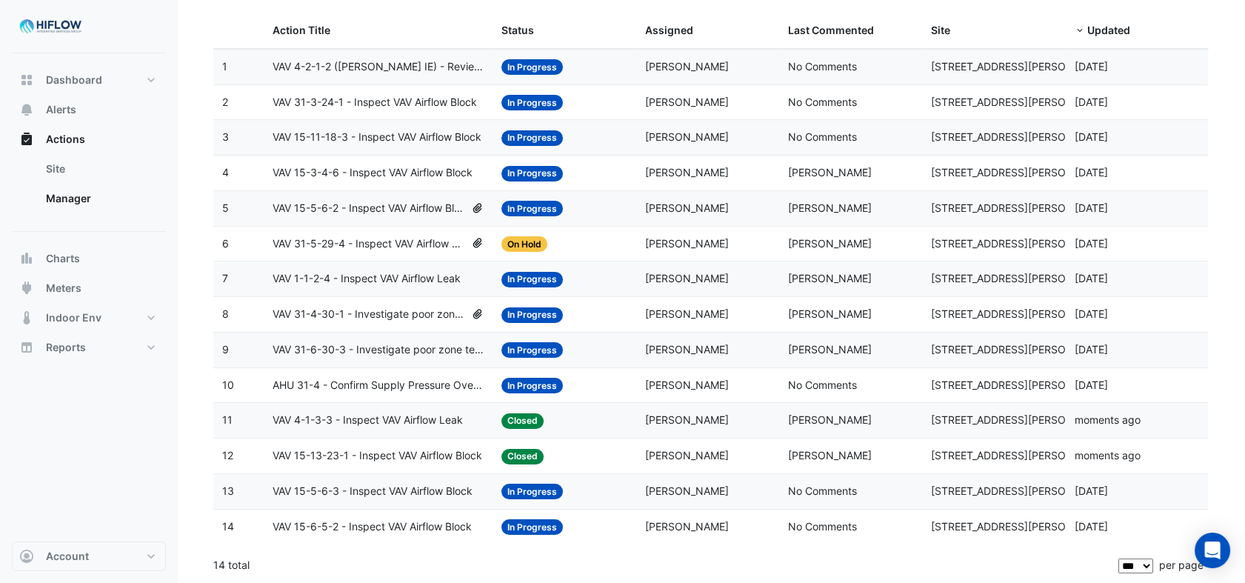
click at [392, 380] on span "AHU 31-4 - Confirm Supply Pressure Override (Energy Waste)" at bounding box center [378, 385] width 211 height 17
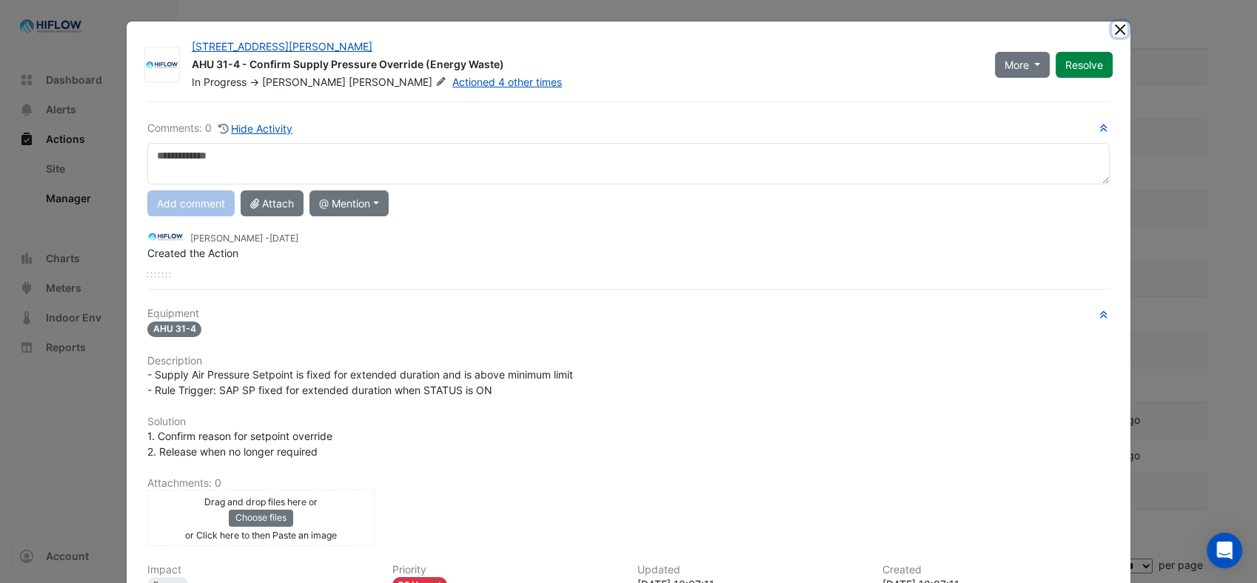
click at [1113, 27] on button "Close" at bounding box center [1120, 29] width 16 height 16
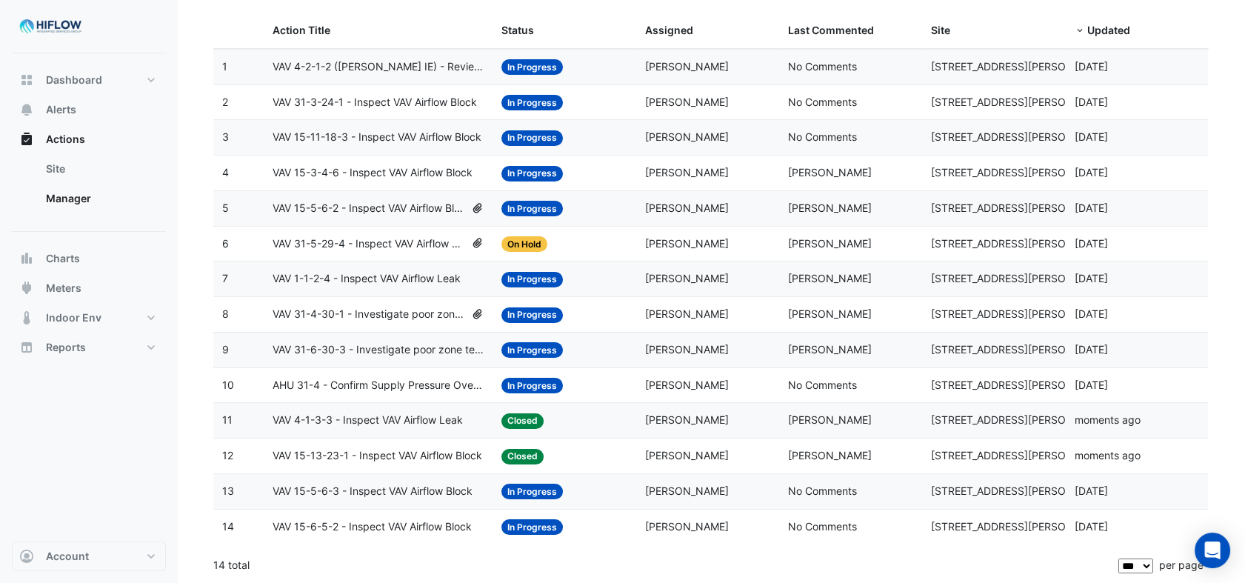
click at [348, 350] on span "VAV 31-6-30-3 - Investigate poor zone temp" at bounding box center [378, 349] width 211 height 17
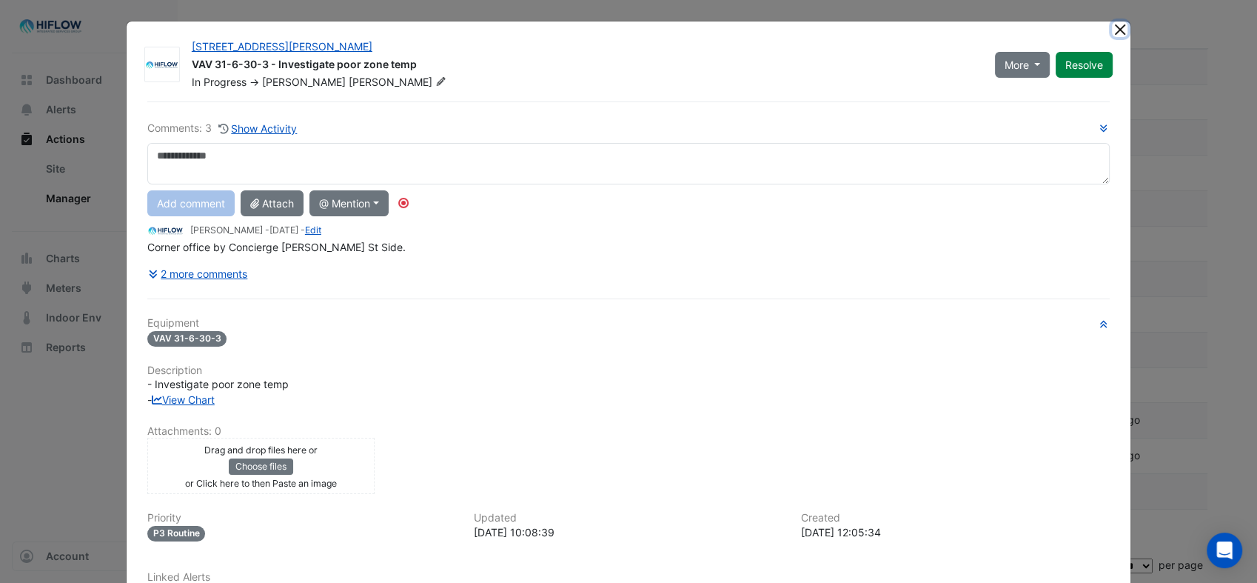
click at [1112, 21] on button "Close" at bounding box center [1120, 29] width 16 height 16
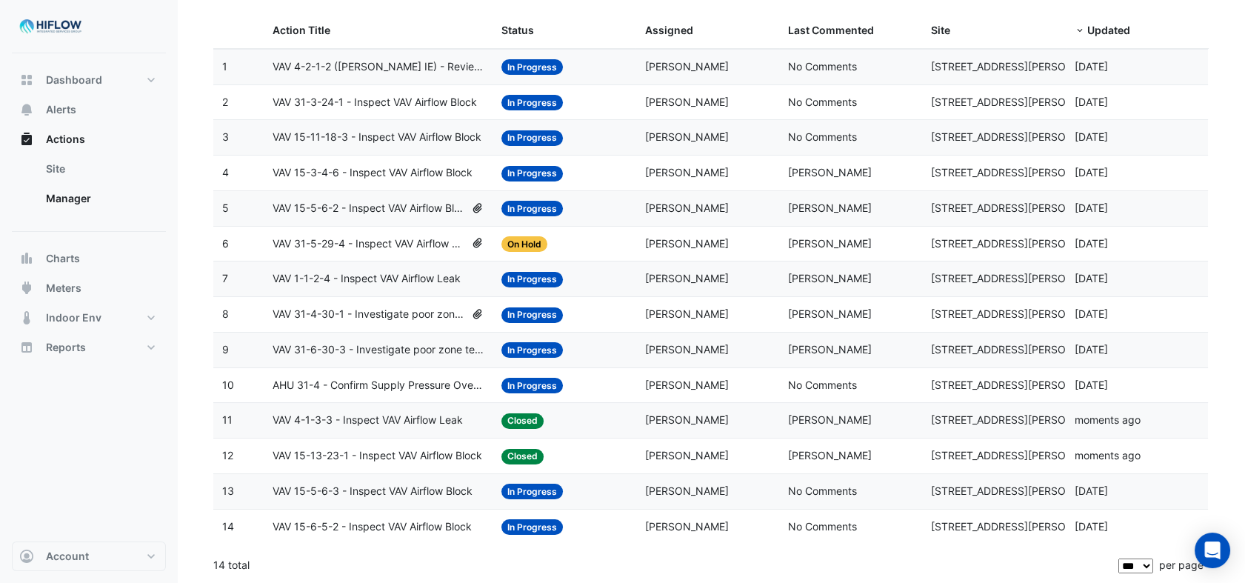
click at [357, 314] on span "VAV 31-4-30-1 - Investigate poor zone temp" at bounding box center [369, 314] width 193 height 17
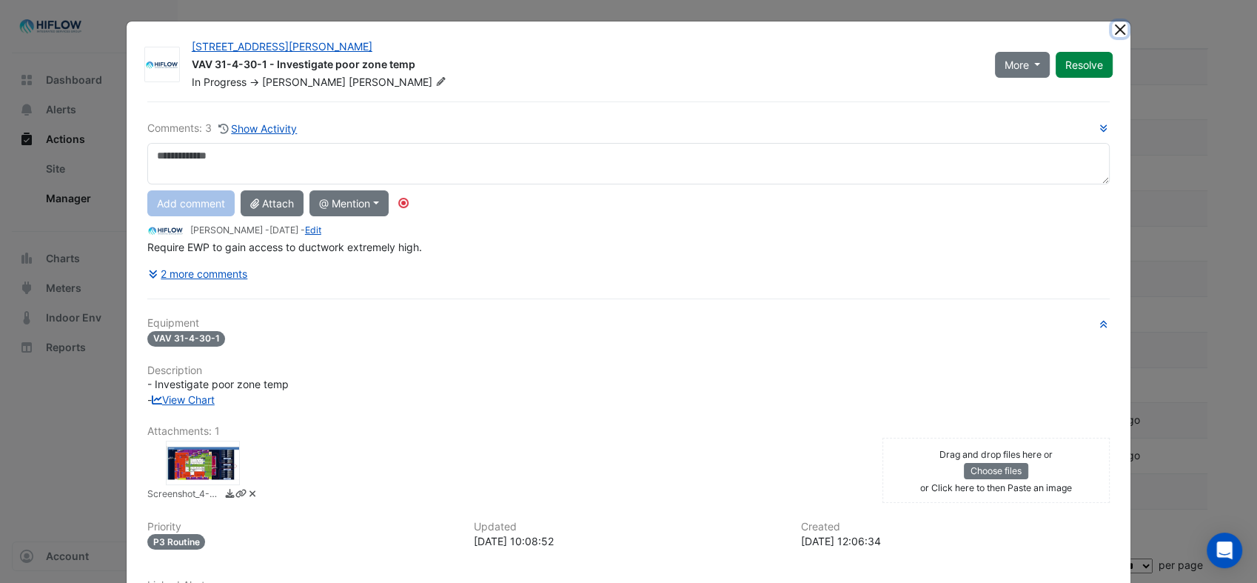
click at [1113, 31] on button "Close" at bounding box center [1120, 29] width 16 height 16
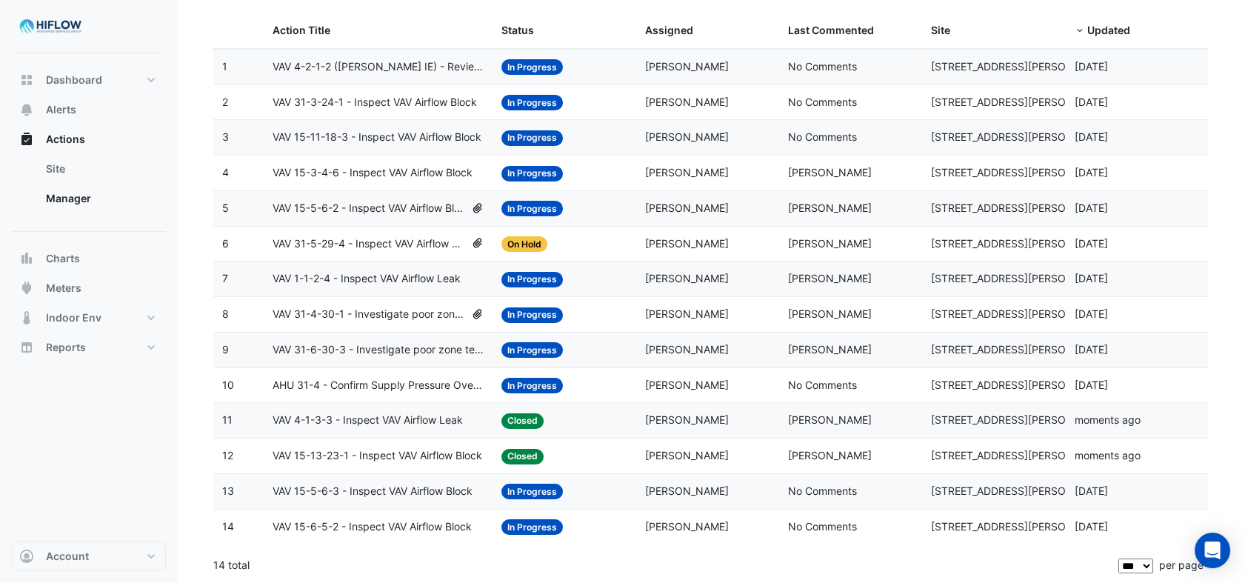
click at [397, 319] on span "VAV 31-4-30-1 - Investigate poor zone temp" at bounding box center [369, 314] width 193 height 17
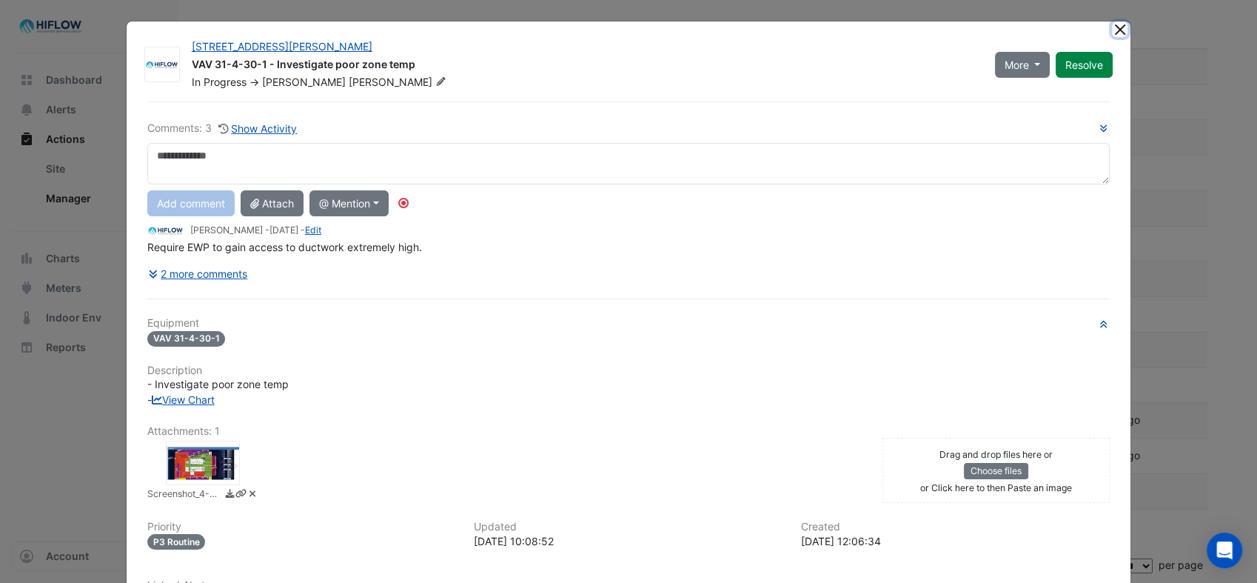
click at [1119, 29] on button "Close" at bounding box center [1120, 29] width 16 height 16
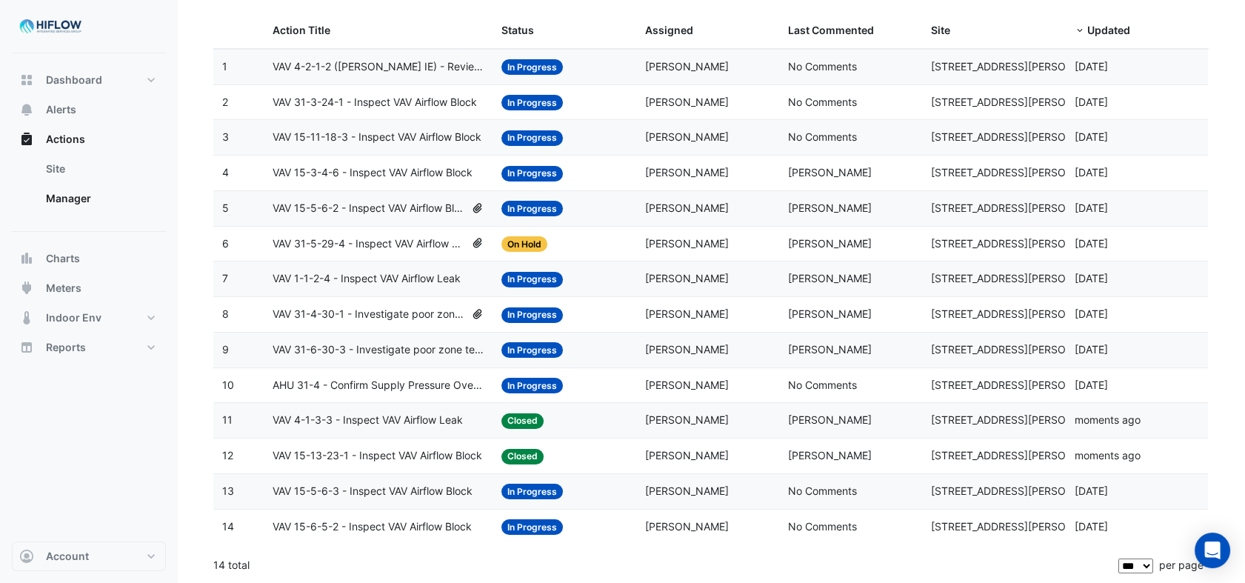
click at [343, 278] on span "VAV 1-1-2-4 - Inspect VAV Airflow Leak" at bounding box center [367, 278] width 188 height 17
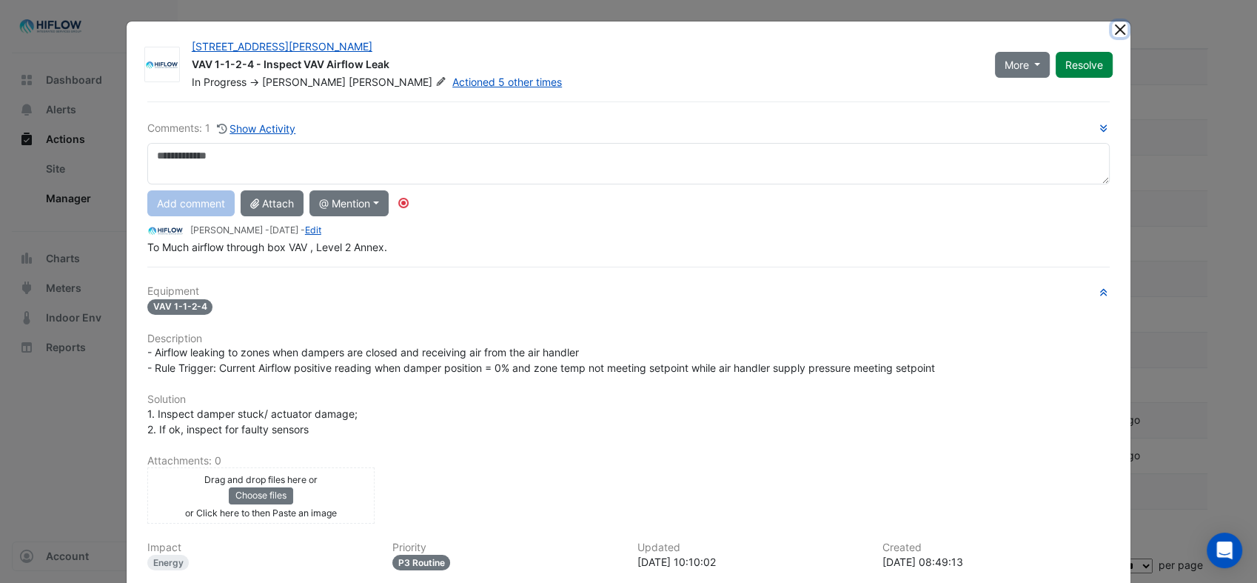
click at [1112, 30] on button "Close" at bounding box center [1120, 29] width 16 height 16
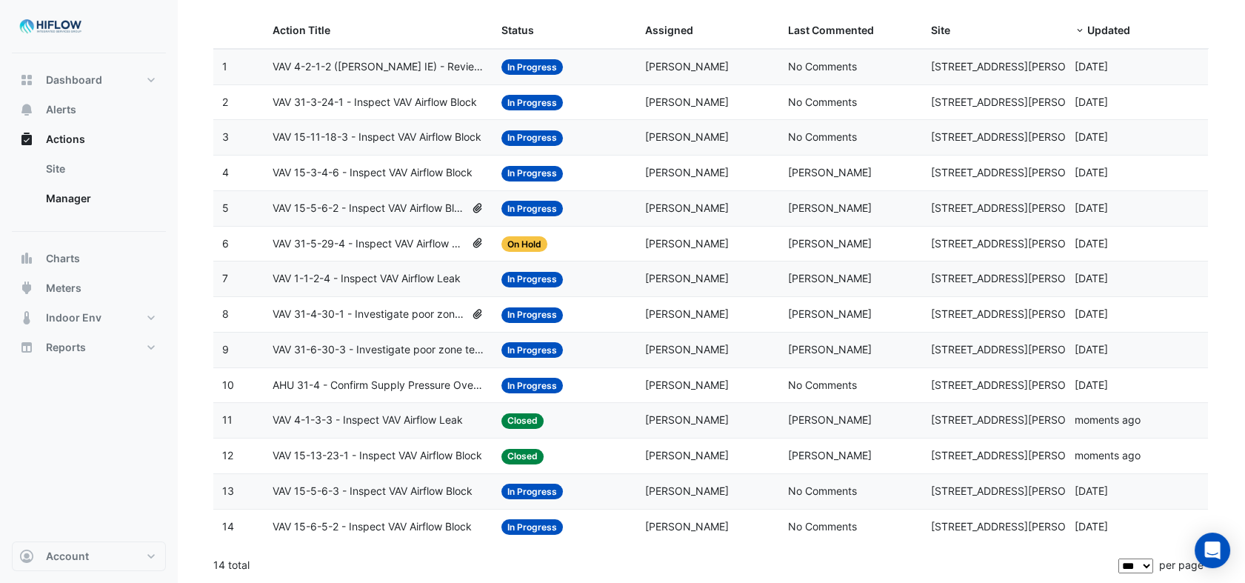
click at [363, 240] on span "VAV 31-5-29-4 - Inspect VAV Airflow Block" at bounding box center [369, 243] width 193 height 17
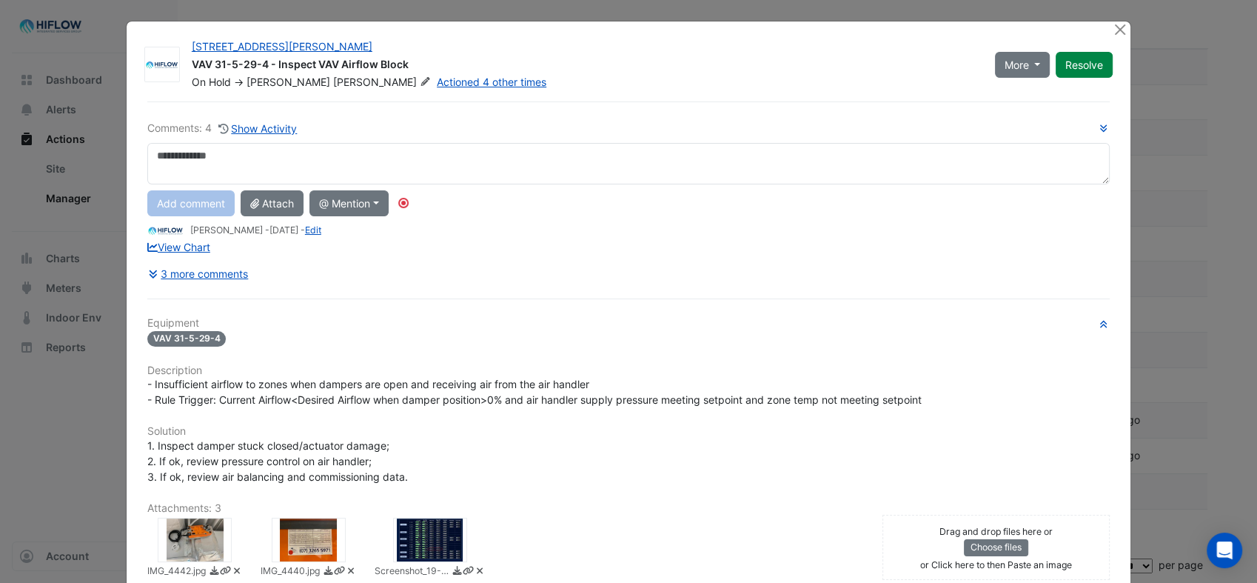
click at [1109, 21] on div "[STREET_ADDRESS][PERSON_NAME] VAV 31-5-29-4 - Inspect VAV Airflow Block On Hold…" at bounding box center [629, 396] width 1006 height 750
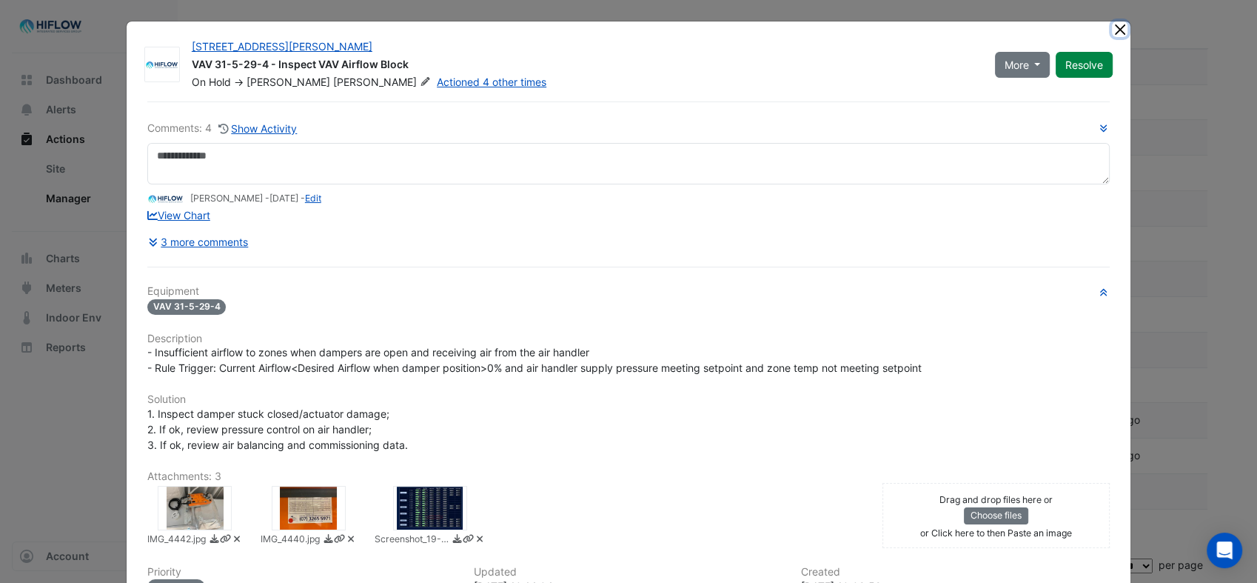
click at [1114, 25] on button "Close" at bounding box center [1120, 29] width 16 height 16
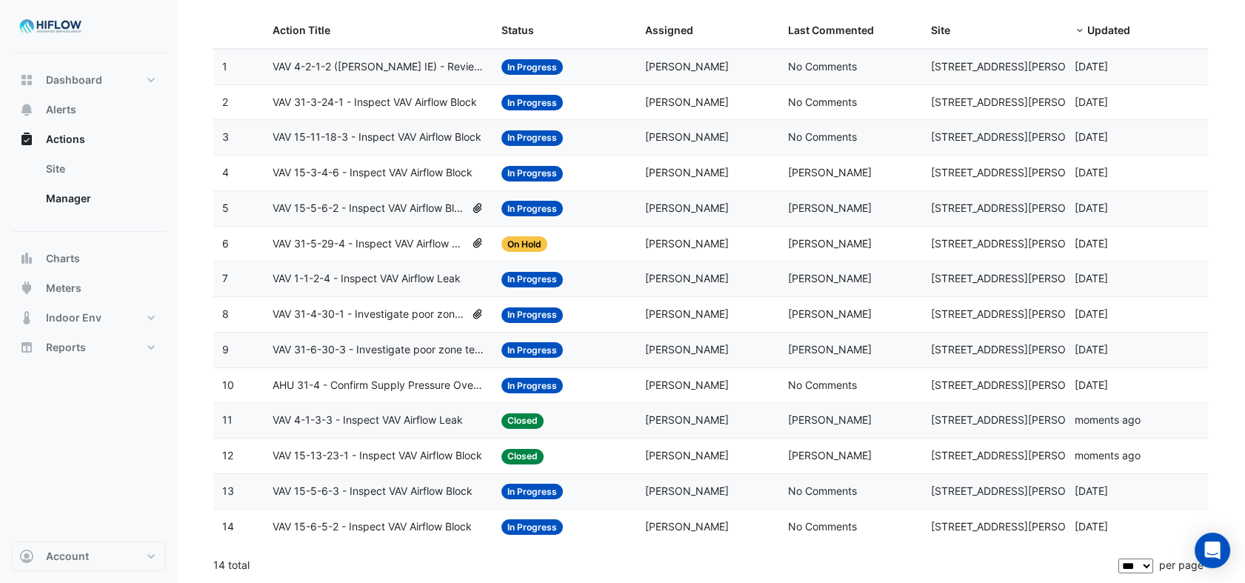
click at [355, 205] on span "VAV 15-5-6-2 - Inspect VAV Airflow Block" at bounding box center [369, 208] width 193 height 17
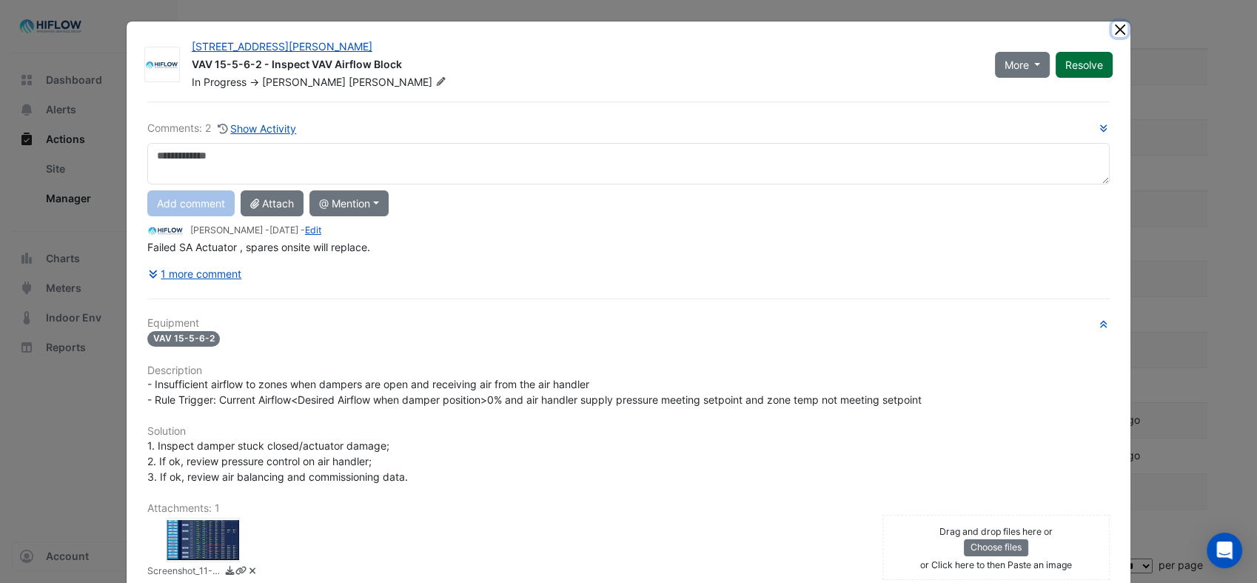
drag, startPoint x: 1109, startPoint y: 25, endPoint x: 1097, endPoint y: 39, distance: 18.9
click at [1112, 26] on button "Close" at bounding box center [1120, 29] width 16 height 16
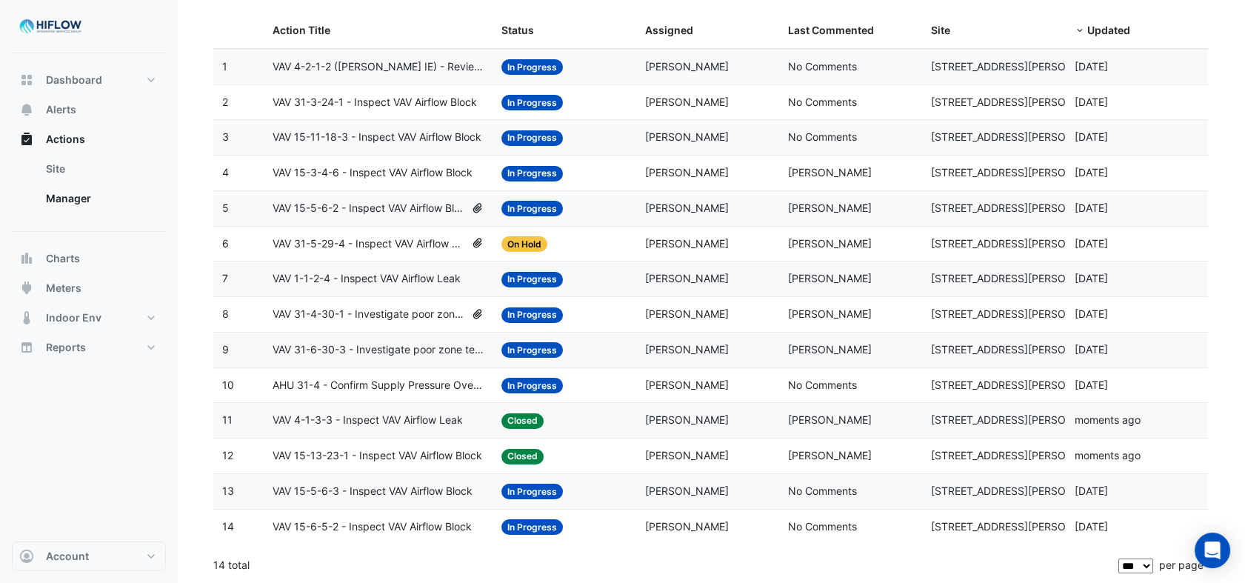
click at [354, 177] on span "VAV 15-3-4-6 - Inspect VAV Airflow Block" at bounding box center [373, 172] width 200 height 17
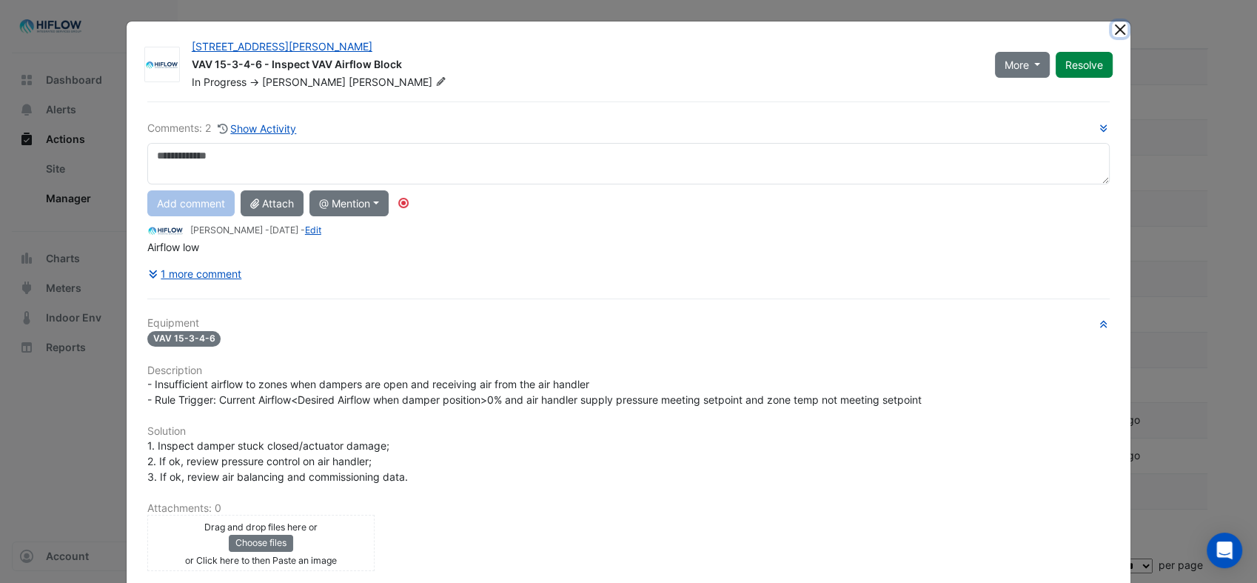
click at [1114, 33] on button "Close" at bounding box center [1120, 29] width 16 height 16
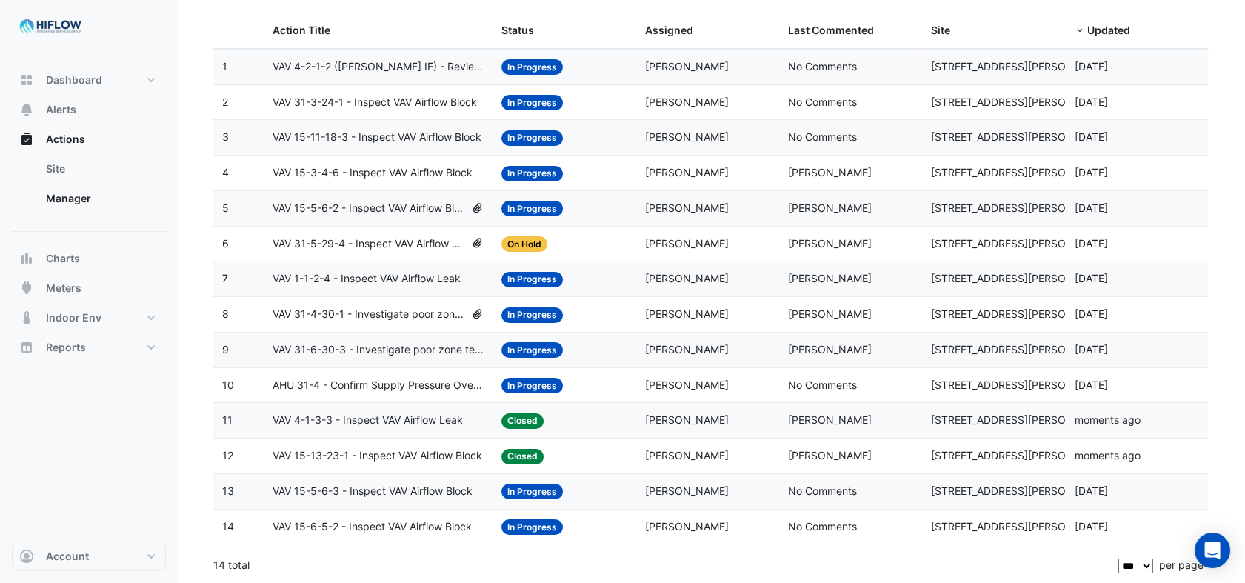
click at [361, 131] on span "VAV 15-11-18-3 - Inspect VAV Airflow Block" at bounding box center [377, 137] width 209 height 17
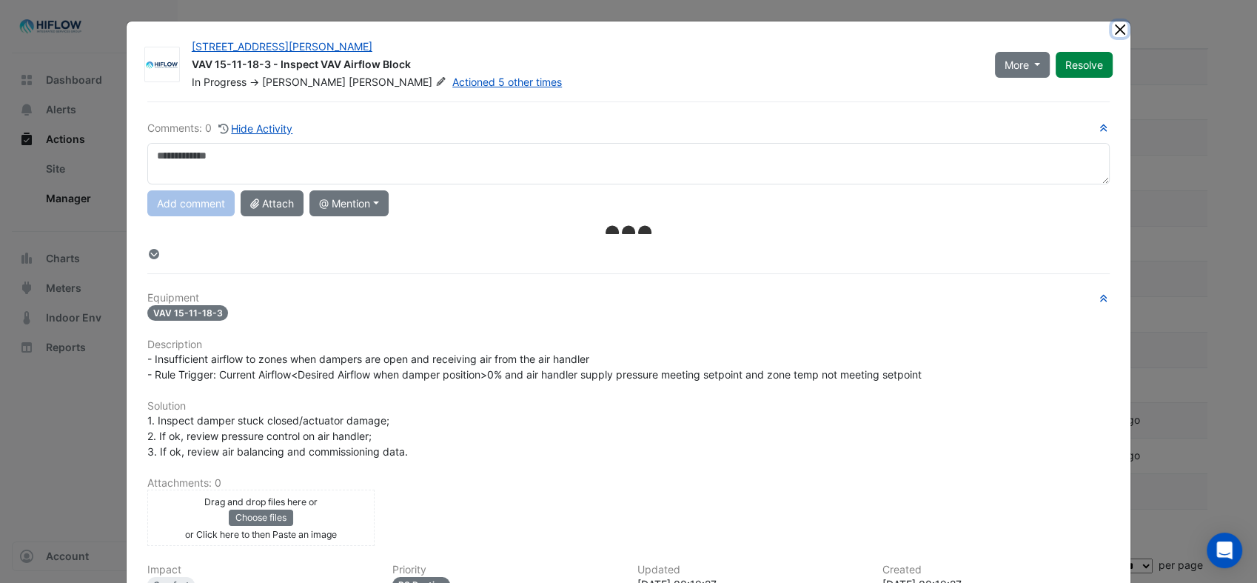
click at [1117, 29] on button "Close" at bounding box center [1120, 29] width 16 height 16
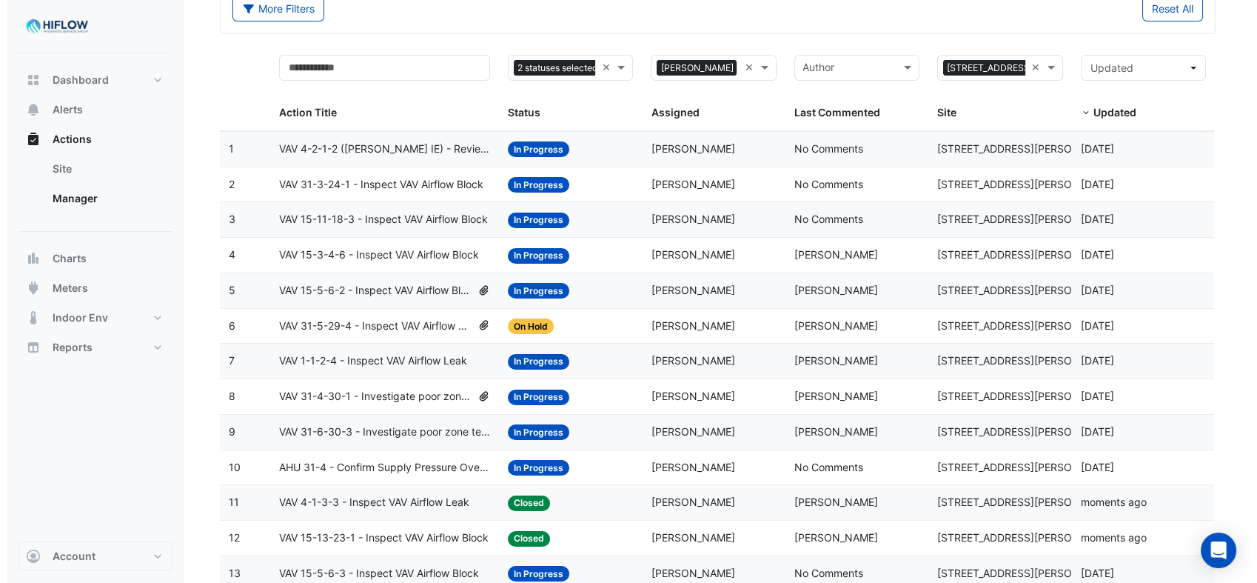
scroll to position [6, 0]
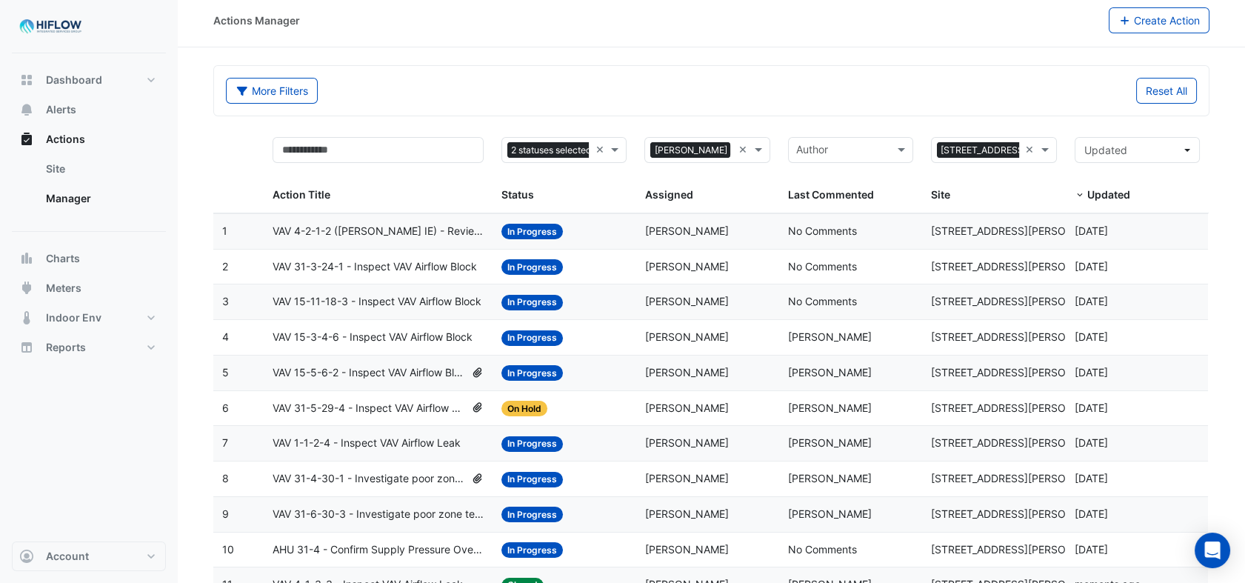
click at [372, 260] on span "VAV 31-3-24-1 - Inspect VAV Airflow Block" at bounding box center [375, 266] width 204 height 17
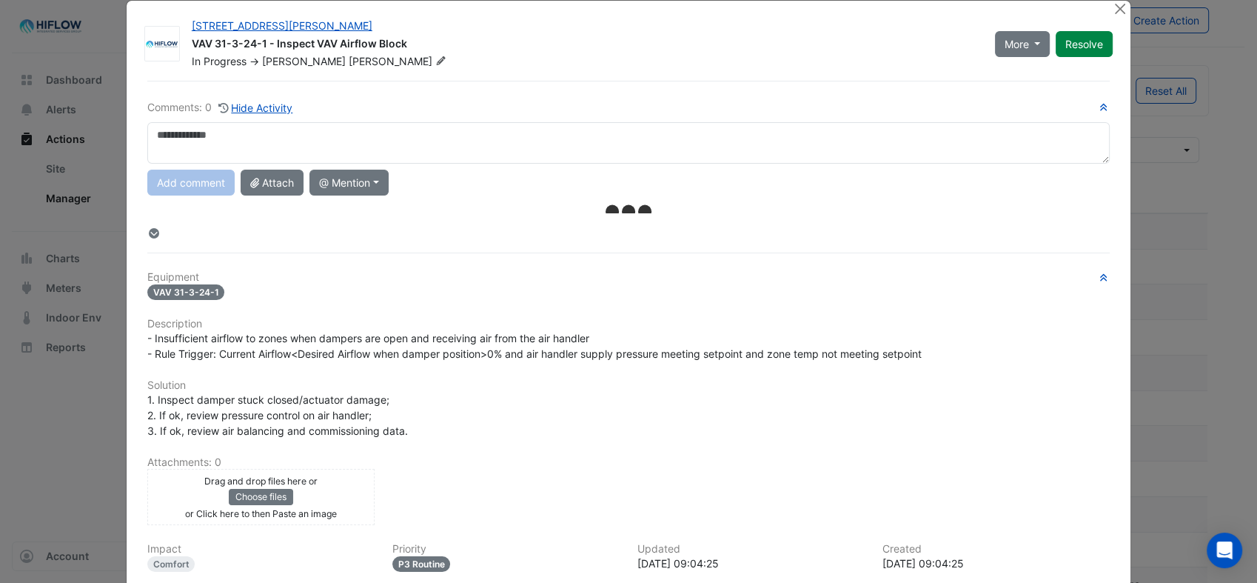
scroll to position [0, 0]
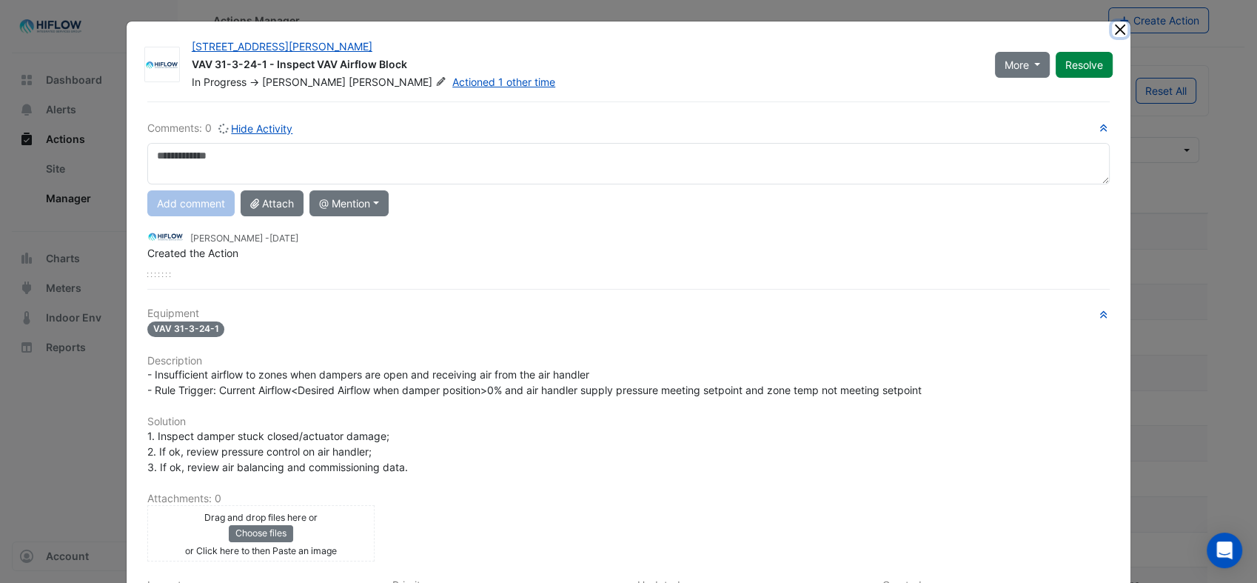
click at [1112, 29] on button "Close" at bounding box center [1120, 29] width 16 height 16
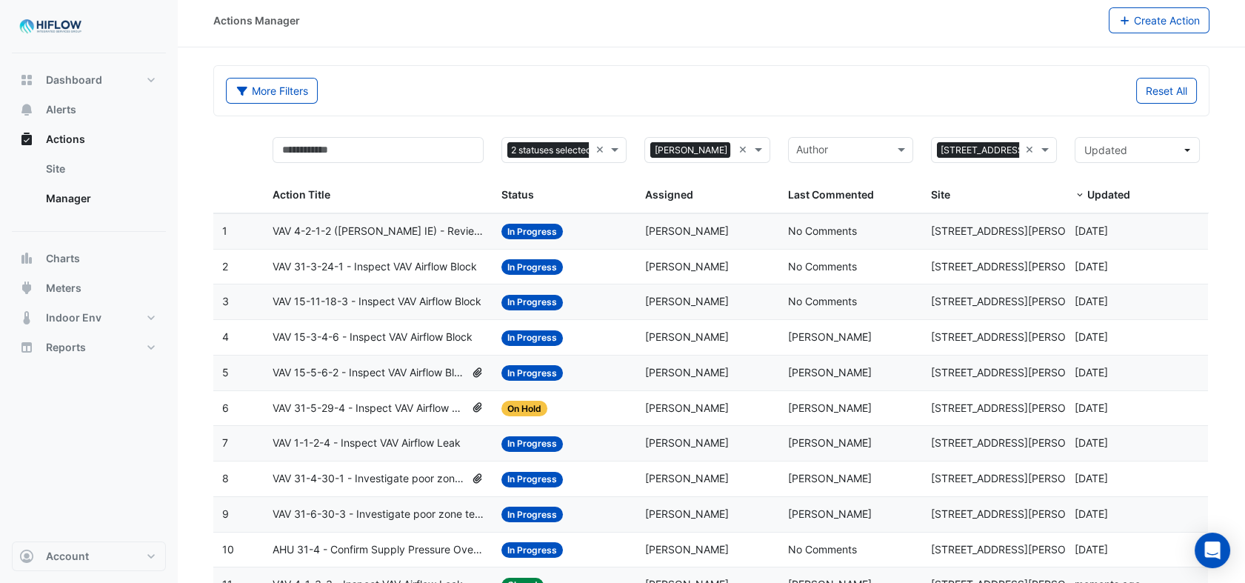
click at [332, 231] on span "VAV 4-2-1-2 ([PERSON_NAME] IE) - Review Critical Sensor Outside Range" at bounding box center [378, 231] width 211 height 17
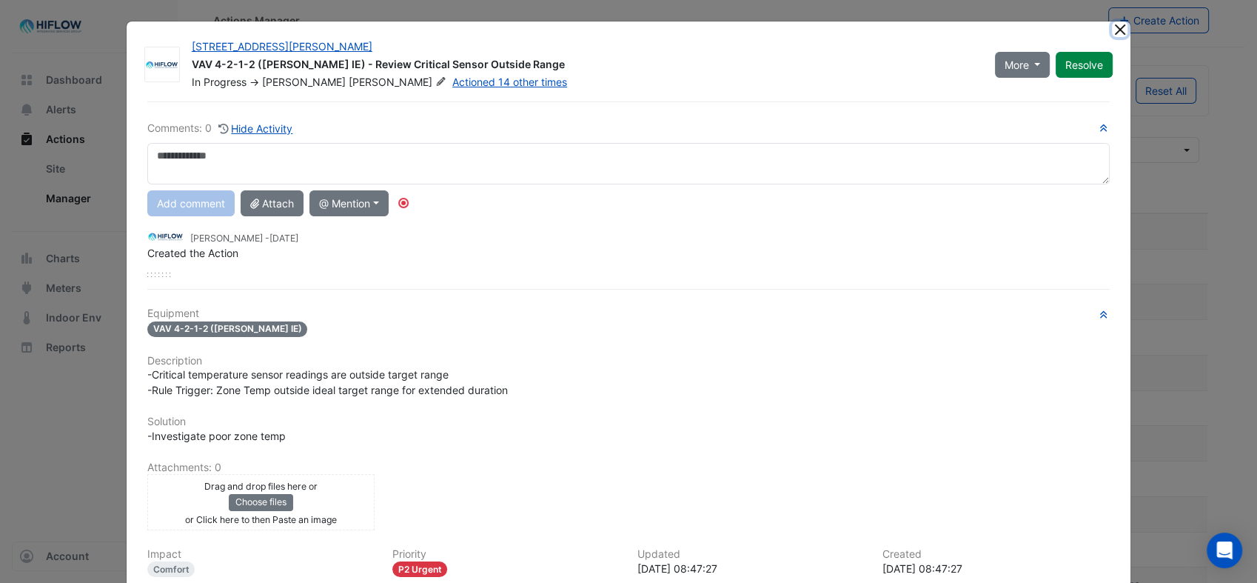
click at [1112, 30] on button "Close" at bounding box center [1120, 29] width 16 height 16
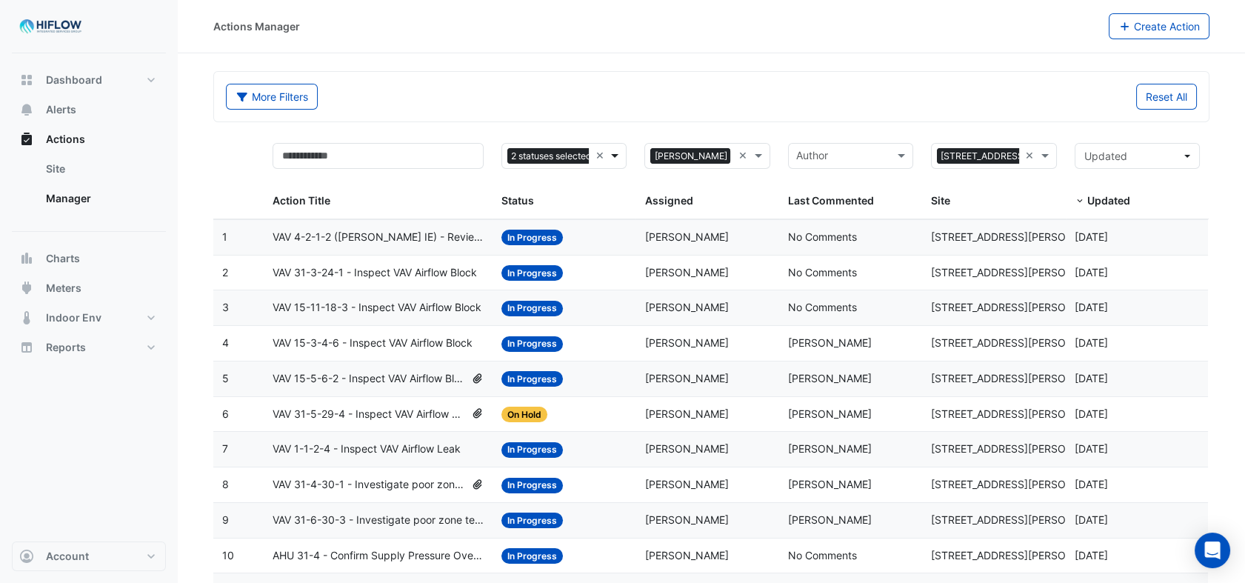
scroll to position [0, 15]
click at [616, 154] on span at bounding box center [616, 155] width 19 height 17
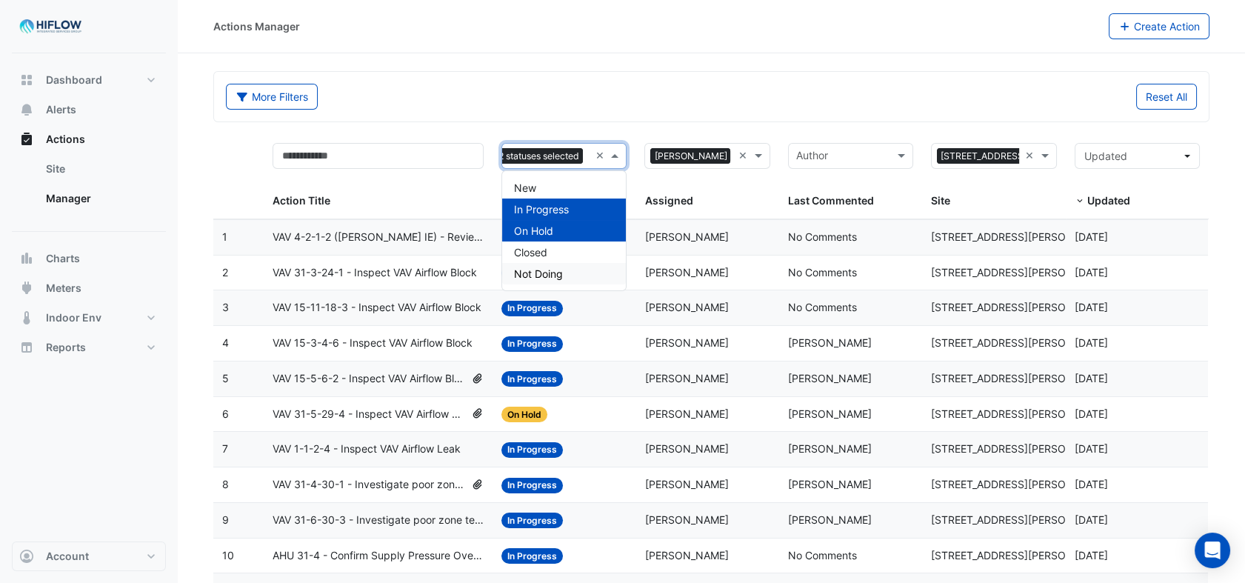
click at [568, 273] on div "Not Doing" at bounding box center [564, 273] width 124 height 21
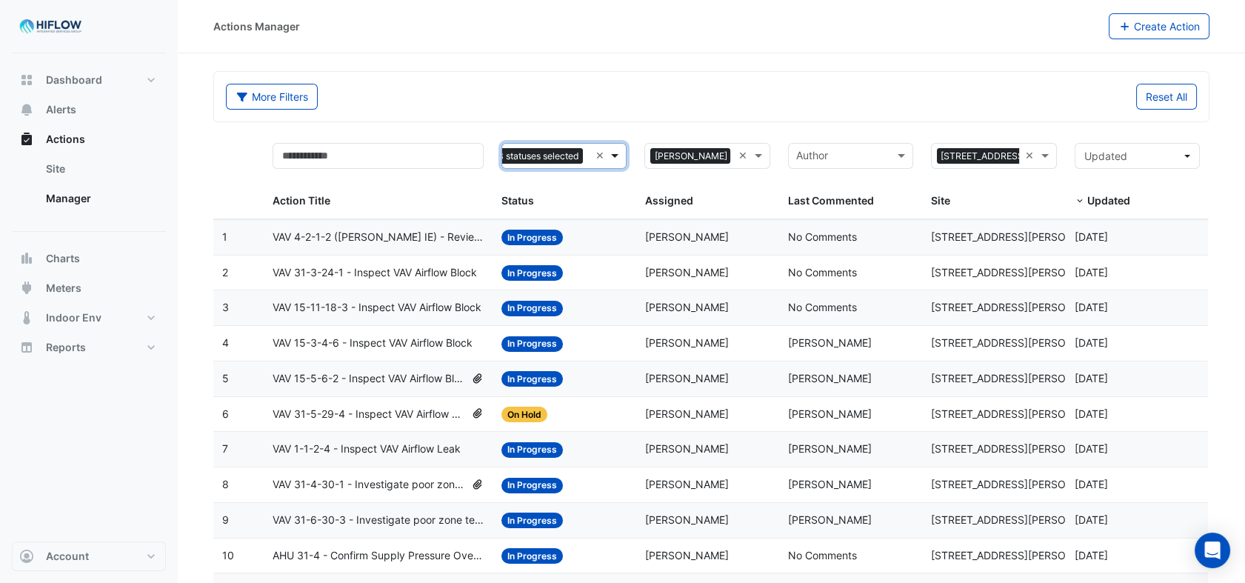
click at [617, 154] on span at bounding box center [616, 155] width 19 height 17
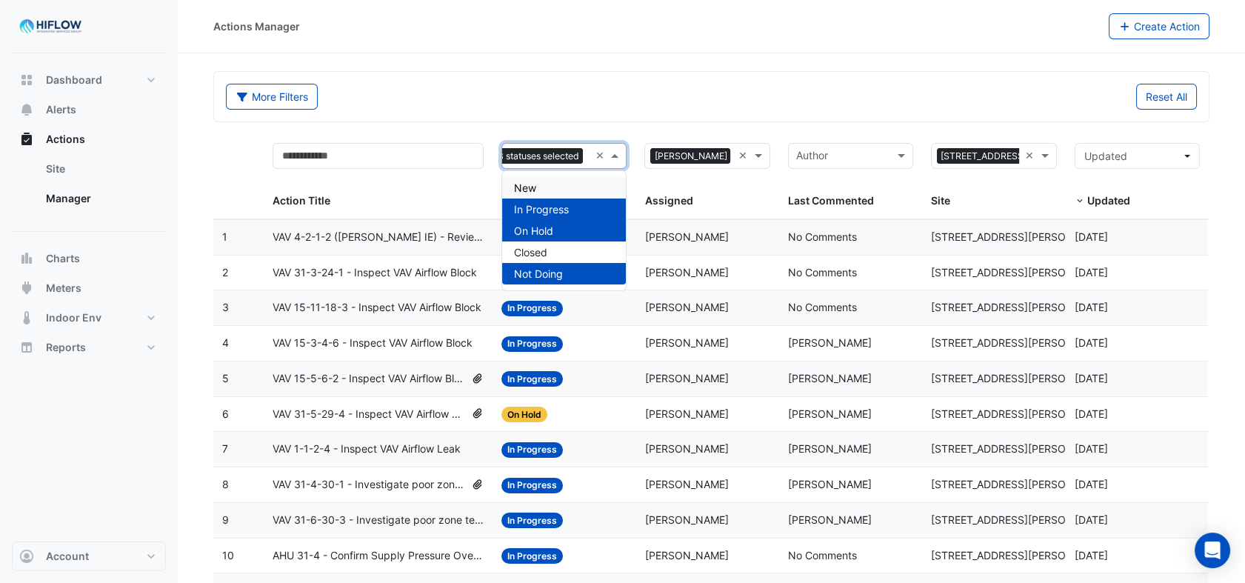
click at [574, 184] on div "New" at bounding box center [564, 187] width 124 height 21
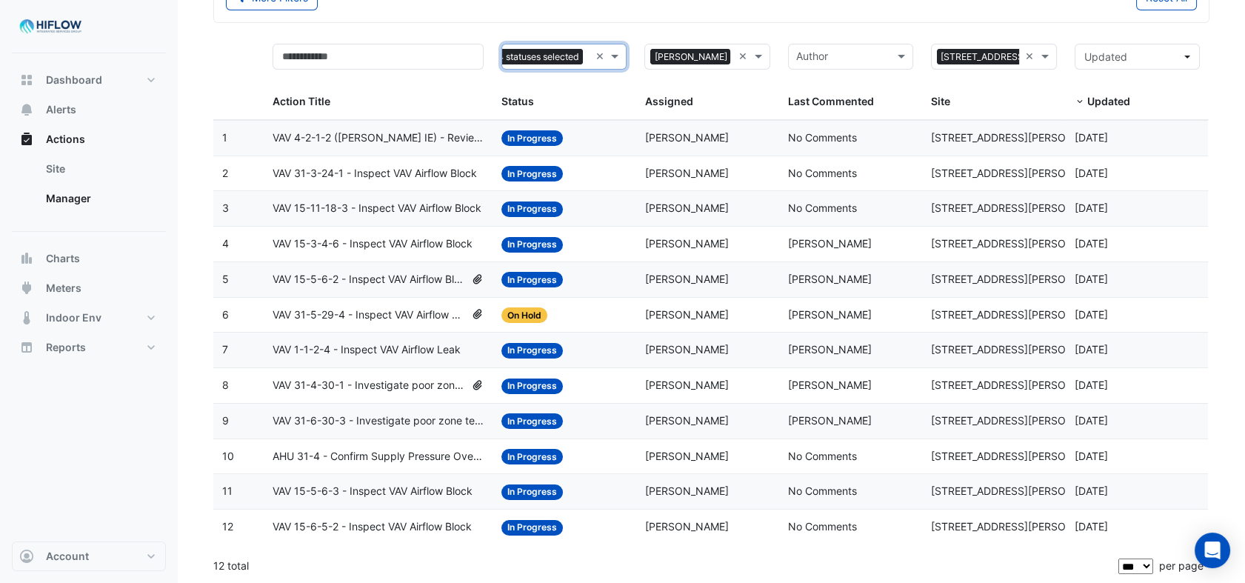
scroll to position [100, 0]
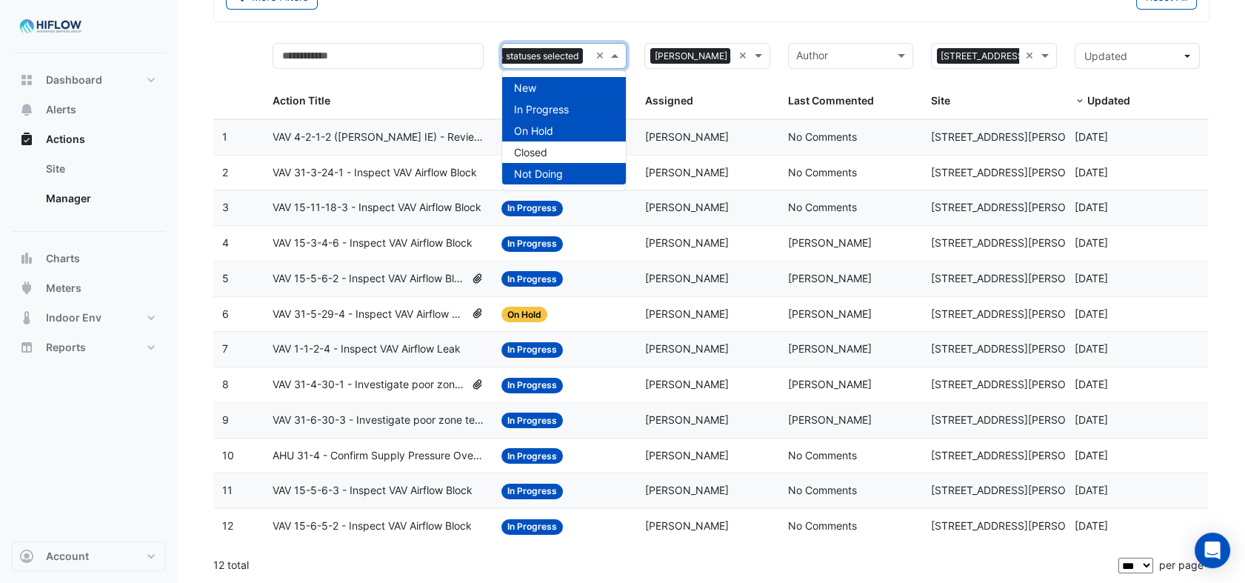
click at [613, 56] on span at bounding box center [616, 55] width 19 height 17
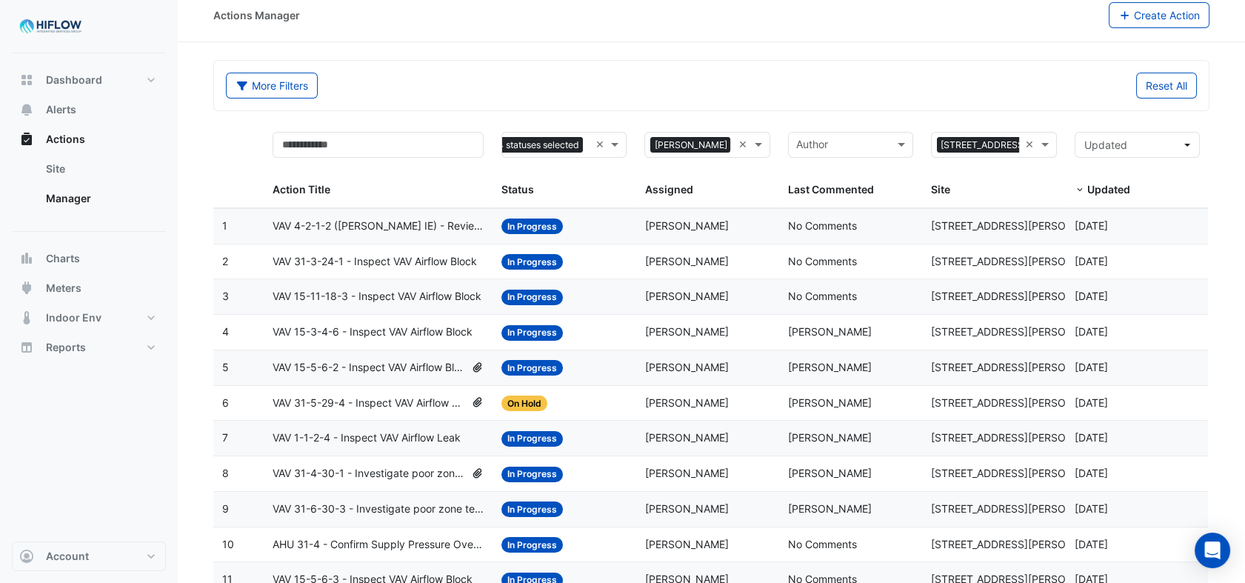
scroll to position [0, 0]
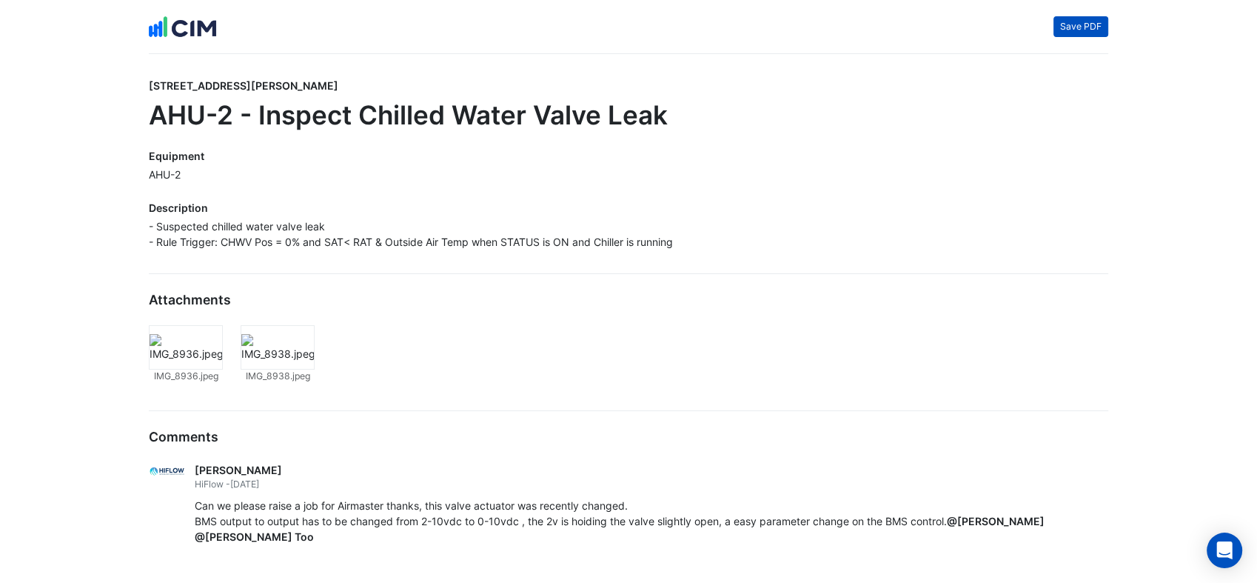
click at [1082, 27] on button "Save PDF" at bounding box center [1081, 26] width 55 height 21
click at [1060, 27] on button "Save PDF" at bounding box center [1081, 26] width 55 height 21
click at [1039, 242] on div "- Suspected chilled water valve leak - Rule Trigger: CHWV Pos = 0% and SAT< RAT…" at bounding box center [629, 233] width 960 height 31
